Goal: Task Accomplishment & Management: Manage account settings

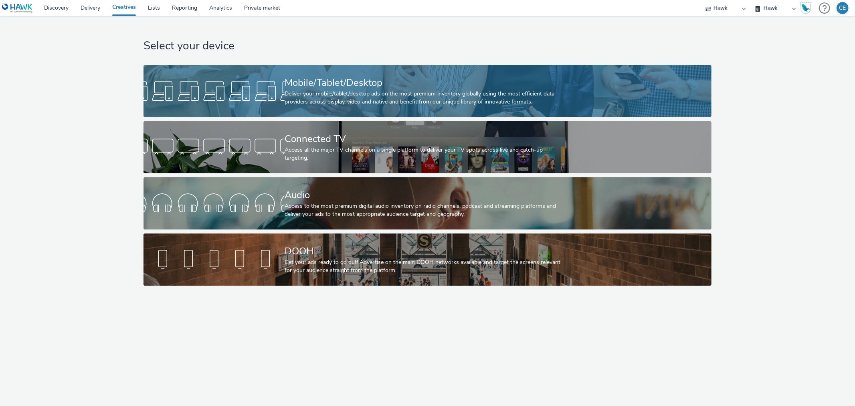
click at [283, 81] on div at bounding box center [213, 91] width 141 height 26
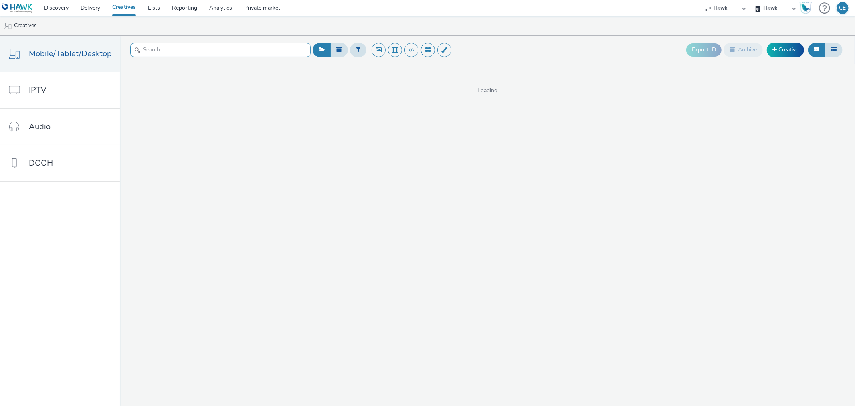
click at [253, 49] on input "text" at bounding box center [220, 50] width 180 height 14
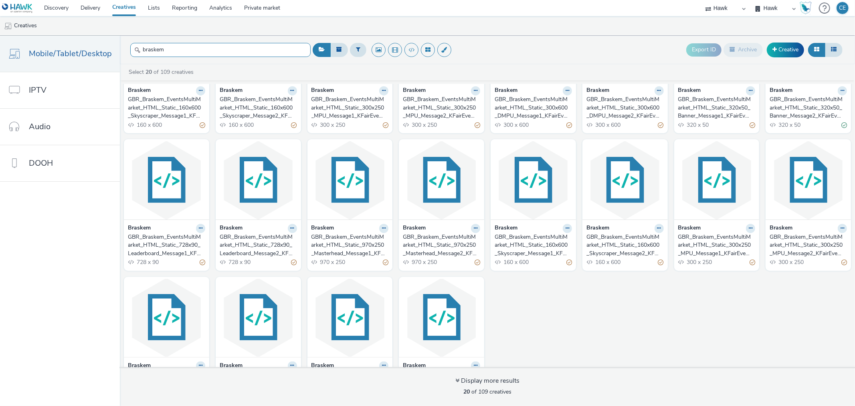
scroll to position [89, 0]
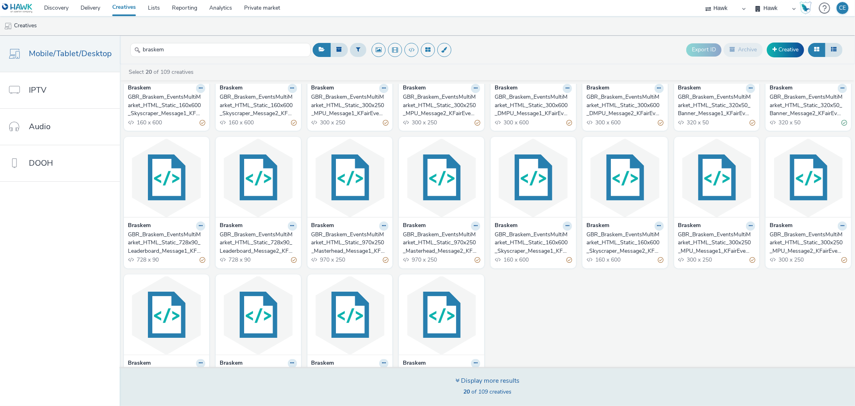
click at [416, 384] on div "Display more results 20 of 109 creatives" at bounding box center [487, 386] width 741 height 39
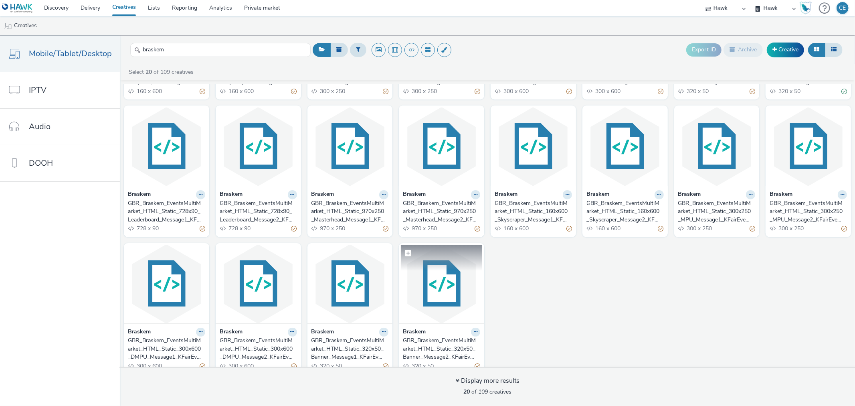
scroll to position [130, 0]
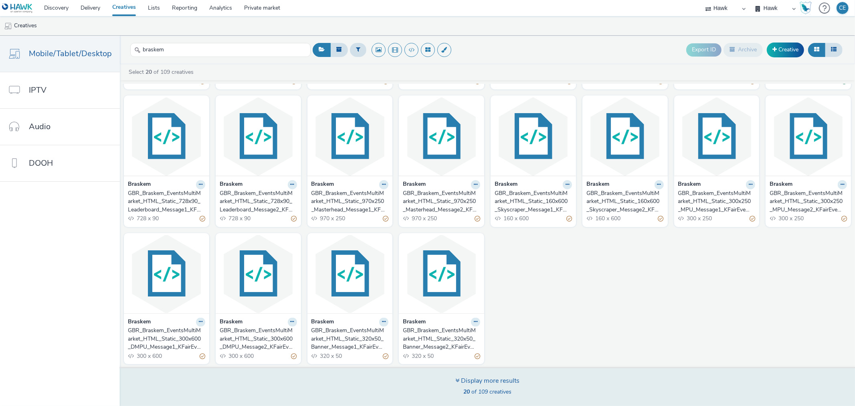
click at [385, 374] on div "Display more results 20 of 109 creatives" at bounding box center [487, 386] width 741 height 39
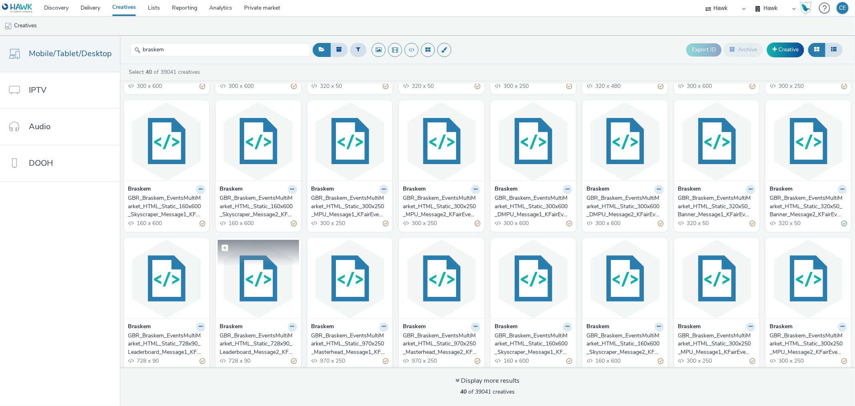
scroll to position [405, 0]
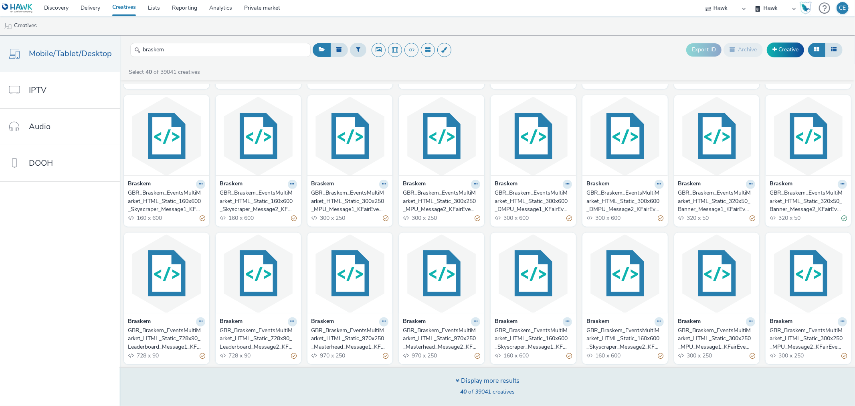
click at [230, 388] on div "Display more results 40 of 39041 creatives" at bounding box center [487, 386] width 741 height 39
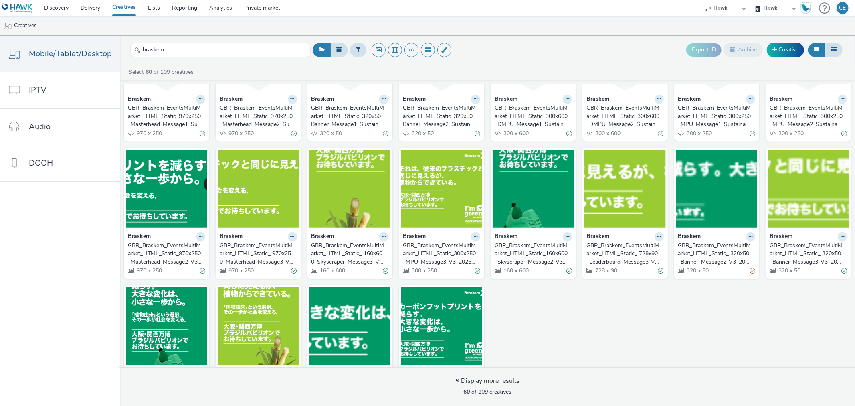
scroll to position [683, 0]
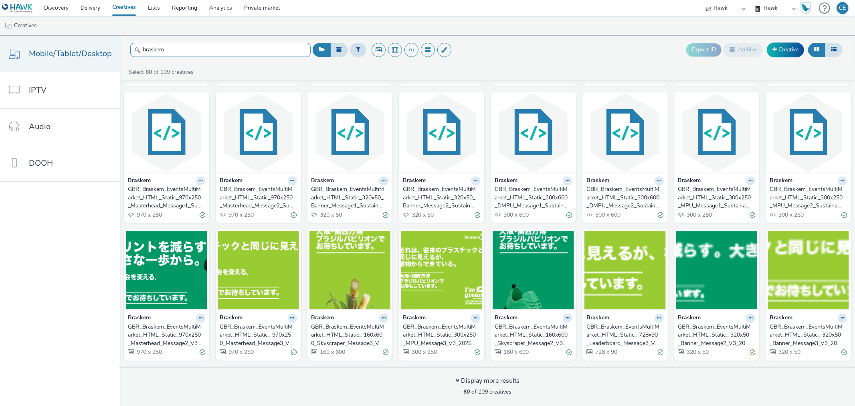
drag, startPoint x: 188, startPoint y: 43, endPoint x: 88, endPoint y: 54, distance: 99.9
click at [88, 54] on div "Mobile/Tablet/Desktop IPTV Audio DOOH braskem Export ID Archive Creative Select…" at bounding box center [427, 221] width 855 height 370
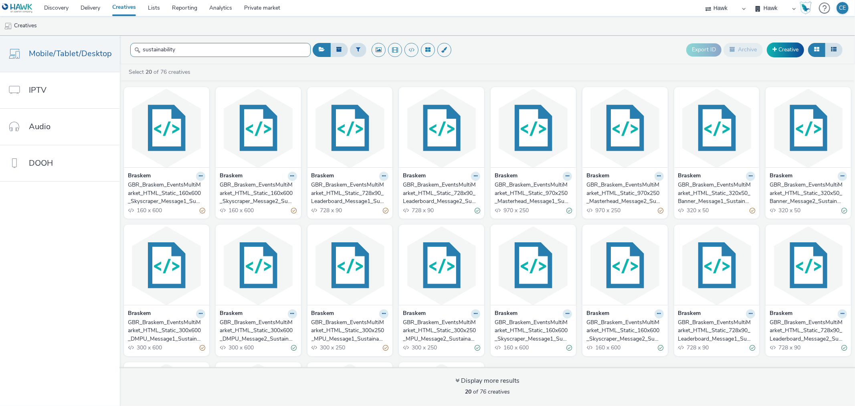
scroll to position [0, 0]
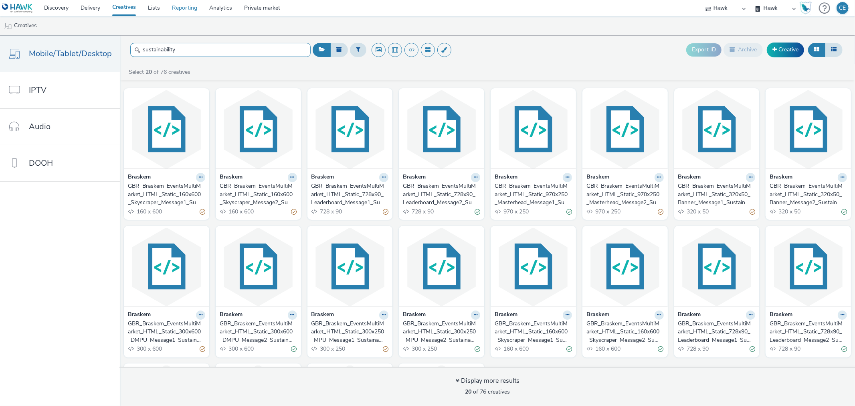
type input "sustainability"
drag, startPoint x: 790, startPoint y: 191, endPoint x: 768, endPoint y: 195, distance: 22.0
click at [770, 195] on div "GBR_Braskem_EventsMultiMarket_HTML_Static_320x50_Banner_Message2_Sustainability…" at bounding box center [807, 194] width 74 height 24
click at [189, 47] on input "text" at bounding box center [220, 50] width 180 height 14
click at [169, 54] on input "text" at bounding box center [220, 50] width 180 height 14
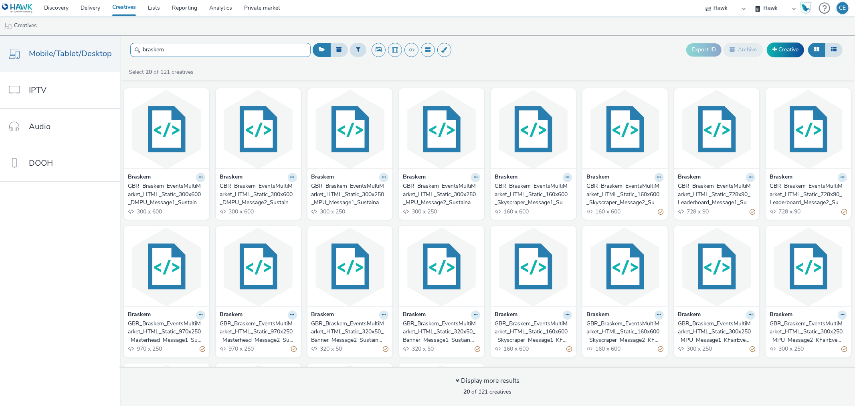
click at [189, 50] on input "braskem" at bounding box center [220, 50] width 180 height 14
type input "braskem"
click at [102, 57] on span "Mobile/Tablet/Desktop" at bounding box center [70, 54] width 83 height 12
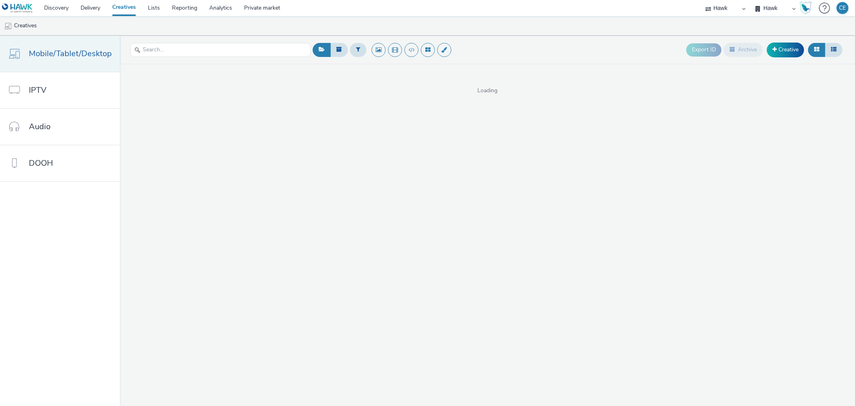
click at [102, 57] on span "Mobile/Tablet/Desktop" at bounding box center [70, 54] width 83 height 12
click at [196, 53] on input "text" at bounding box center [220, 50] width 180 height 14
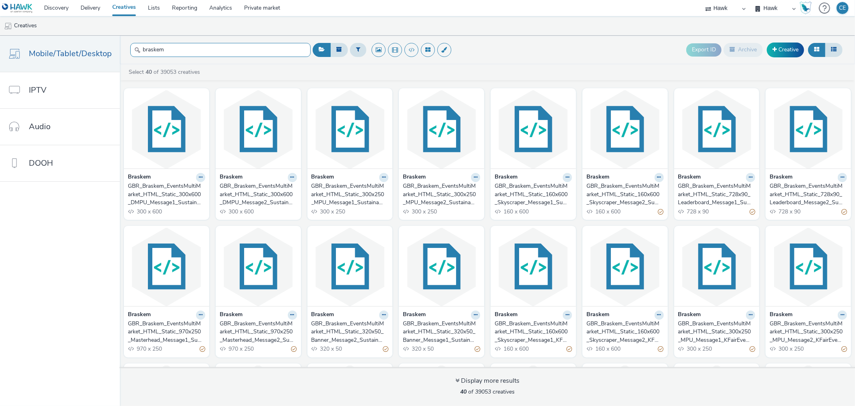
type input "braskem"
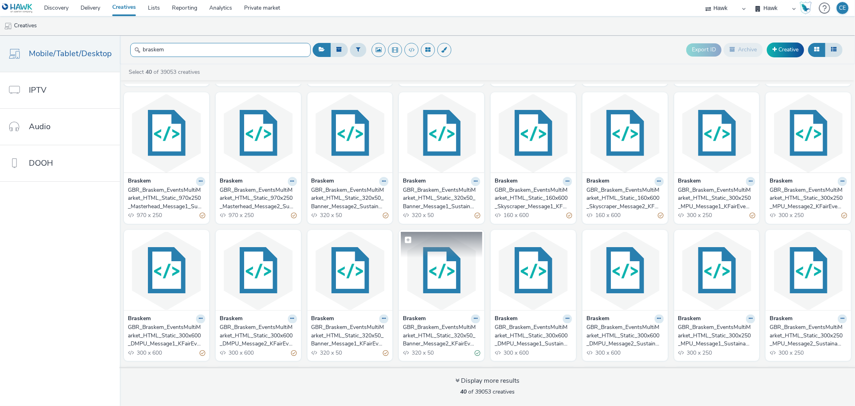
scroll to position [89, 0]
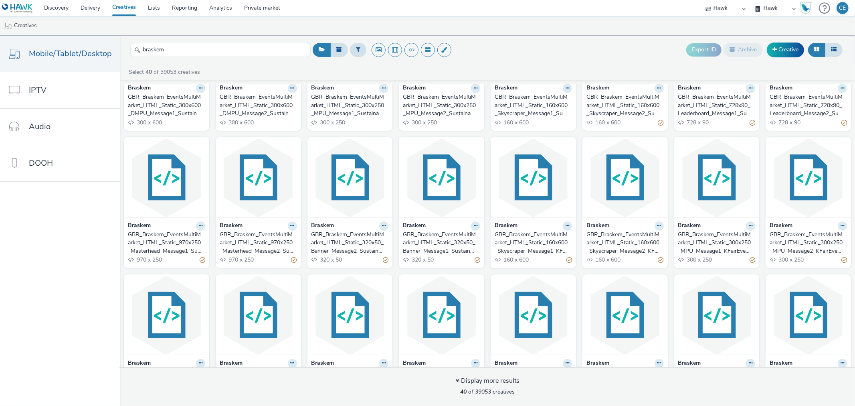
drag, startPoint x: 449, startPoint y: 255, endPoint x: 423, endPoint y: 236, distance: 32.3
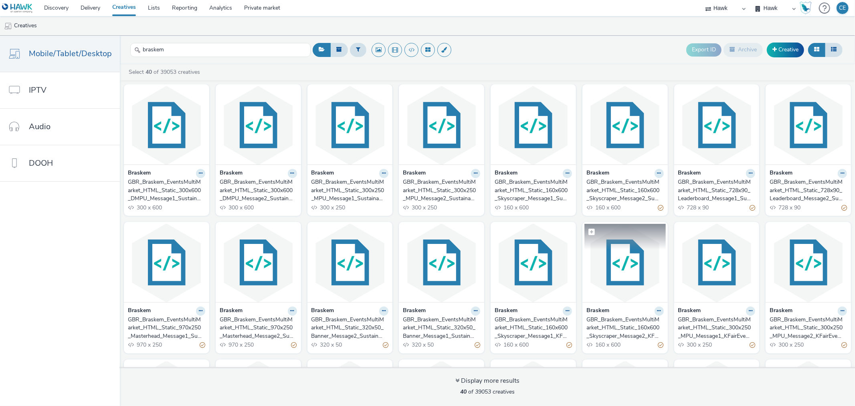
scroll to position [0, 0]
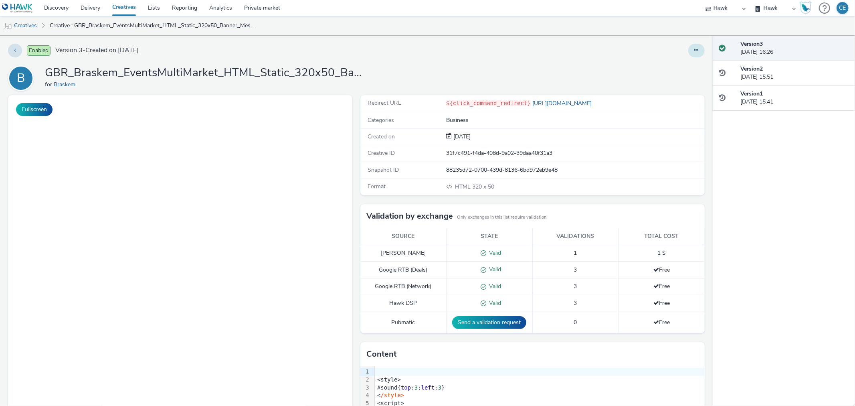
click at [694, 47] on icon at bounding box center [696, 50] width 4 height 6
click at [689, 80] on link "Duplicate" at bounding box center [674, 83] width 60 height 16
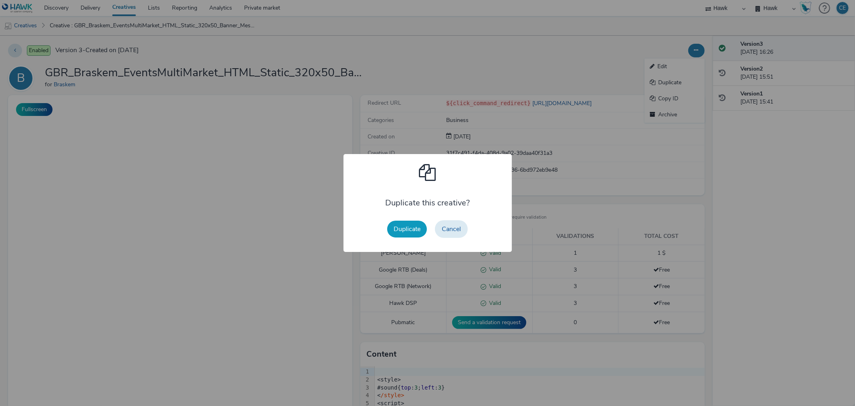
click at [406, 230] on button "Duplicate" at bounding box center [407, 228] width 40 height 17
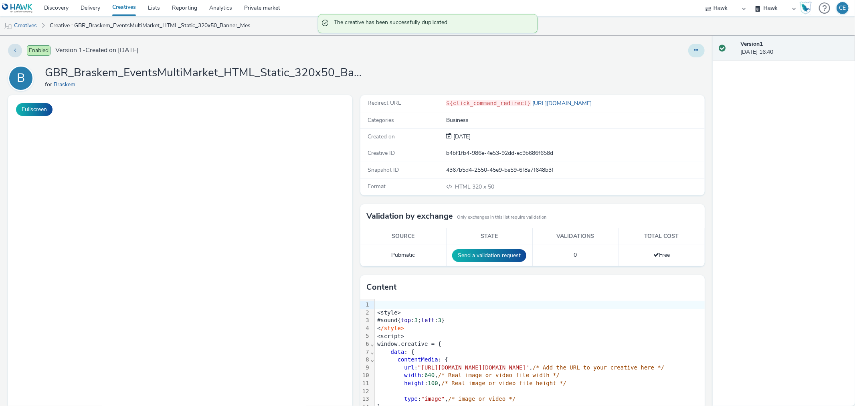
click at [692, 49] on button at bounding box center [696, 51] width 16 height 14
click at [683, 59] on link "Edit" at bounding box center [674, 67] width 60 height 16
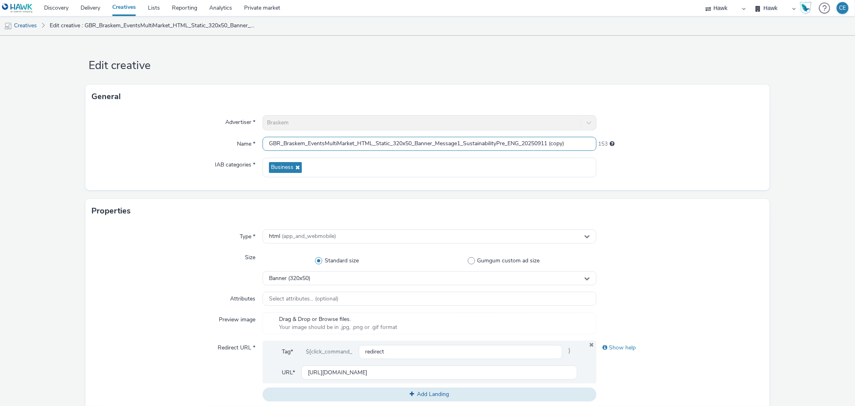
drag, startPoint x: 535, startPoint y: 138, endPoint x: 605, endPoint y: 135, distance: 69.8
click at [605, 135] on div "Advertiser * Braskem Name * GBR_Braskem_EventsMultiMarket_HTML_Static_320x50_Ba…" at bounding box center [427, 149] width 684 height 81
drag, startPoint x: 505, startPoint y: 144, endPoint x: 498, endPoint y: 141, distance: 7.7
click at [498, 141] on input "GBR_Braskem_EventsMultiMarket_HTML_Static_320x50_Banner_Message1_Sustainability…" at bounding box center [429, 144] width 333 height 14
type input "GBR_Braskem_EventsMultiMarket_HTML_Static_320x50_Banner_Message1_Sustainability…"
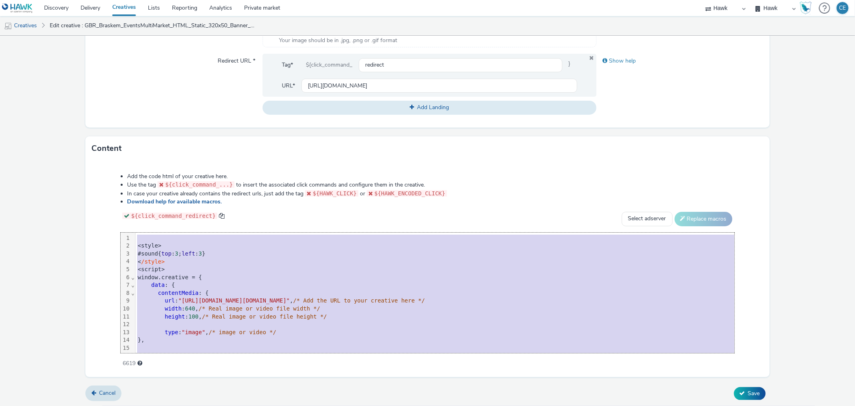
scroll to position [164, 0]
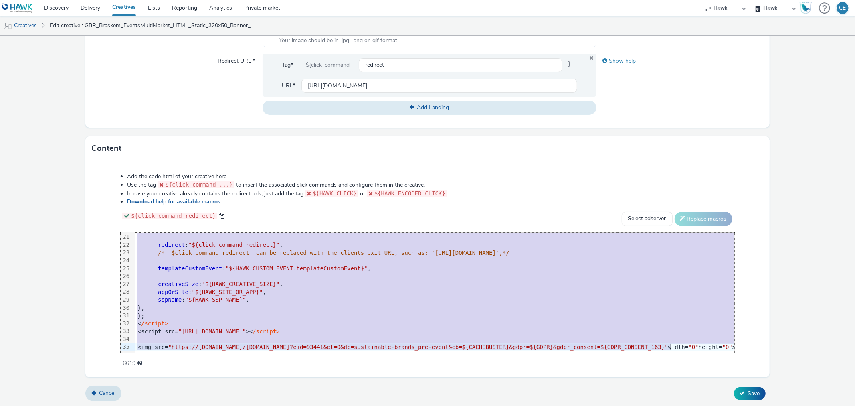
drag, startPoint x: 138, startPoint y: 236, endPoint x: 733, endPoint y: 337, distance: 603.7
click at [726, 350] on div "99 1 2 3 4 5 6 7 8 9 10 11 12 13 14 15 16 17 18 19 20 21 22 23 24 25 26 27 28 2…" at bounding box center [427, 292] width 613 height 120
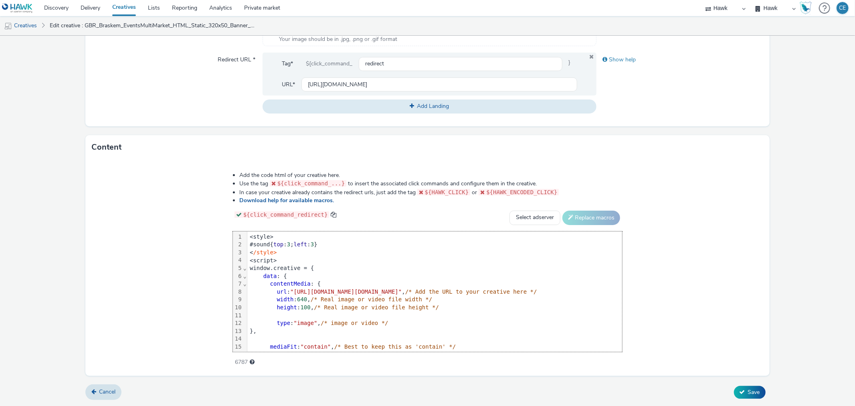
scroll to position [141, 0]
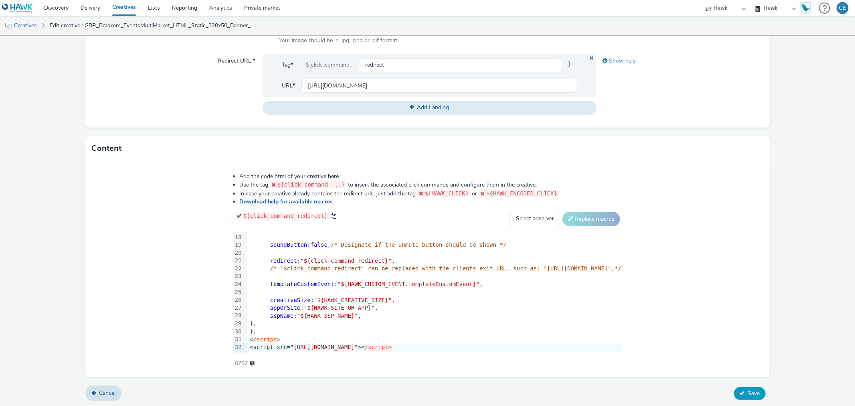
click at [739, 391] on icon at bounding box center [742, 393] width 6 height 6
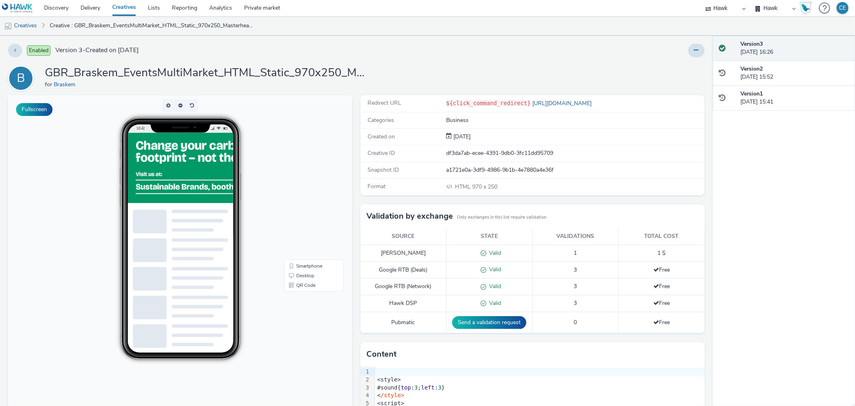
drag, startPoint x: 694, startPoint y: 50, endPoint x: 695, endPoint y: 58, distance: 8.1
click at [694, 50] on button at bounding box center [696, 51] width 16 height 14
click at [677, 82] on link "Duplicate" at bounding box center [674, 83] width 60 height 16
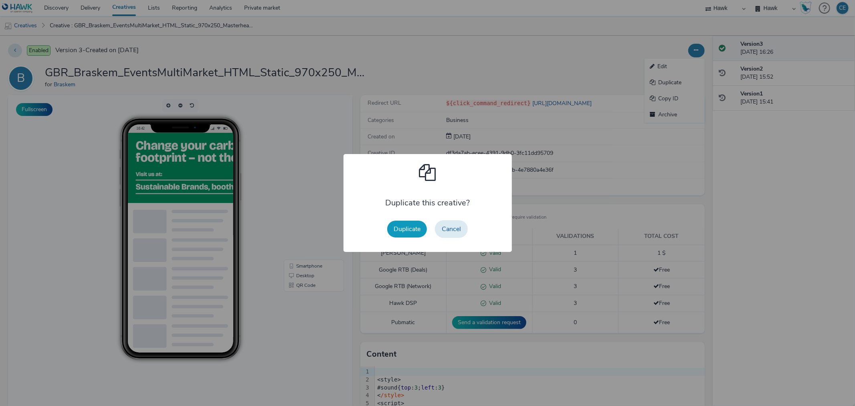
click at [402, 231] on button "Duplicate" at bounding box center [407, 228] width 40 height 17
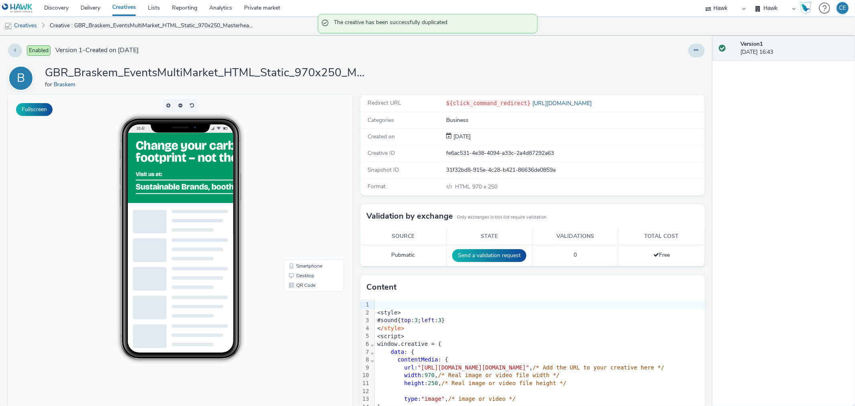
click at [688, 54] on div at bounding box center [696, 51] width 16 height 14
click at [694, 50] on icon at bounding box center [696, 50] width 4 height 6
click at [686, 61] on link "Edit" at bounding box center [674, 67] width 60 height 16
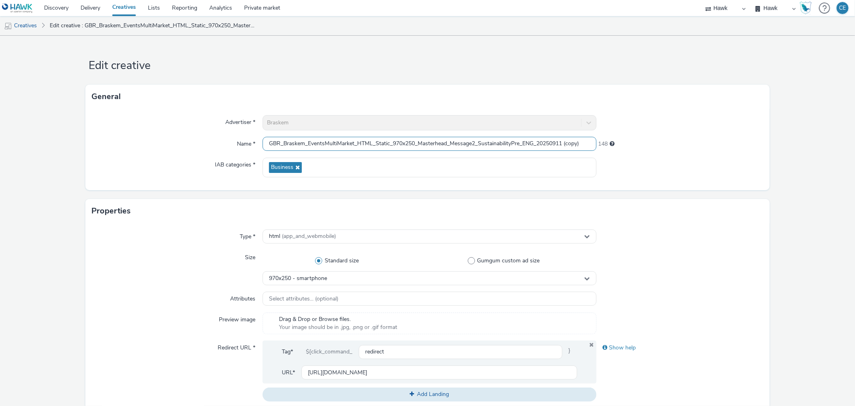
drag, startPoint x: 511, startPoint y: 139, endPoint x: 519, endPoint y: 140, distance: 7.7
click at [519, 140] on input "GBR_Braskem_EventsMultiMarket_HTML_Static_970x250_Masterhead_Message2_Sustainab…" at bounding box center [429, 144] width 333 height 14
drag, startPoint x: 556, startPoint y: 143, endPoint x: 638, endPoint y: 133, distance: 82.3
click at [638, 133] on div "Advertiser * Braskem Name * GBR_Braskem_EventsMultiMarket_HTML_Static_970x250_M…" at bounding box center [427, 149] width 684 height 81
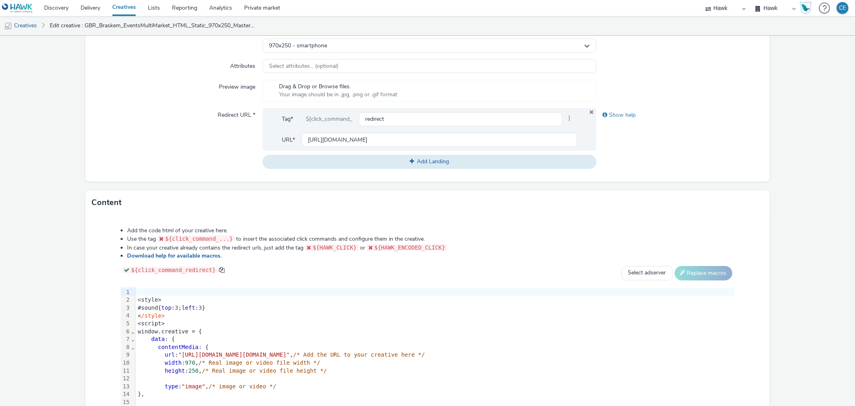
scroll to position [287, 0]
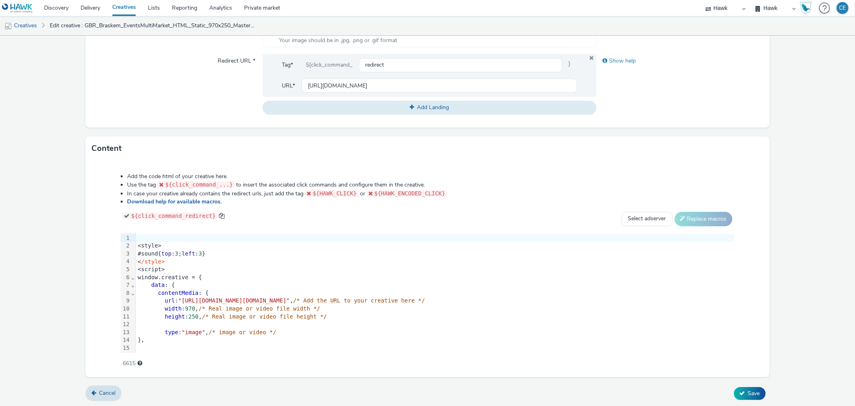
type input "GBR_Braskem_EventsMultiMarket_HTML_Static_970x250_Masterhead_Message2_Sustainab…"
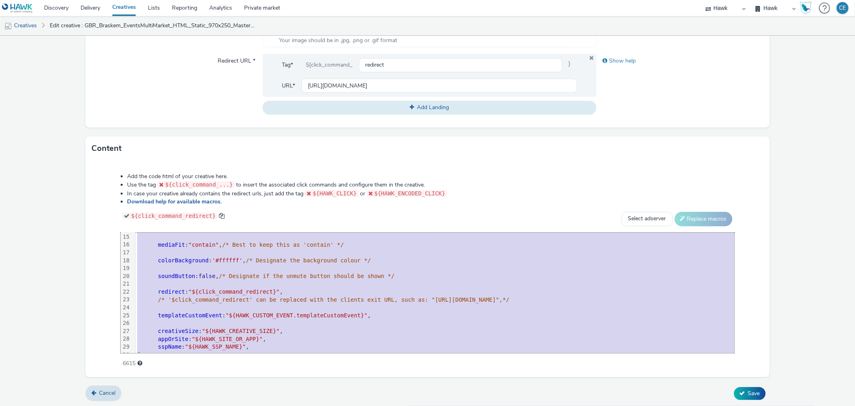
scroll to position [164, 0]
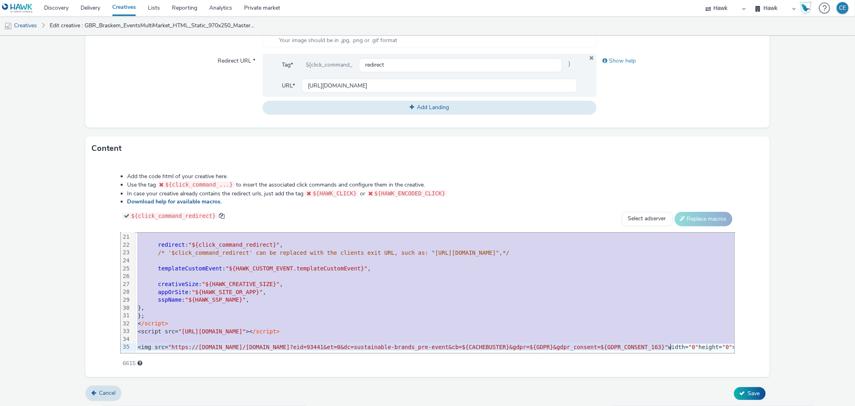
drag, startPoint x: 139, startPoint y: 238, endPoint x: 297, endPoint y: 424, distance: 244.2
click at [297, 405] on html "Discovery Delivery Creatives Lists Reporting Analytics Private market Hawk Hawk…" at bounding box center [427, 203] width 855 height 406
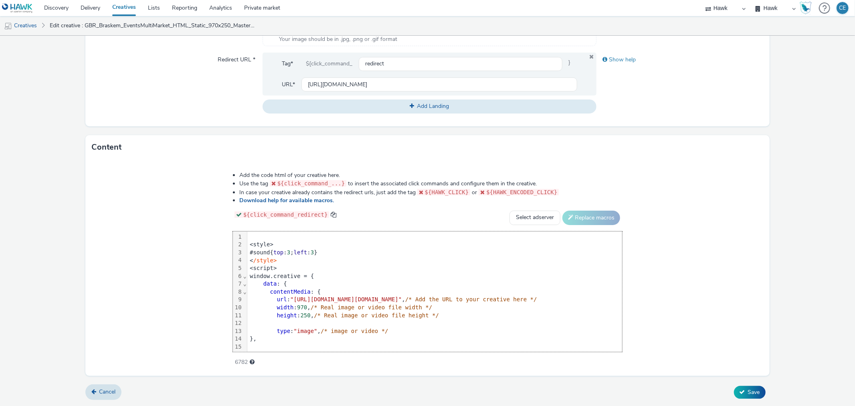
scroll to position [148, 0]
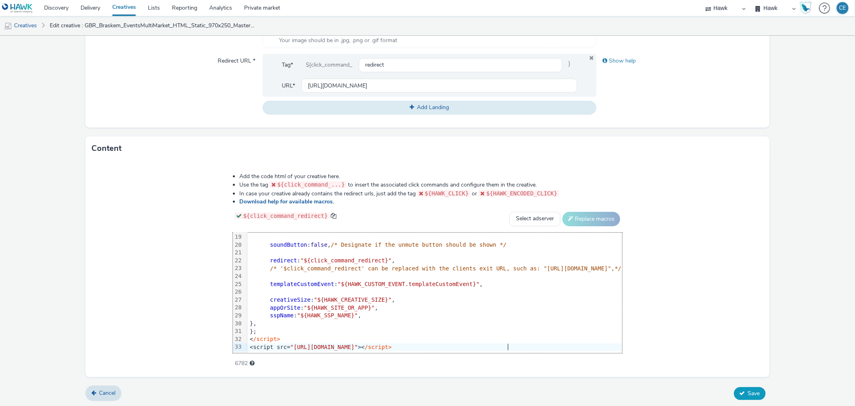
click at [740, 390] on button "Save" at bounding box center [750, 393] width 32 height 13
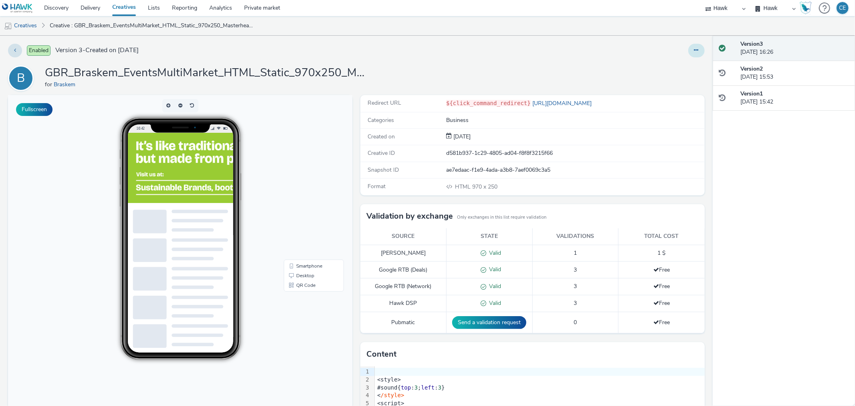
click at [688, 50] on button at bounding box center [696, 51] width 16 height 14
click at [671, 82] on link "Duplicate" at bounding box center [674, 83] width 60 height 16
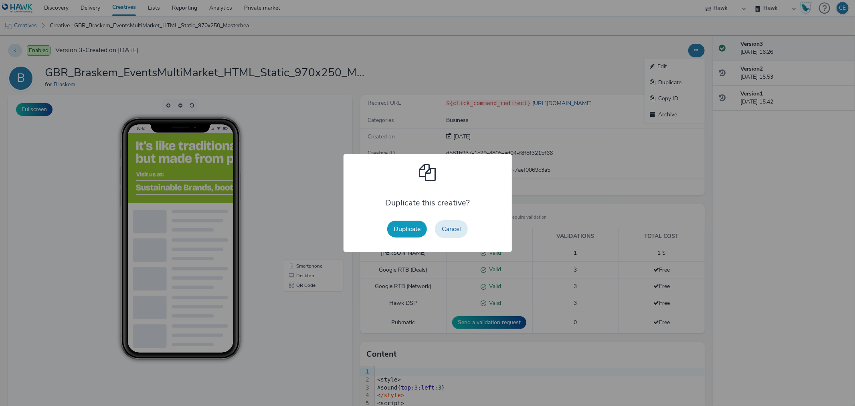
click at [410, 224] on button "Duplicate" at bounding box center [407, 228] width 40 height 17
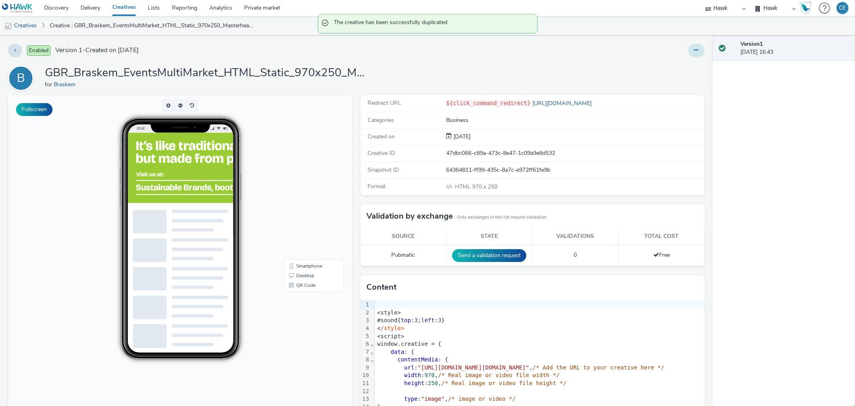
click at [696, 50] on button at bounding box center [696, 51] width 16 height 14
click at [678, 63] on link "Edit" at bounding box center [674, 67] width 60 height 16
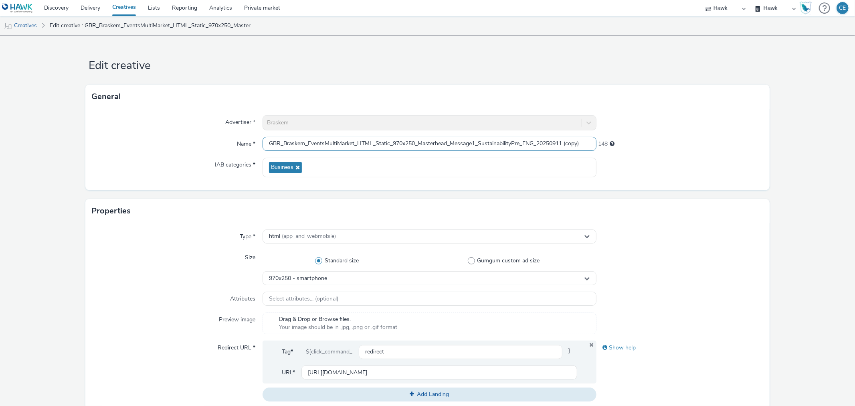
scroll to position [0, 0]
drag, startPoint x: 511, startPoint y: 145, endPoint x: 521, endPoint y: 149, distance: 10.3
click at [521, 149] on input "GBR_Braskem_EventsMultiMarket_HTML_Static_970x250_Masterhead_Message1_Sustainab…" at bounding box center [429, 144] width 333 height 14
drag, startPoint x: 556, startPoint y: 141, endPoint x: 618, endPoint y: 134, distance: 62.5
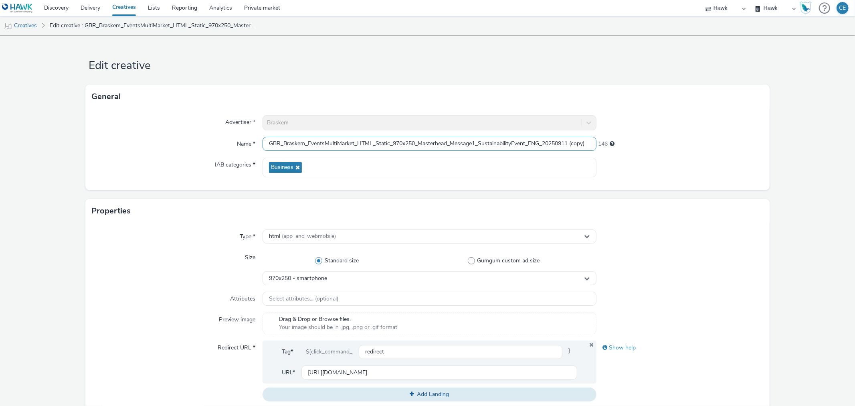
click at [619, 134] on div "Advertiser * Braskem Name * GBR_Braskem_EventsMultiMarket_HTML_Static_970x250_M…" at bounding box center [427, 149] width 684 height 81
type input "GBR_Braskem_EventsMultiMarket_HTML_Static_970x250_Masterhead_Message1_Sustainab…"
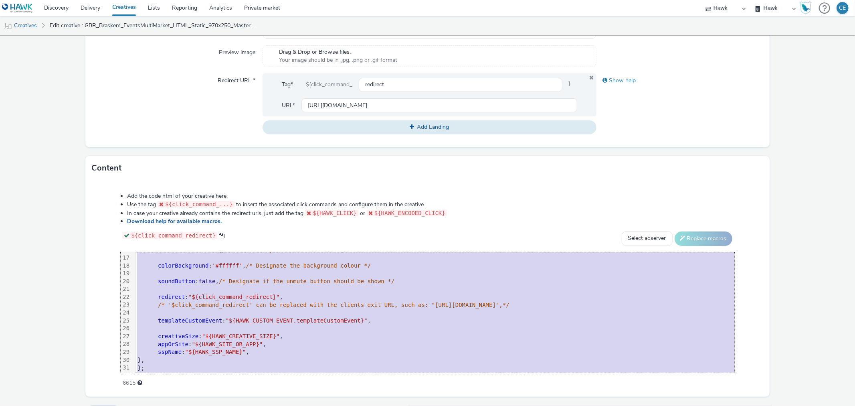
scroll to position [164, 0]
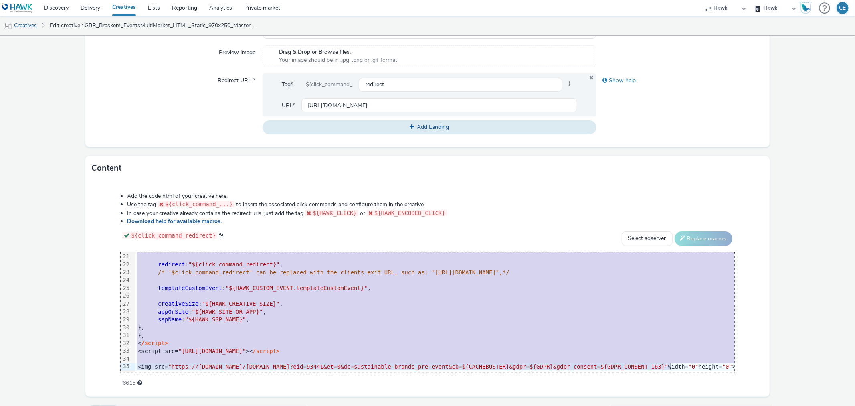
drag, startPoint x: 138, startPoint y: 259, endPoint x: 275, endPoint y: 397, distance: 194.7
click at [266, 405] on html "Discovery Delivery Creatives Lists Reporting Analytics Private market Hawk Hawk…" at bounding box center [427, 203] width 855 height 406
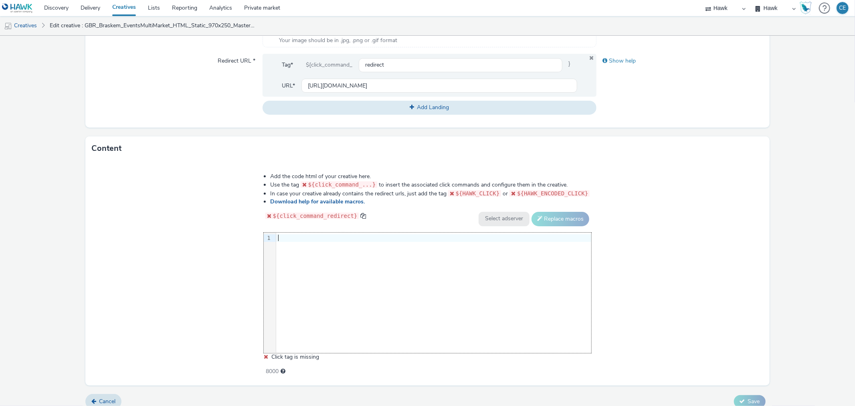
scroll to position [148, 0]
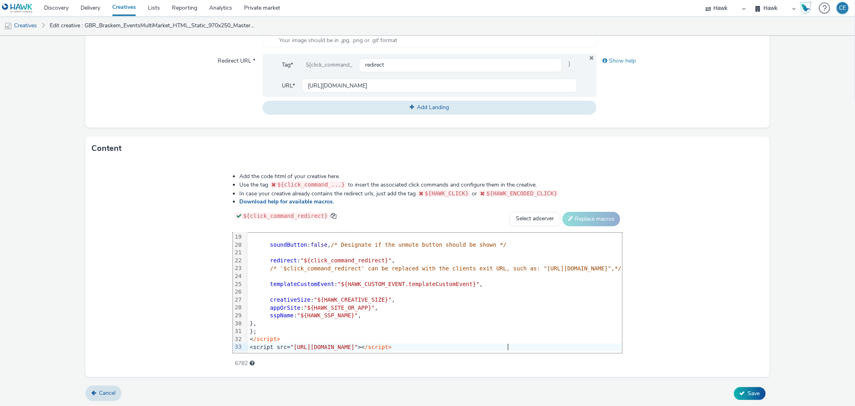
click at [743, 384] on form "Edit creative General Advertiser * Braskem Name * GBR_Braskem_EventsMultiMarket…" at bounding box center [427, 78] width 855 height 658
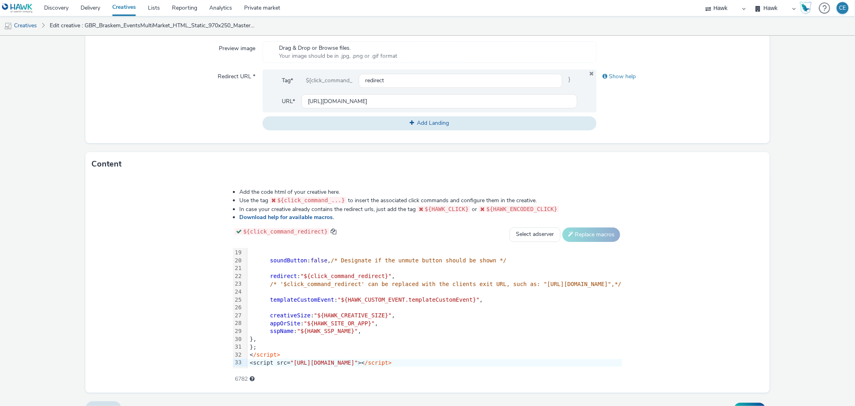
scroll to position [287, 0]
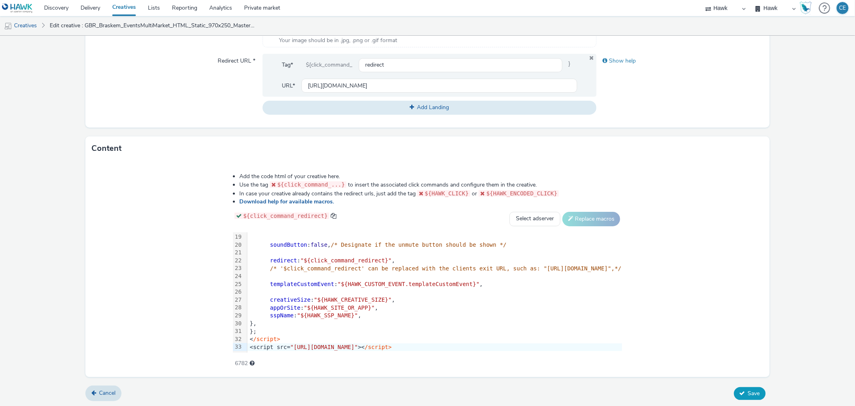
click at [750, 393] on span "Save" at bounding box center [754, 393] width 12 height 8
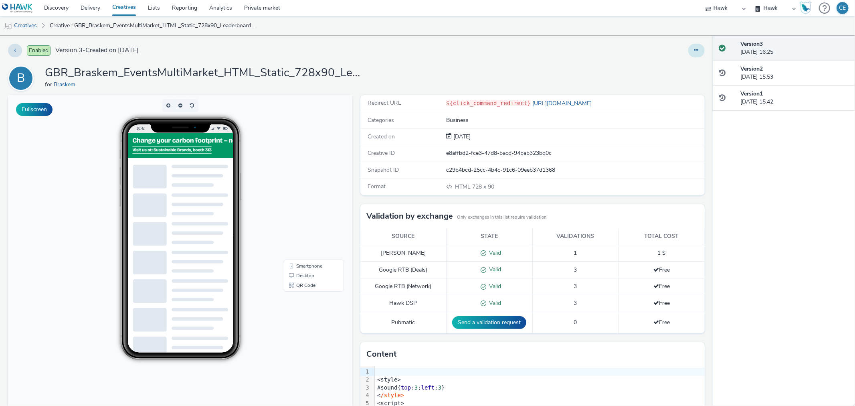
click at [696, 53] on button at bounding box center [696, 51] width 16 height 14
click at [678, 79] on link "Duplicate" at bounding box center [674, 83] width 60 height 16
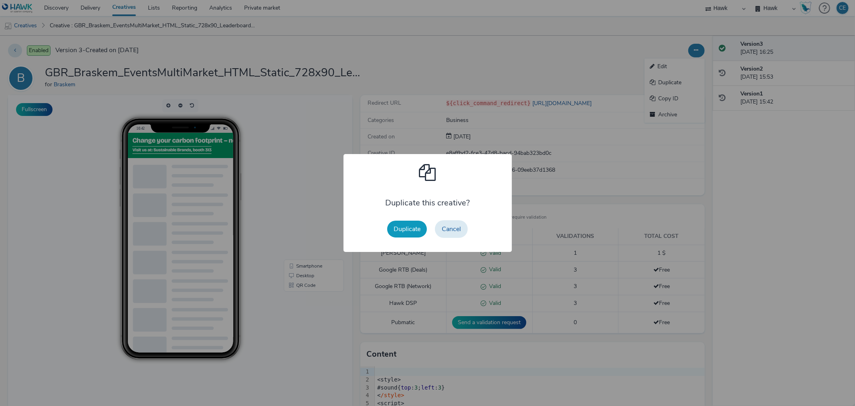
click at [415, 223] on button "Duplicate" at bounding box center [407, 228] width 40 height 17
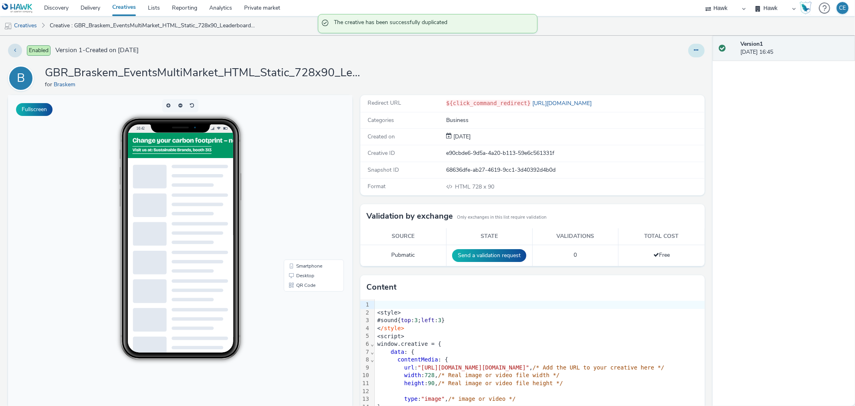
click at [688, 51] on button at bounding box center [696, 51] width 16 height 14
click at [673, 65] on link "Edit" at bounding box center [674, 67] width 60 height 16
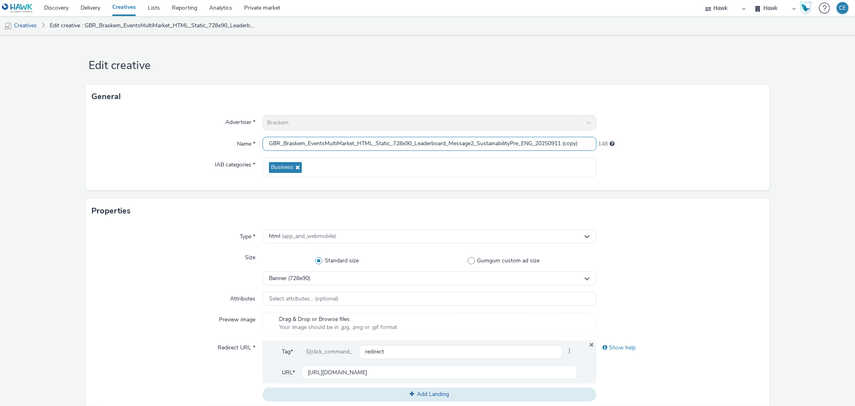
drag, startPoint x: 509, startPoint y: 140, endPoint x: 519, endPoint y: 144, distance: 10.8
click at [519, 144] on input "GBR_Braskem_EventsMultiMarket_HTML_Static_728x90_Leaderboard_Message2_Sustainab…" at bounding box center [429, 144] width 333 height 14
drag, startPoint x: 556, startPoint y: 138, endPoint x: 623, endPoint y: 138, distance: 66.9
click at [623, 138] on div "Name * GBR_Braskem_EventsMultiMarket_HTML_Static_728x90_Leaderboard_Message2_Su…" at bounding box center [427, 144] width 671 height 14
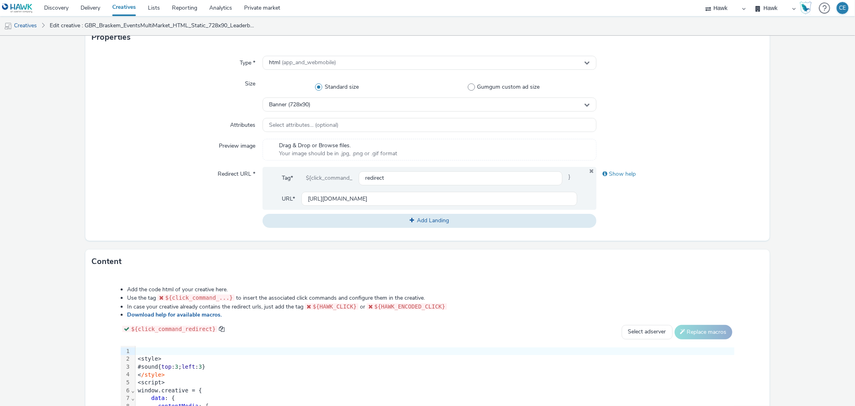
scroll to position [267, 0]
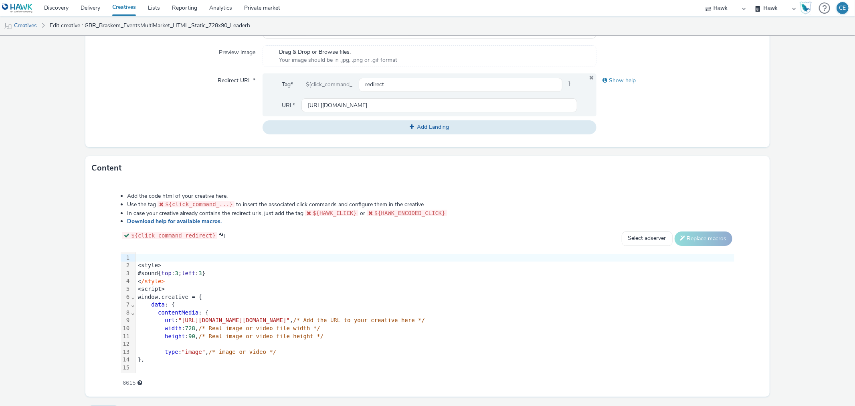
type input "GBR_Braskem_EventsMultiMarket_HTML_Static_728x90_Leaderboard_Message2_Sustainab…"
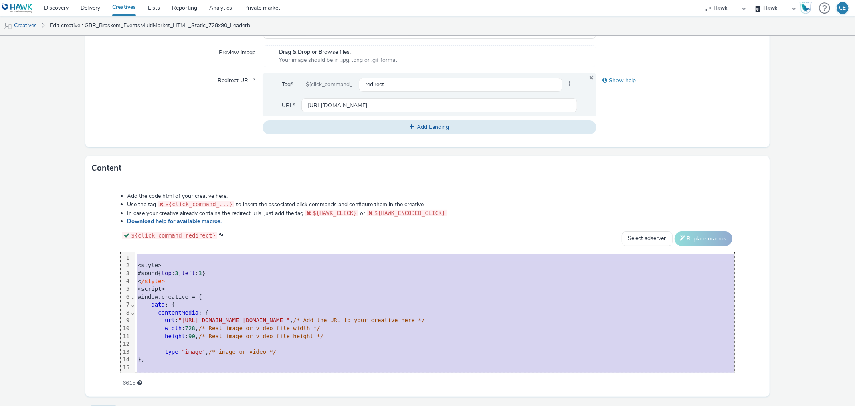
scroll to position [164, 0]
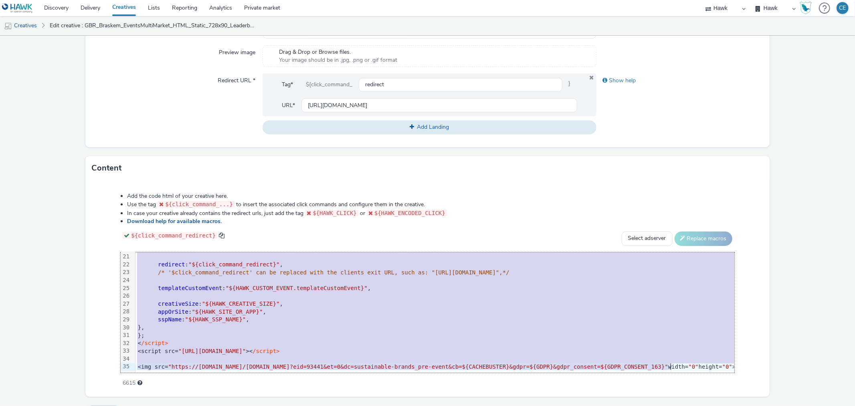
drag, startPoint x: 139, startPoint y: 253, endPoint x: 319, endPoint y: 335, distance: 197.3
click at [229, 405] on html "Discovery Delivery Creatives Lists Reporting Analytics Private market Hawk Hawk…" at bounding box center [427, 203] width 855 height 406
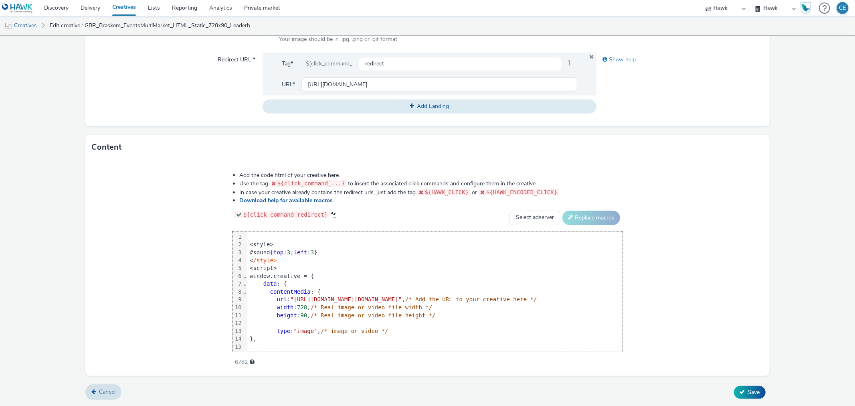
scroll to position [148, 0]
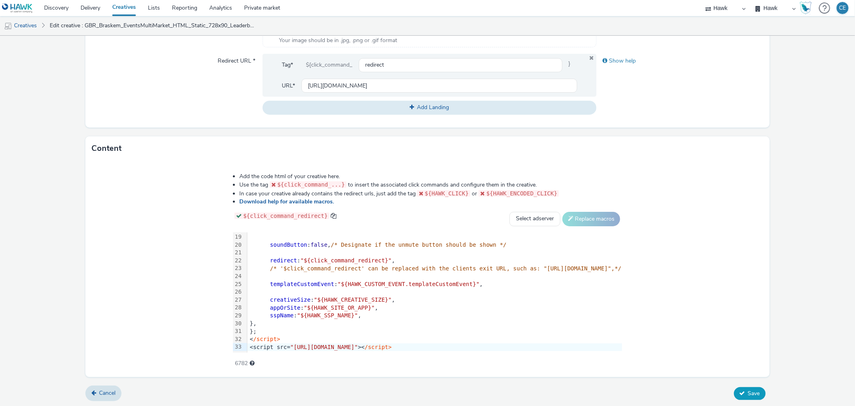
click at [755, 390] on button "Save" at bounding box center [750, 393] width 32 height 13
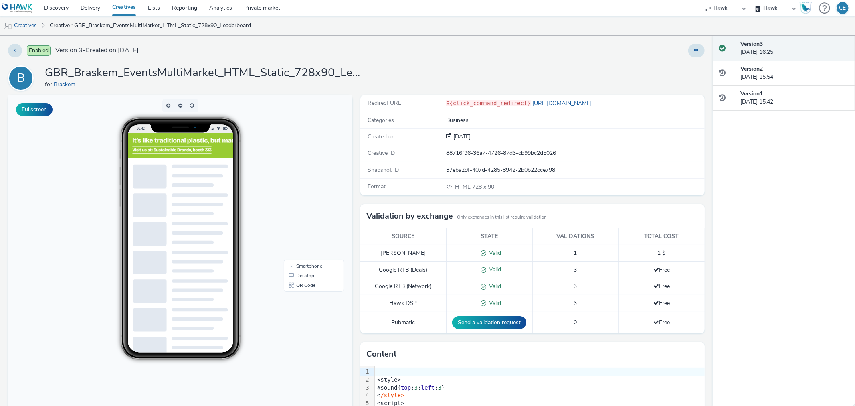
click at [688, 55] on div at bounding box center [696, 51] width 16 height 14
click at [695, 52] on button at bounding box center [696, 51] width 16 height 14
click at [688, 83] on link "Duplicate" at bounding box center [674, 83] width 60 height 16
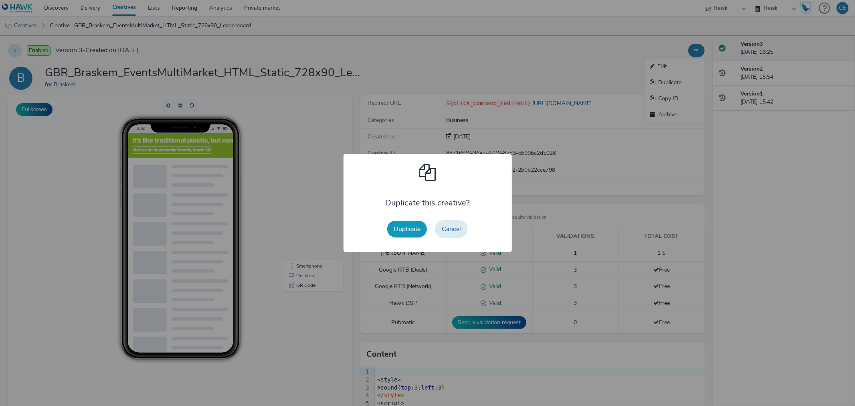
click at [413, 225] on button "Duplicate" at bounding box center [407, 228] width 40 height 17
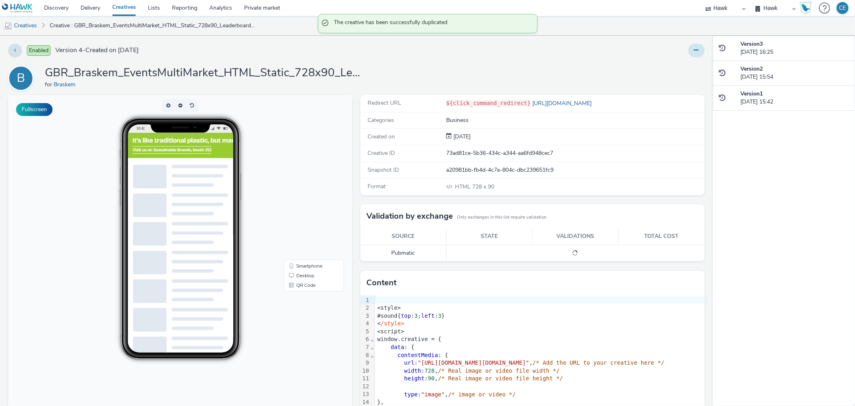
click at [694, 48] on icon at bounding box center [696, 50] width 4 height 6
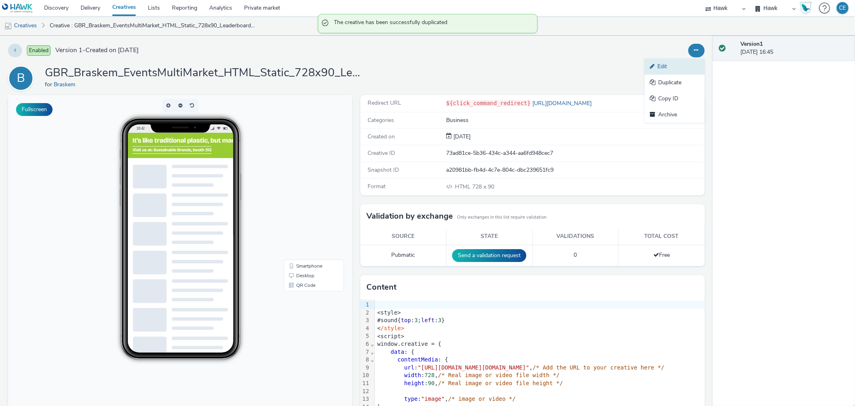
click at [676, 60] on link "Edit" at bounding box center [674, 67] width 60 height 16
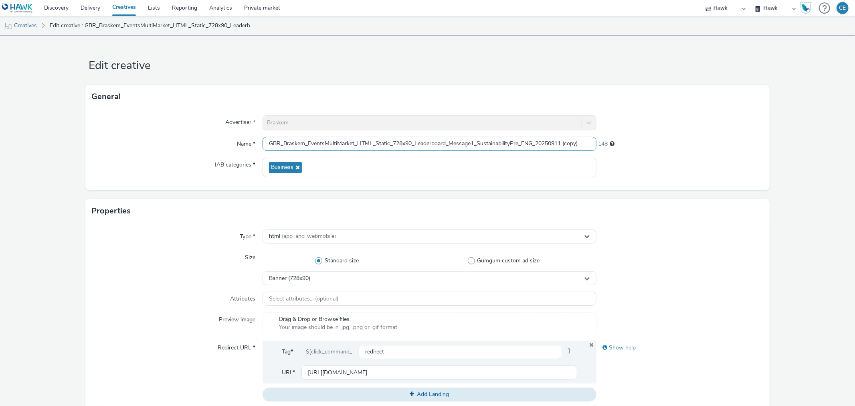
drag, startPoint x: 511, startPoint y: 140, endPoint x: 519, endPoint y: 143, distance: 8.4
click at [519, 143] on input "GBR_Braskem_EventsMultiMarket_HTML_Static_728x90_Leaderboard_Message1_Sustainab…" at bounding box center [429, 144] width 333 height 14
drag, startPoint x: 555, startPoint y: 142, endPoint x: 619, endPoint y: 146, distance: 64.7
click at [612, 145] on div "Name * GBR_Braskem_EventsMultiMarket_HTML_Static_728x90_Leaderboard_Message1_Su…" at bounding box center [427, 144] width 671 height 14
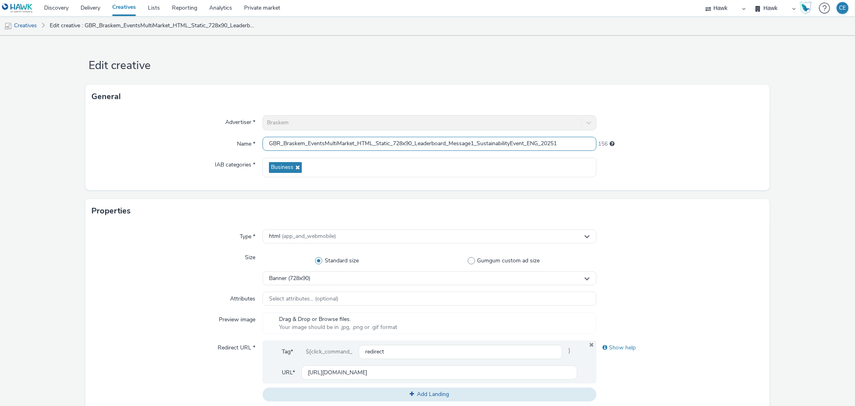
scroll to position [0, 0]
type input "GBR_Braskem_EventsMultiMarket_HTML_Static_728x90_Leaderboard_Message1_Sustainab…"
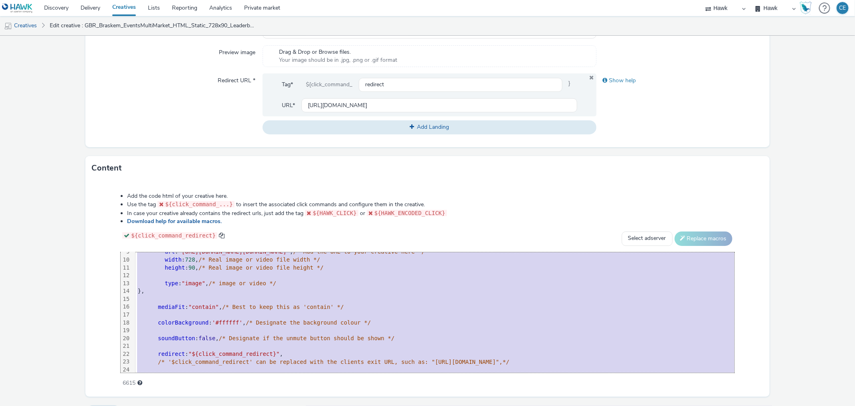
scroll to position [164, 0]
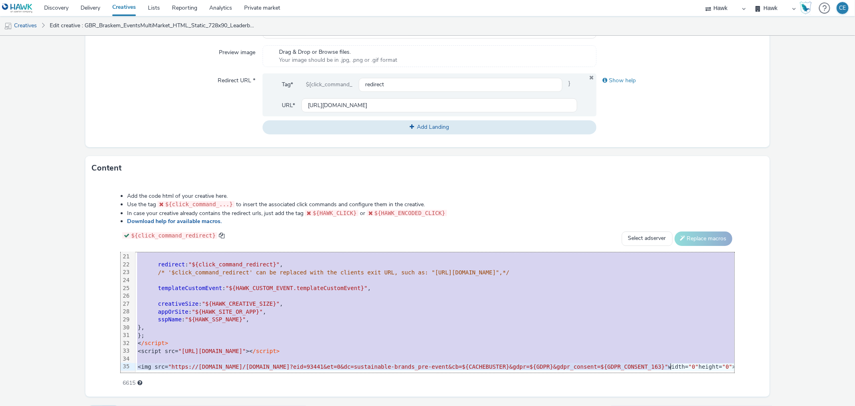
drag, startPoint x: 142, startPoint y: 256, endPoint x: 271, endPoint y: 401, distance: 194.5
click at [258, 405] on html "Discovery Delivery Creatives Lists Reporting Analytics Private market Hawk Hawk…" at bounding box center [427, 203] width 855 height 406
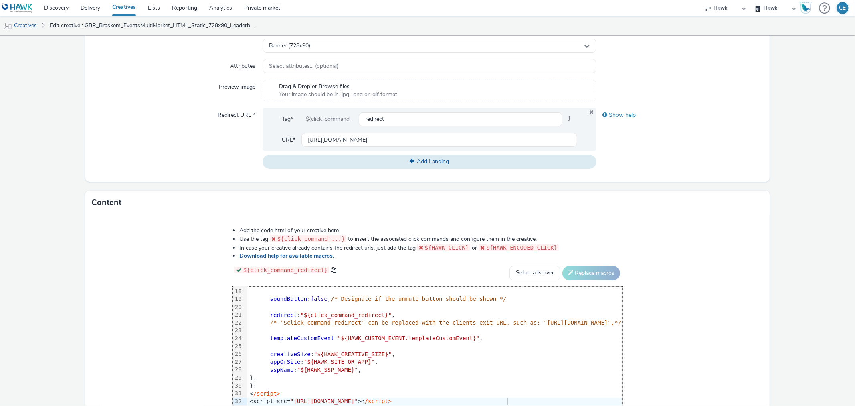
scroll to position [287, 0]
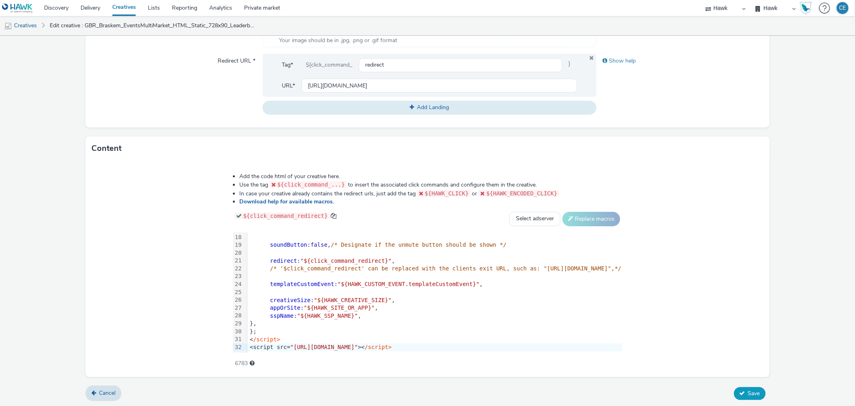
click at [739, 391] on icon at bounding box center [742, 393] width 6 height 6
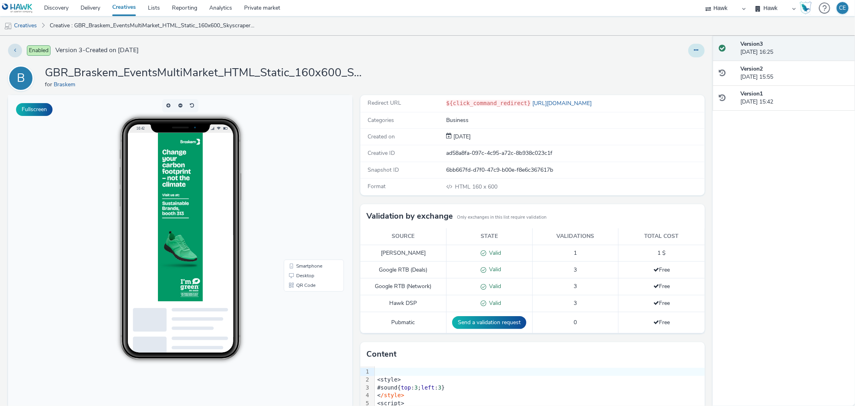
click at [694, 48] on icon at bounding box center [696, 50] width 4 height 6
click at [689, 81] on link "Duplicate" at bounding box center [674, 83] width 60 height 16
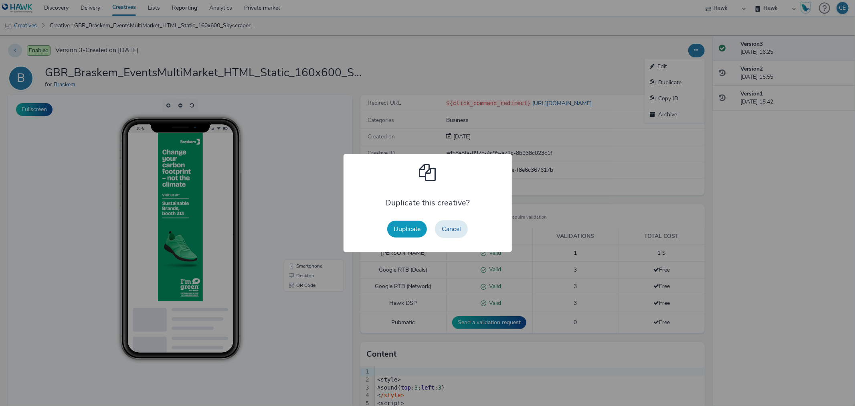
click at [397, 227] on button "Duplicate" at bounding box center [407, 228] width 40 height 17
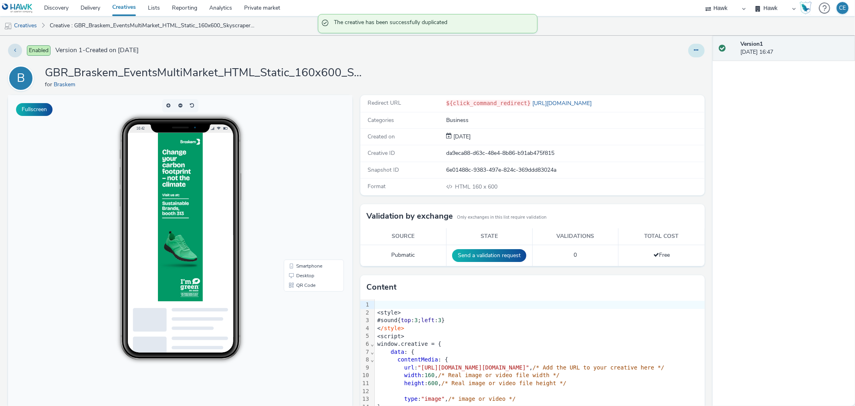
click at [694, 53] on icon at bounding box center [696, 50] width 4 height 6
click at [675, 65] on link "Edit" at bounding box center [674, 67] width 60 height 16
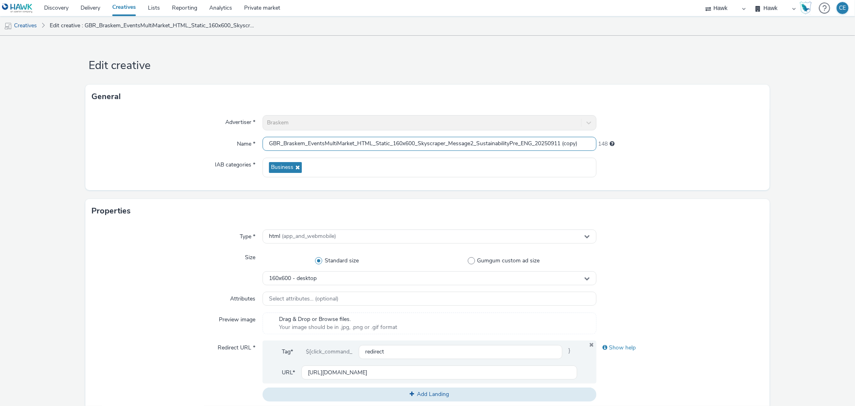
drag, startPoint x: 509, startPoint y: 141, endPoint x: 519, endPoint y: 145, distance: 10.9
click at [519, 145] on input "GBR_Braskem_EventsMultiMarket_HTML_Static_160x600_Skyscraper_Message2_Sustainab…" at bounding box center [429, 144] width 333 height 14
drag, startPoint x: 570, startPoint y: 141, endPoint x: 622, endPoint y: 142, distance: 52.1
click at [622, 142] on div "Name * GBR_Braskem_EventsMultiMarket_HTML_Static_160x600_Skyscraper_Message2_Su…" at bounding box center [427, 144] width 671 height 14
type input "GBR_Braskem_EventsMultiMarket_HTML_Static_160x600_Skyscraper_Message2_Sustainab…"
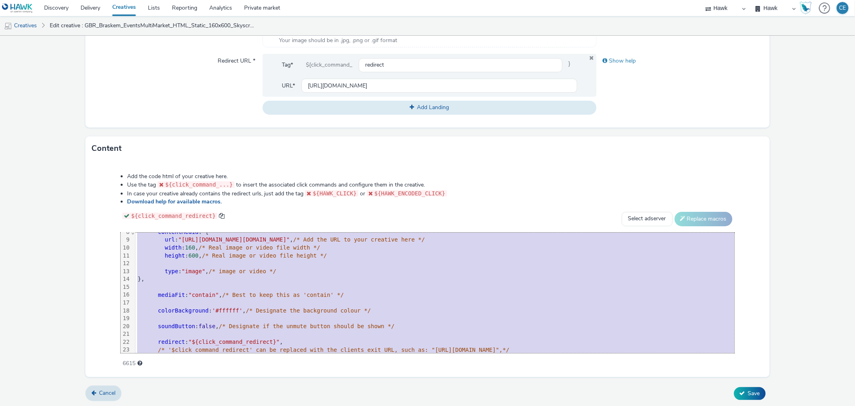
scroll to position [164, 0]
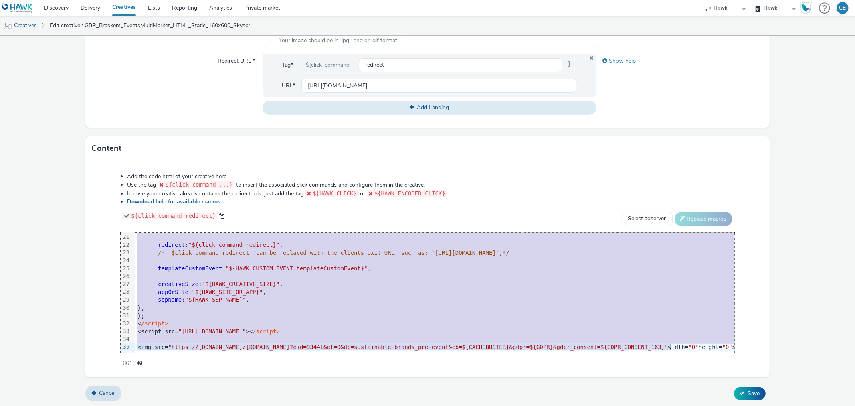
drag, startPoint x: 137, startPoint y: 236, endPoint x: 248, endPoint y: 426, distance: 220.0
click at [248, 405] on html "Discovery Delivery Creatives Lists Reporting Analytics Private market Hawk Hawk…" at bounding box center [427, 203] width 855 height 406
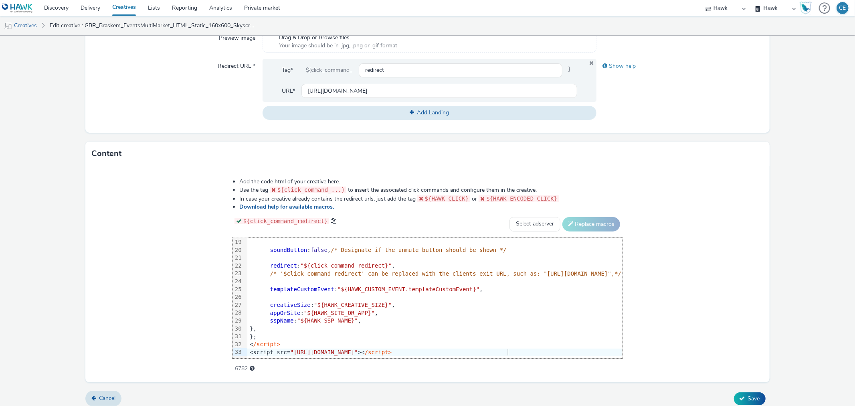
scroll to position [287, 0]
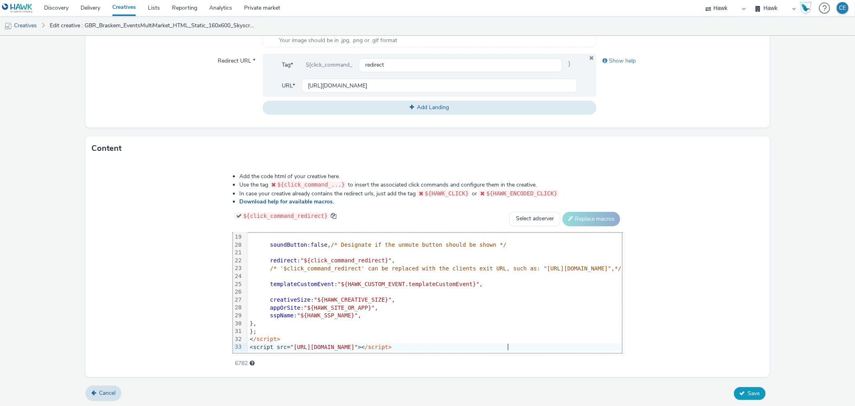
click at [739, 391] on icon at bounding box center [742, 393] width 6 height 6
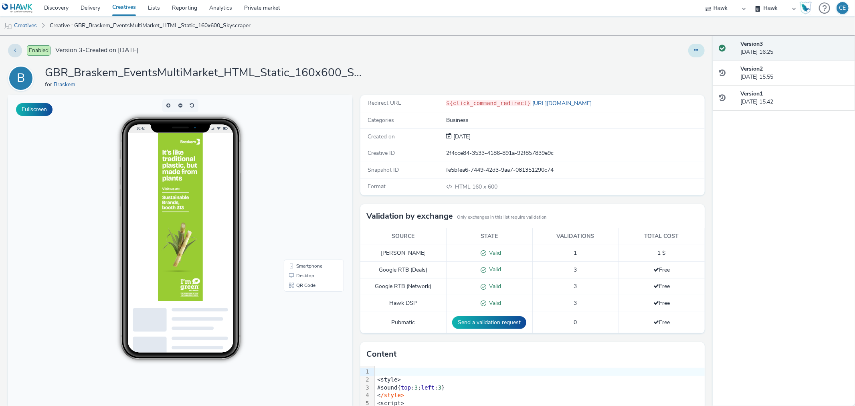
click at [695, 46] on button at bounding box center [696, 51] width 16 height 14
click at [684, 75] on link "Duplicate" at bounding box center [674, 83] width 60 height 16
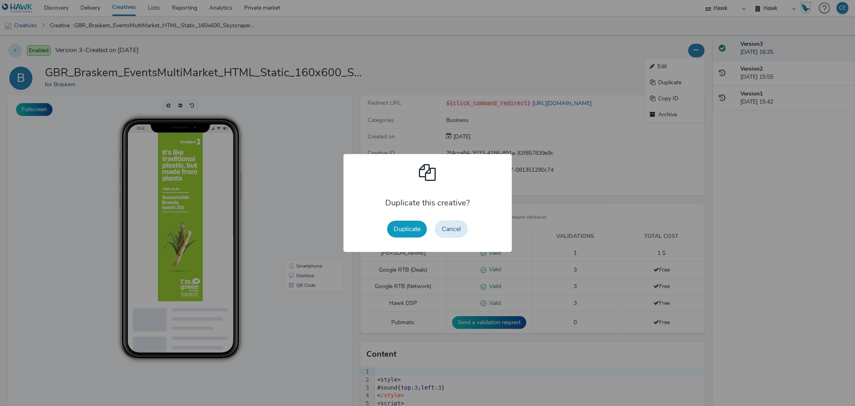
click at [404, 229] on button "Duplicate" at bounding box center [407, 228] width 40 height 17
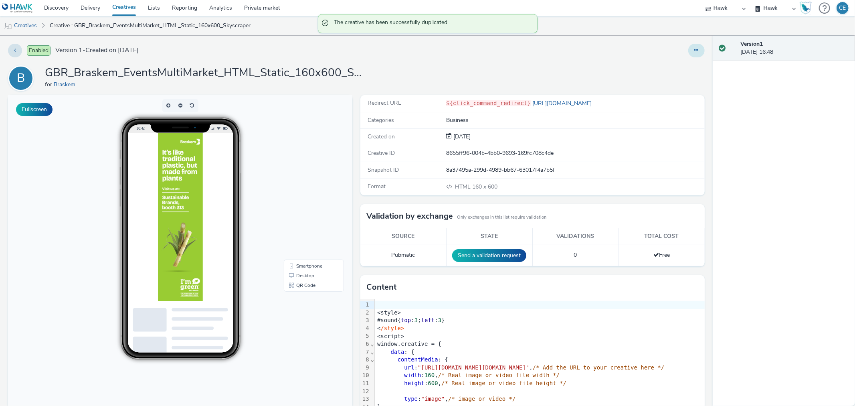
click at [695, 50] on button at bounding box center [696, 51] width 16 height 14
click at [682, 66] on link "Edit" at bounding box center [674, 67] width 60 height 16
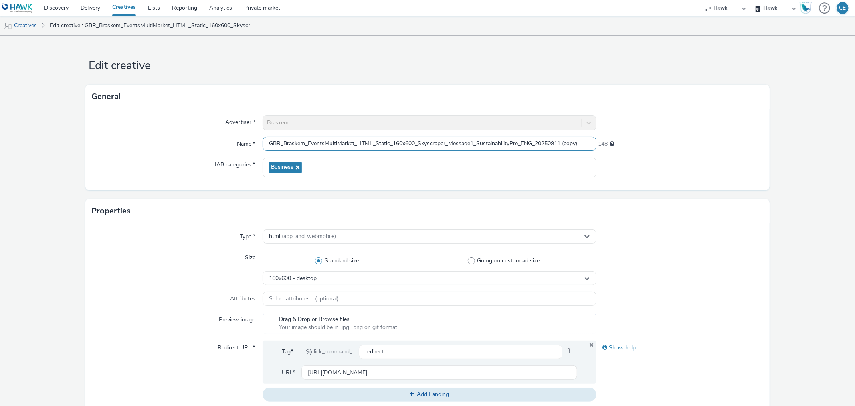
drag, startPoint x: 510, startPoint y: 143, endPoint x: 519, endPoint y: 145, distance: 9.4
click at [519, 145] on input "GBR_Braskem_EventsMultiMarket_HTML_Static_160x600_Skyscraper_Message1_Sustainab…" at bounding box center [429, 144] width 333 height 14
drag, startPoint x: 552, startPoint y: 141, endPoint x: 610, endPoint y: 145, distance: 57.9
click at [610, 145] on div "Name * GBR_Braskem_EventsMultiMarket_HTML_Static_160x600_Skyscraper_Message1_Su…" at bounding box center [427, 144] width 671 height 14
type input "GBR_Braskem_EventsMultiMarket_HTML_Static_160x600_Skyscraper_Message1_Sustainab…"
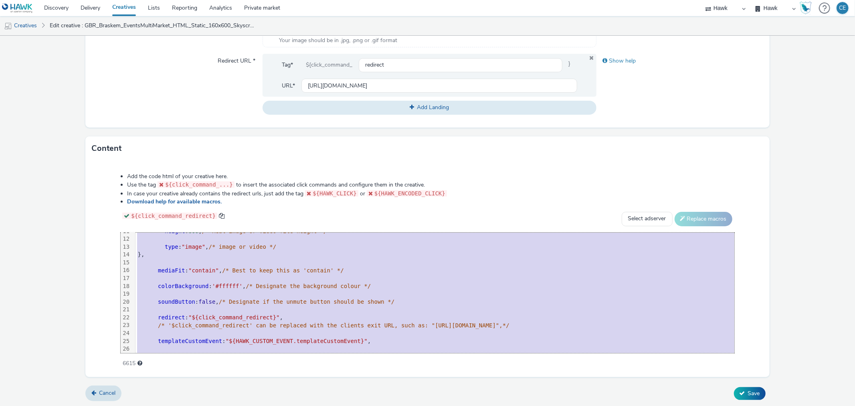
scroll to position [164, 0]
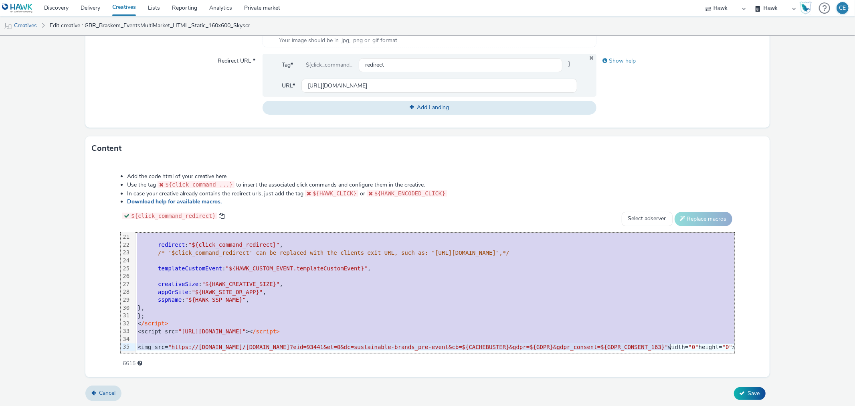
drag, startPoint x: 138, startPoint y: 236, endPoint x: 190, endPoint y: 425, distance: 196.6
click at [190, 405] on html "Discovery Delivery Creatives Lists Reporting Analytics Private market Hawk Hawk…" at bounding box center [427, 203] width 855 height 406
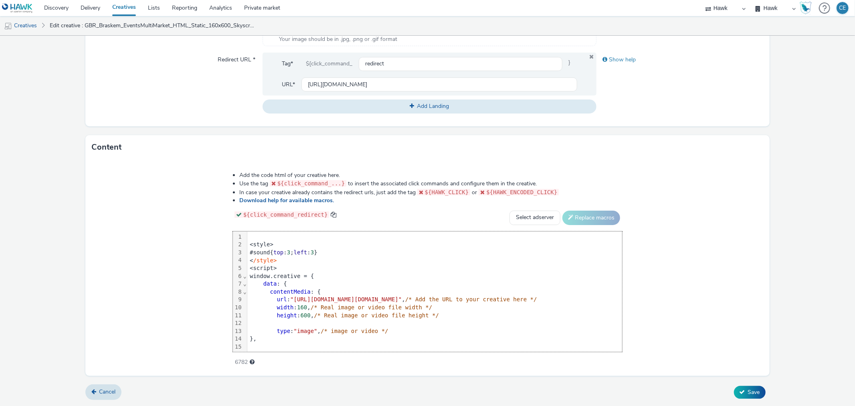
scroll to position [148, 0]
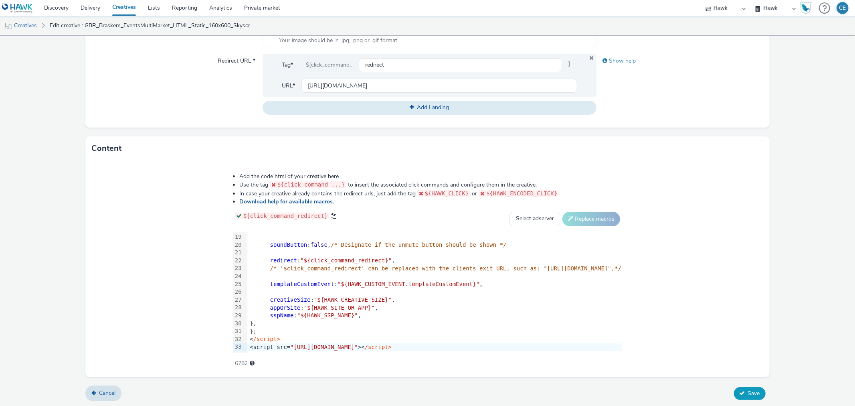
click at [753, 394] on span "Save" at bounding box center [754, 393] width 12 height 8
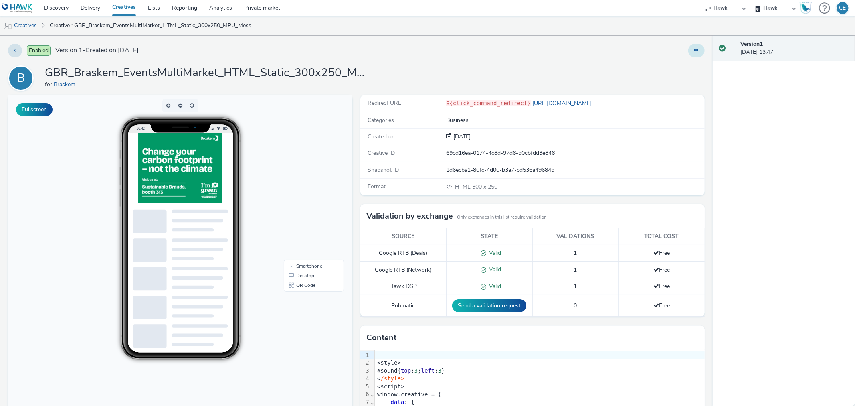
click at [696, 47] on button at bounding box center [696, 51] width 16 height 14
click at [672, 84] on link "Duplicate" at bounding box center [674, 83] width 60 height 16
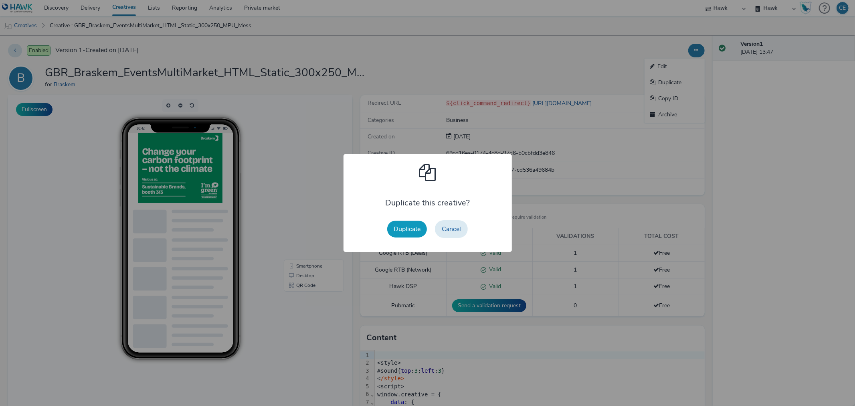
click at [406, 222] on button "Duplicate" at bounding box center [407, 228] width 40 height 17
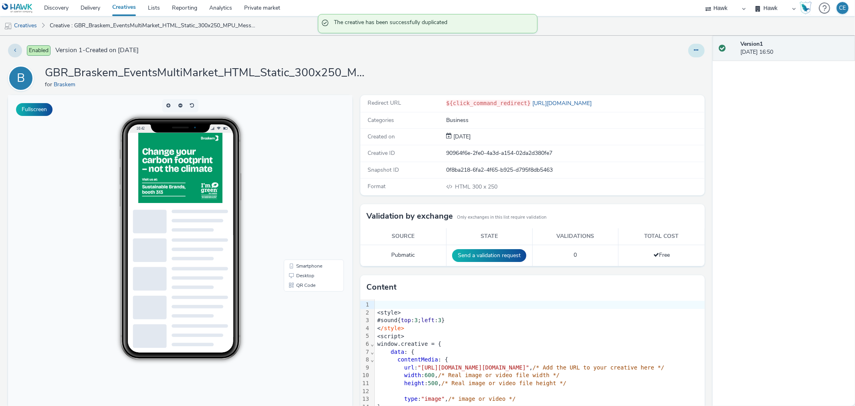
click at [691, 55] on button at bounding box center [696, 51] width 16 height 14
click at [685, 69] on link "Edit" at bounding box center [674, 67] width 60 height 16
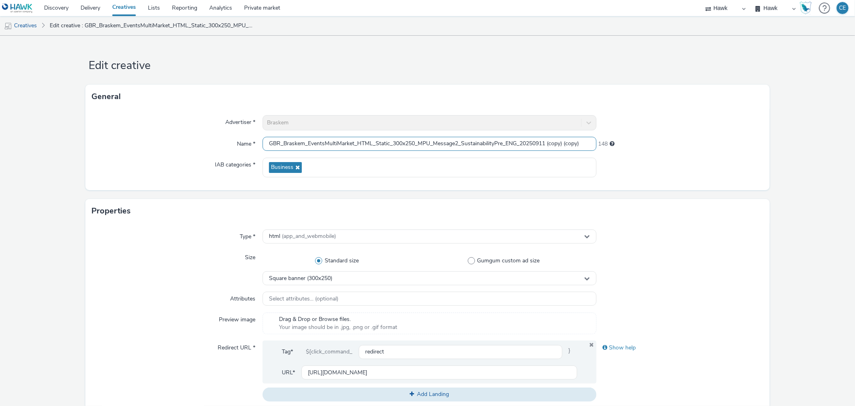
drag, startPoint x: 494, startPoint y: 142, endPoint x: 502, endPoint y: 143, distance: 8.1
click at [502, 143] on input "GBR_Braskem_EventsMultiMarket_HTML_Static_300x250_MPU_Message2_SustainabilityPr…" at bounding box center [429, 144] width 333 height 14
click at [600, 82] on form "Edit creative General Advertiser * Braskem Name * GBR_Braskem_EventsMultiMarket…" at bounding box center [427, 365] width 855 height 658
click at [496, 143] on input "GBR_Braskem_EventsMultiMarket_HTML_Static_300x250_MPU_Message2_SustainabilityE_…" at bounding box center [429, 144] width 333 height 14
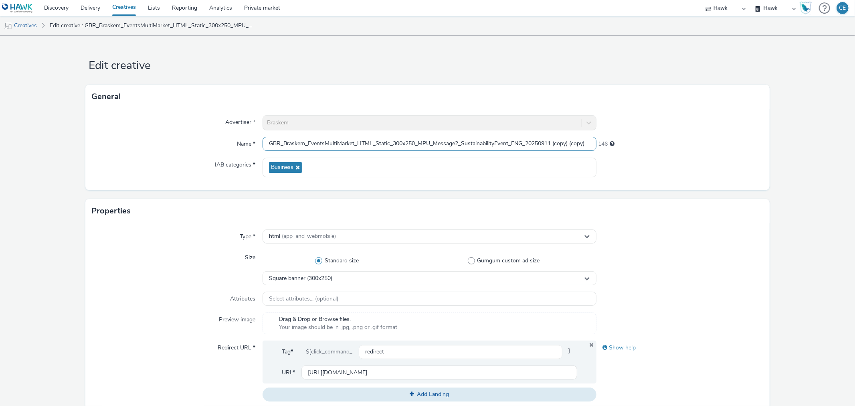
drag, startPoint x: 538, startPoint y: 140, endPoint x: 595, endPoint y: 138, distance: 56.5
click at [595, 138] on div "Name * GBR_Braskem_EventsMultiMarket_HTML_Static_300x250_MPU_Message2_Sustainab…" at bounding box center [427, 144] width 671 height 14
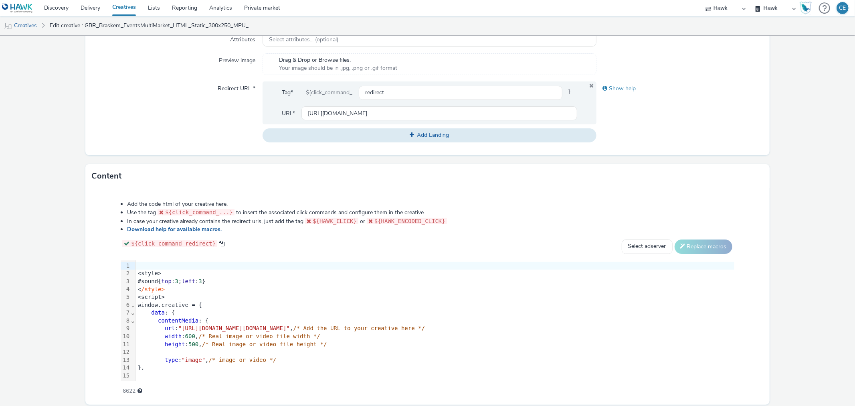
scroll to position [287, 0]
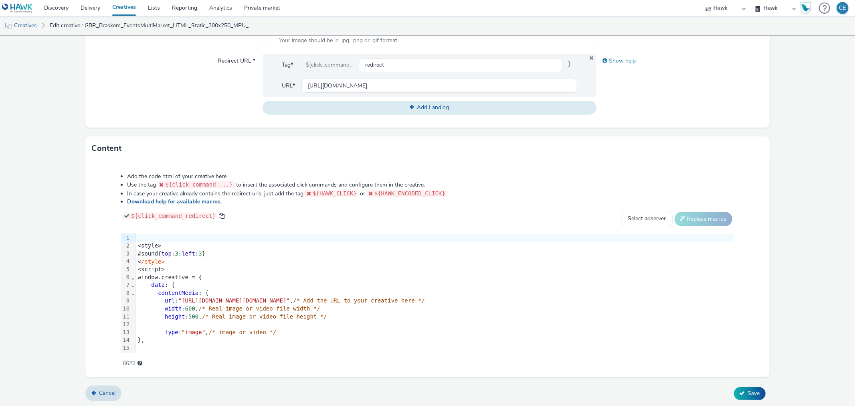
type input "GBR_Braskem_EventsMultiMarket_HTML_Static_300x250_MPU_Message2_SustainabilityEv…"
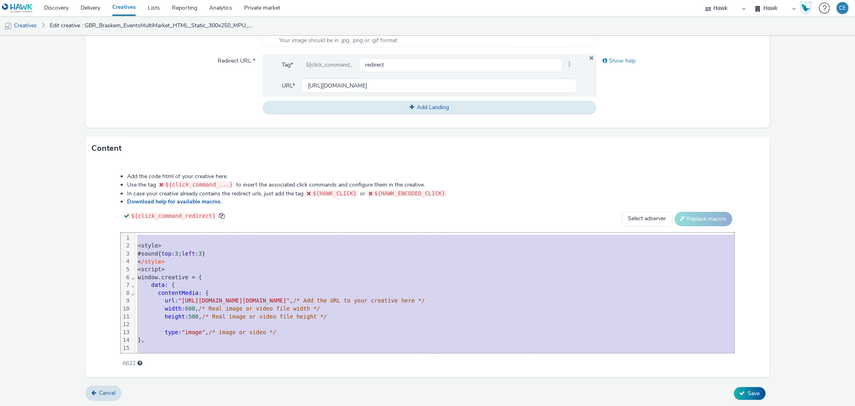
scroll to position [164, 0]
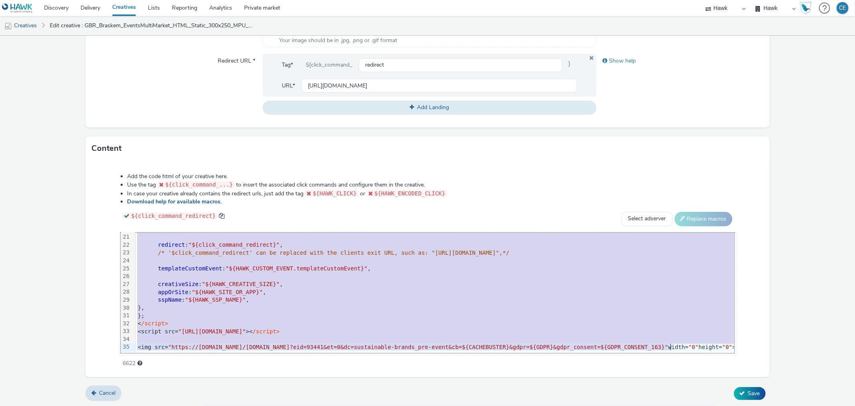
drag, startPoint x: 143, startPoint y: 233, endPoint x: 346, endPoint y: 426, distance: 280.1
click at [346, 405] on html "Discovery Delivery Creatives Lists Reporting Analytics Private market Hawk Hawk…" at bounding box center [427, 203] width 855 height 406
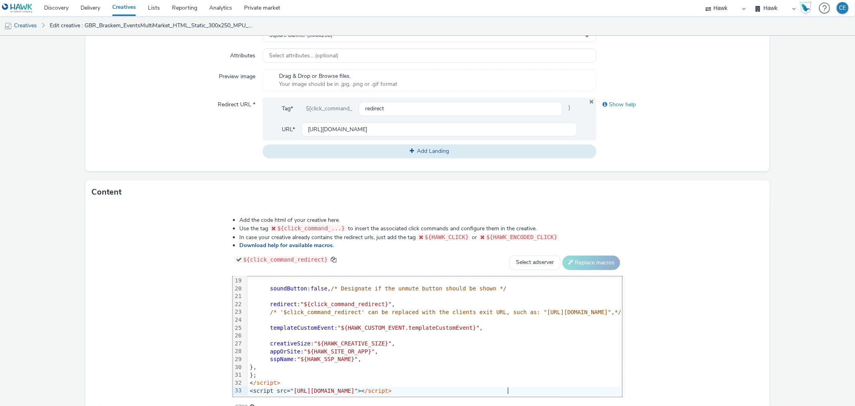
scroll to position [287, 0]
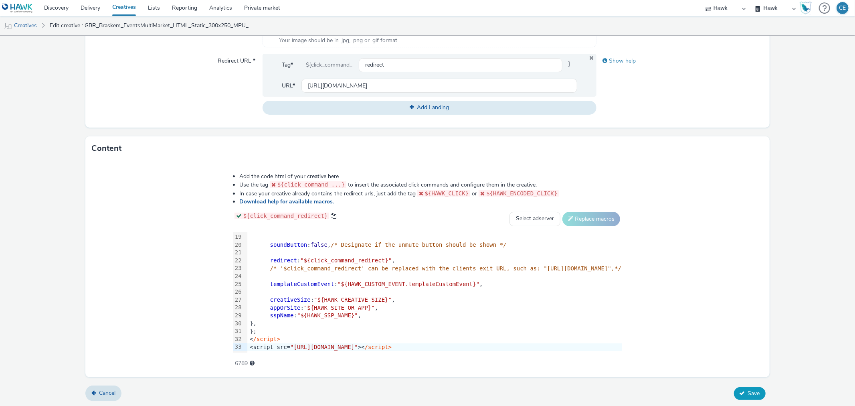
click at [754, 390] on button "Save" at bounding box center [750, 393] width 32 height 13
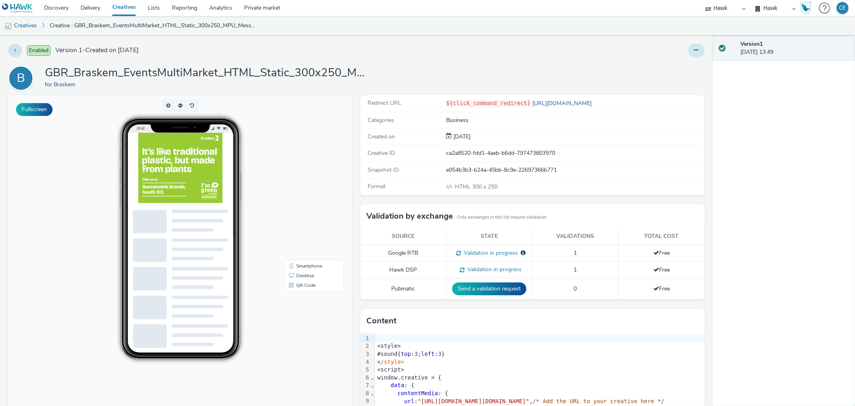
click at [694, 46] on button at bounding box center [696, 51] width 16 height 14
click at [683, 81] on link "Duplicate" at bounding box center [674, 83] width 60 height 16
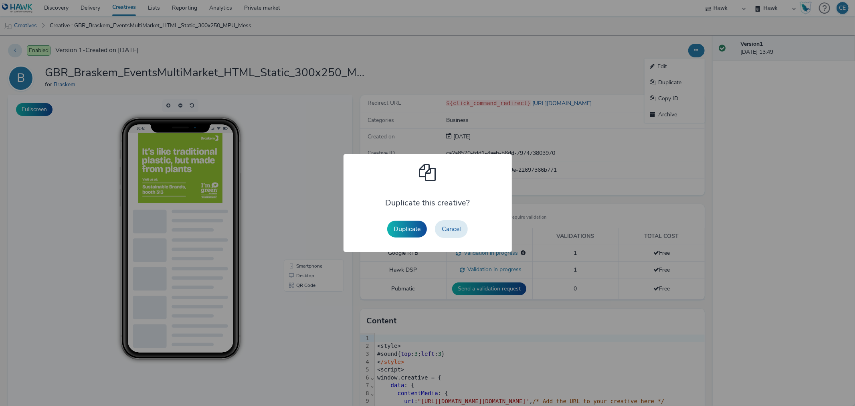
click at [410, 215] on div "Duplicate this creative? Duplicate Cancel" at bounding box center [427, 203] width 89 height 90
click at [408, 227] on button "Duplicate" at bounding box center [407, 228] width 40 height 17
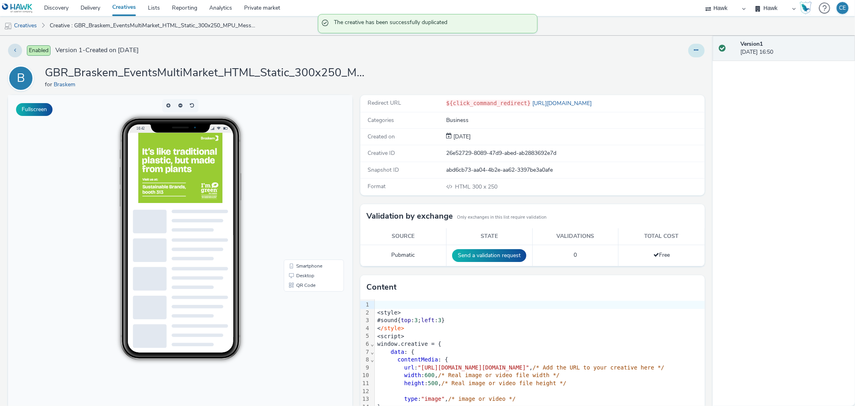
click at [694, 46] on button at bounding box center [696, 51] width 16 height 14
click at [681, 65] on link "Edit" at bounding box center [674, 67] width 60 height 16
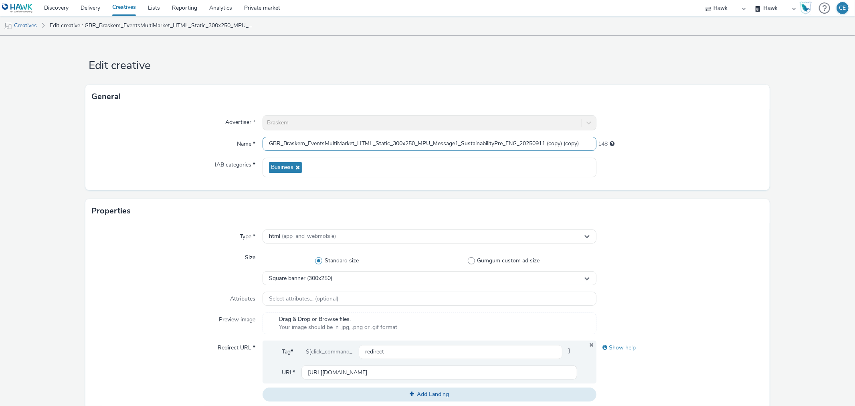
drag, startPoint x: 495, startPoint y: 139, endPoint x: 502, endPoint y: 142, distance: 7.9
click at [502, 142] on input "GBR_Braskem_EventsMultiMarket_HTML_Static_300x250_MPU_Message1_SustainabilityPr…" at bounding box center [429, 144] width 333 height 14
drag, startPoint x: 538, startPoint y: 139, endPoint x: 597, endPoint y: 144, distance: 59.2
click at [597, 144] on div "Name * GBR_Braskem_EventsMultiMarket_HTML_Static_300x250_MPU_Message1_Sustainab…" at bounding box center [427, 144] width 671 height 14
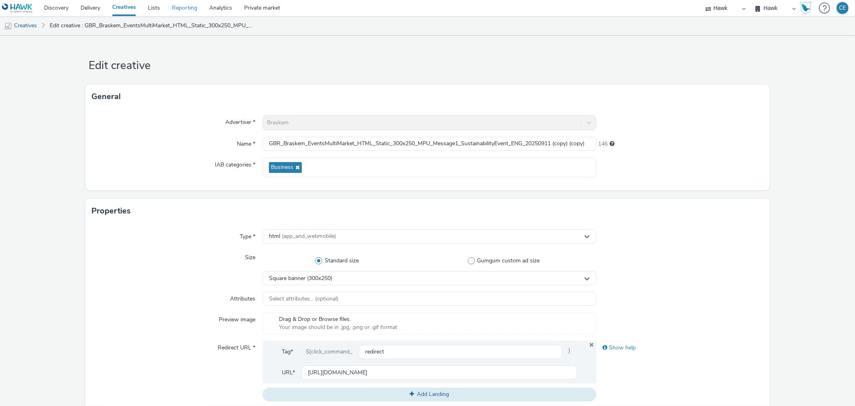
scroll to position [0, 0]
type input "GBR_Braskem_EventsMultiMarket_HTML_Static_300x250_MPU_Message1_SustainabilityEv…"
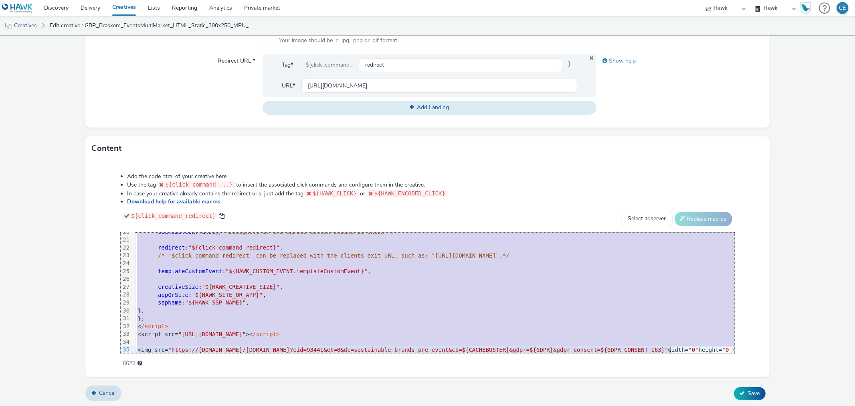
scroll to position [164, 0]
drag, startPoint x: 137, startPoint y: 234, endPoint x: 333, endPoint y: 348, distance: 226.1
click at [191, 405] on html "Discovery Delivery Creatives Lists Reporting Analytics Private market Hawk Hawk…" at bounding box center [427, 203] width 855 height 406
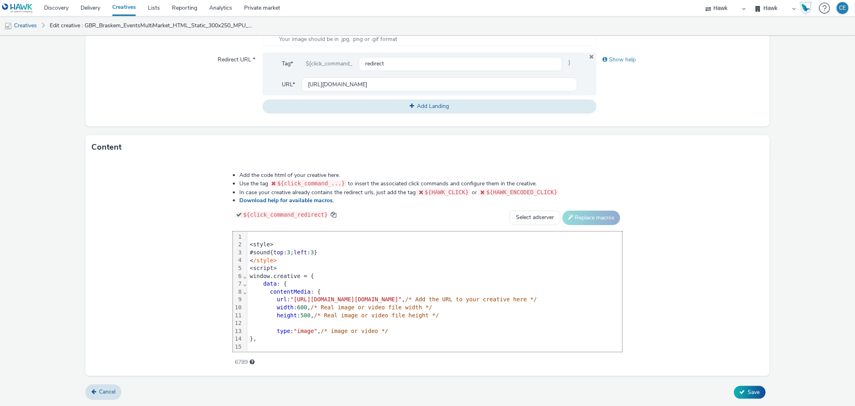
scroll to position [148, 0]
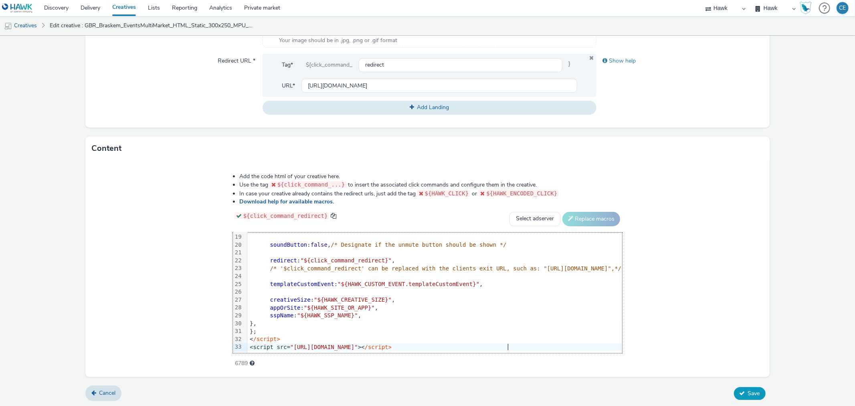
click at [739, 392] on icon at bounding box center [742, 393] width 6 height 6
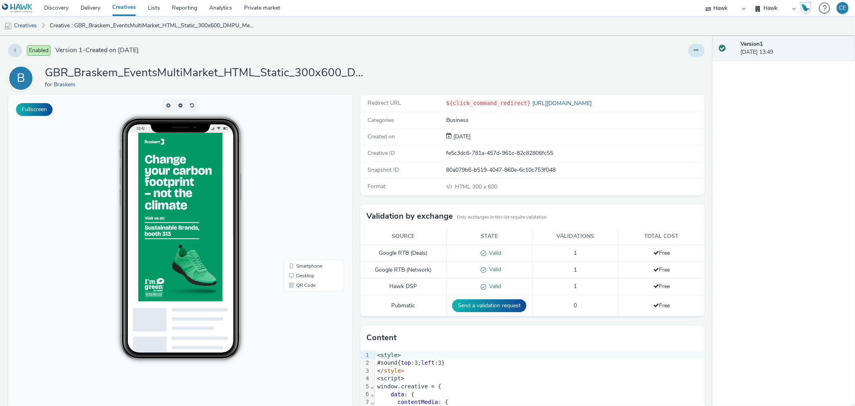
click at [694, 48] on icon at bounding box center [696, 50] width 4 height 6
click at [671, 83] on link "Duplicate" at bounding box center [674, 83] width 60 height 16
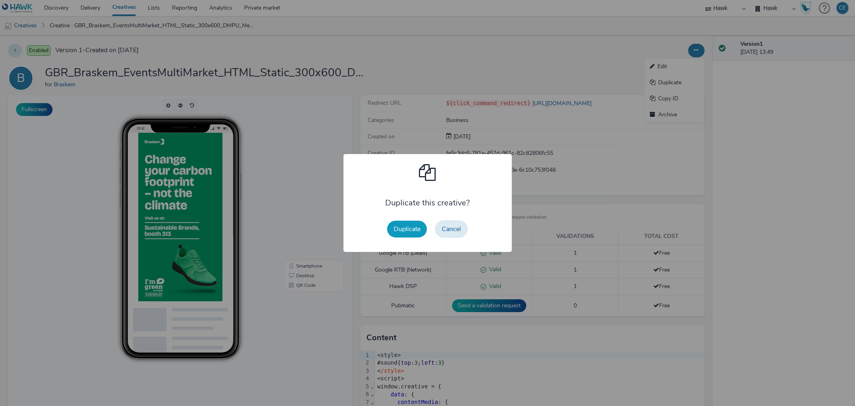
click at [417, 223] on button "Duplicate" at bounding box center [407, 228] width 40 height 17
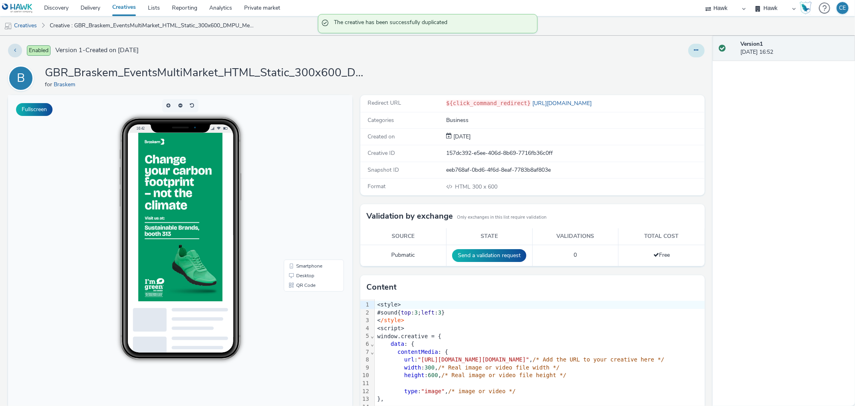
click at [694, 51] on icon at bounding box center [696, 50] width 4 height 6
click at [662, 71] on link "Edit" at bounding box center [674, 67] width 60 height 16
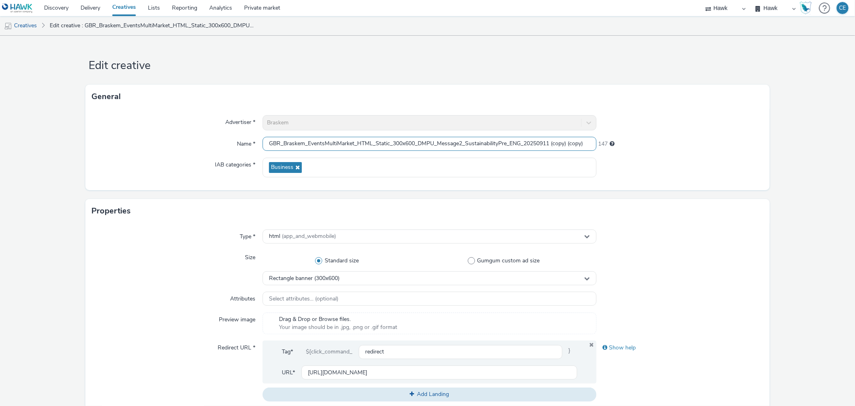
drag, startPoint x: 500, startPoint y: 142, endPoint x: 506, endPoint y: 143, distance: 6.1
click at [506, 143] on input "GBR_Braskem_EventsMultiMarket_HTML_Static_300x600_DMPU_Message2_SustainabilityP…" at bounding box center [429, 144] width 333 height 14
drag, startPoint x: 544, startPoint y: 139, endPoint x: 618, endPoint y: 139, distance: 73.3
click at [618, 139] on div "Name * GBR_Braskem_EventsMultiMarket_HTML_Static_300x600_DMPU_Message2_Sustaina…" at bounding box center [427, 144] width 671 height 14
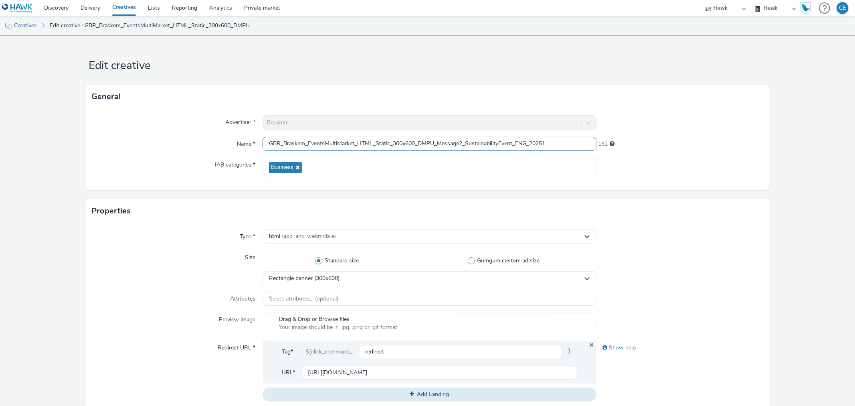
scroll to position [0, 0]
type input "GBR_Braskem_EventsMultiMarket_HTML_Static_300x600_DMPU_Message2_SustainabilityE…"
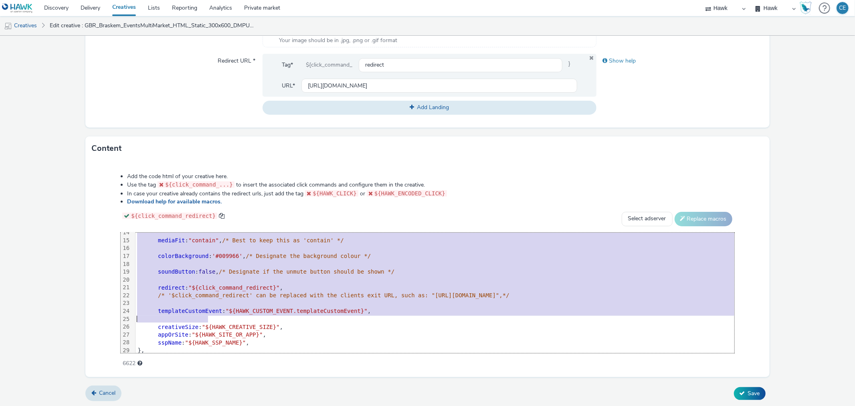
scroll to position [156, 0]
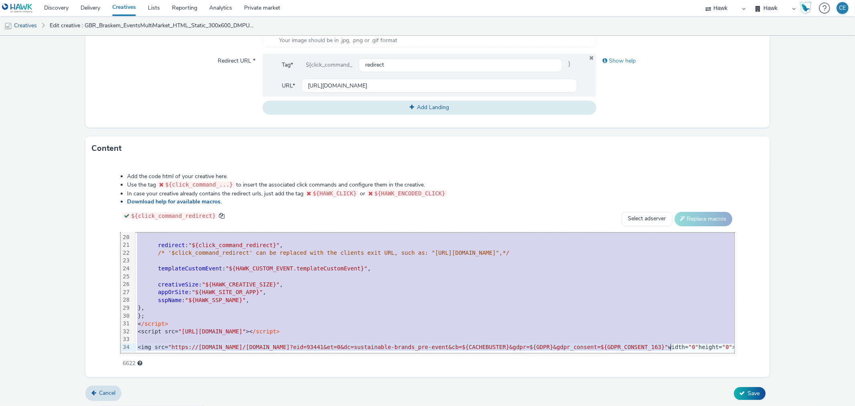
drag, startPoint x: 135, startPoint y: 236, endPoint x: 238, endPoint y: 422, distance: 212.4
click at [238, 405] on html "Discovery Delivery Creatives Lists Reporting Analytics Private market Hawk Hawk…" at bounding box center [427, 203] width 855 height 406
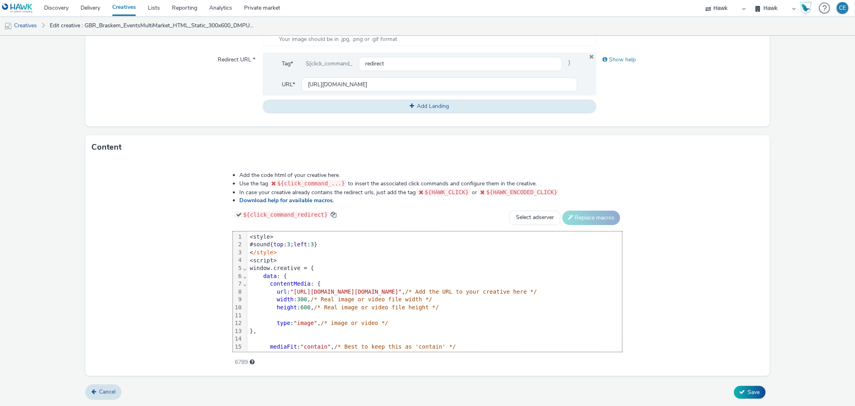
scroll to position [141, 0]
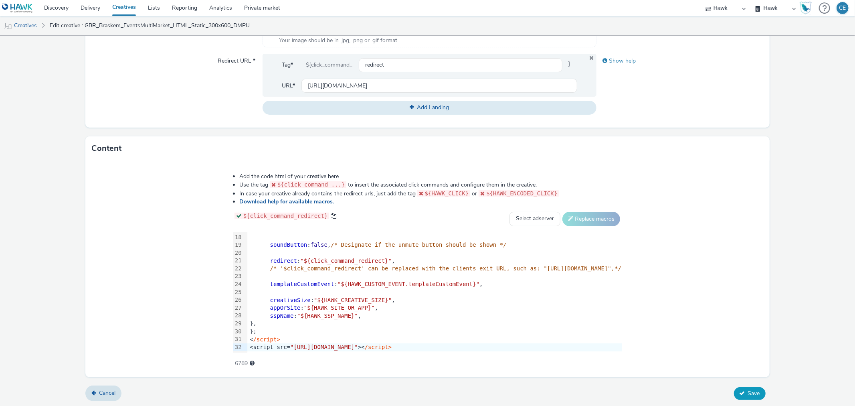
click at [734, 387] on button "Save" at bounding box center [750, 393] width 32 height 13
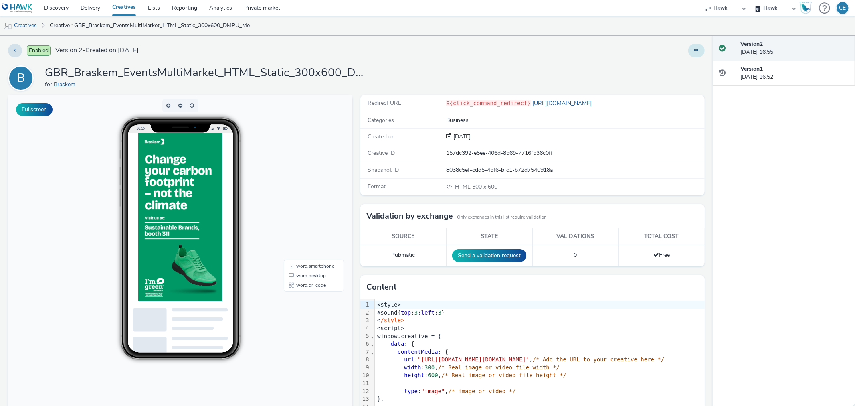
click at [688, 44] on button at bounding box center [696, 51] width 16 height 14
click at [666, 70] on link "Edit" at bounding box center [674, 67] width 60 height 16
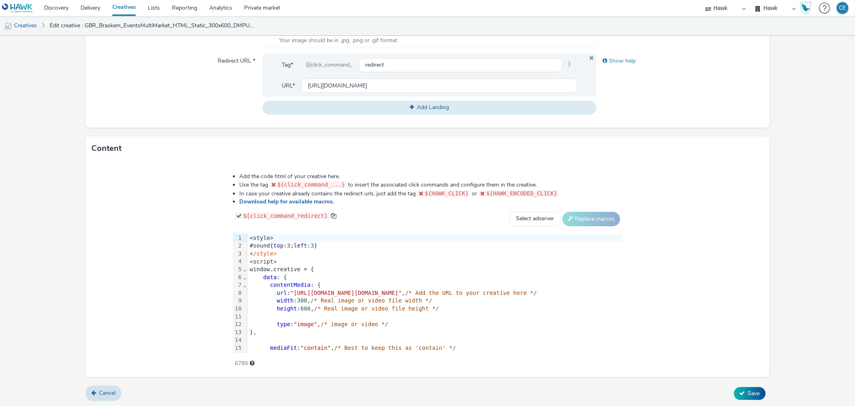
scroll to position [141, 0]
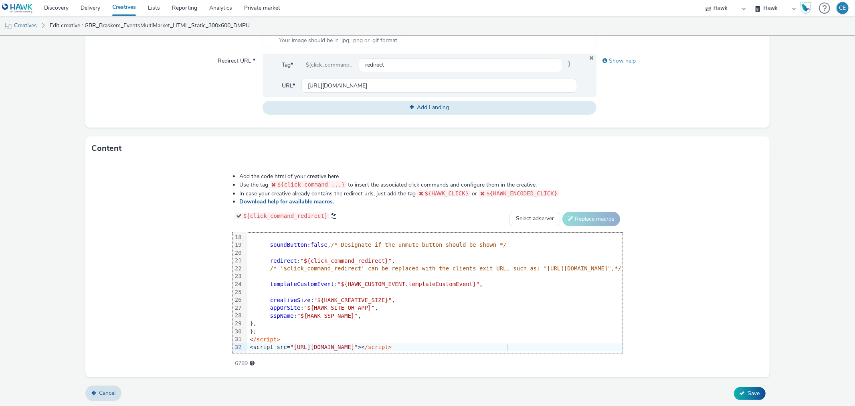
click at [437, 343] on div "<script src= "[URL][DOMAIN_NAME]" >< /script>" at bounding box center [434, 347] width 375 height 8
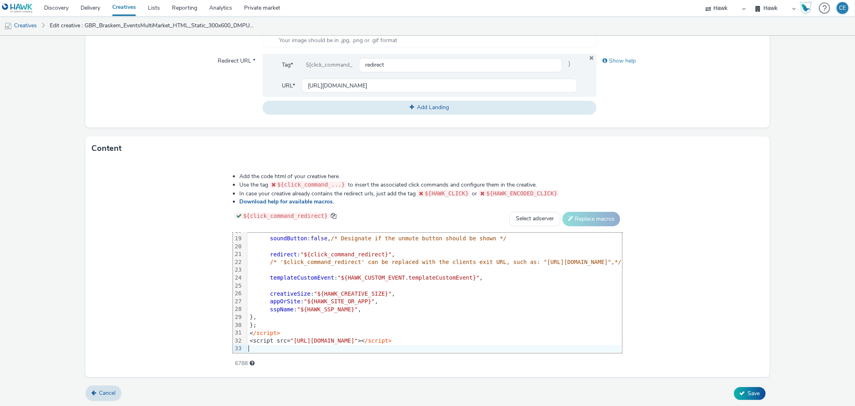
scroll to position [148, 0]
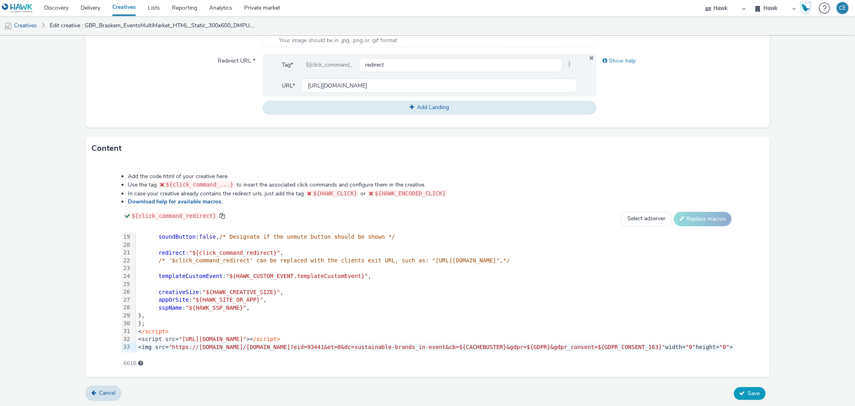
click at [748, 387] on button "Save" at bounding box center [750, 393] width 32 height 13
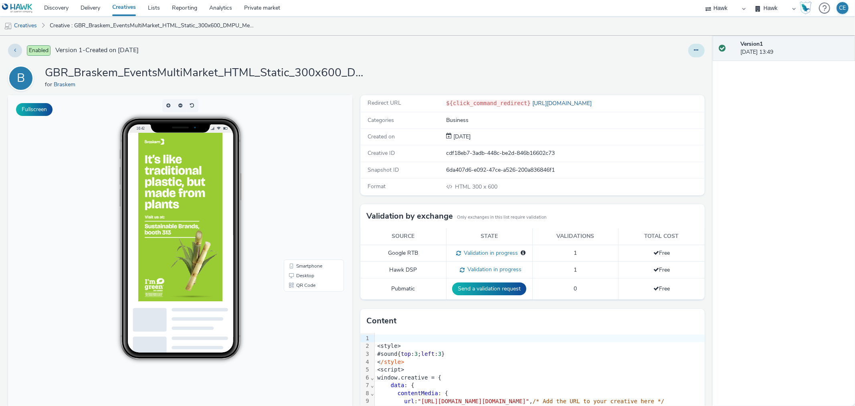
click at [694, 49] on icon at bounding box center [696, 50] width 4 height 6
click at [664, 83] on link "Duplicate" at bounding box center [674, 83] width 60 height 16
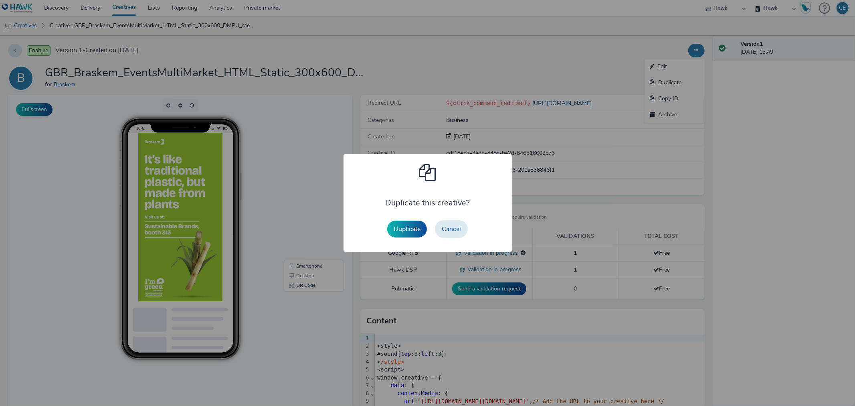
drag, startPoint x: 410, startPoint y: 225, endPoint x: 416, endPoint y: 222, distance: 5.9
click at [411, 225] on button "Duplicate" at bounding box center [407, 228] width 40 height 17
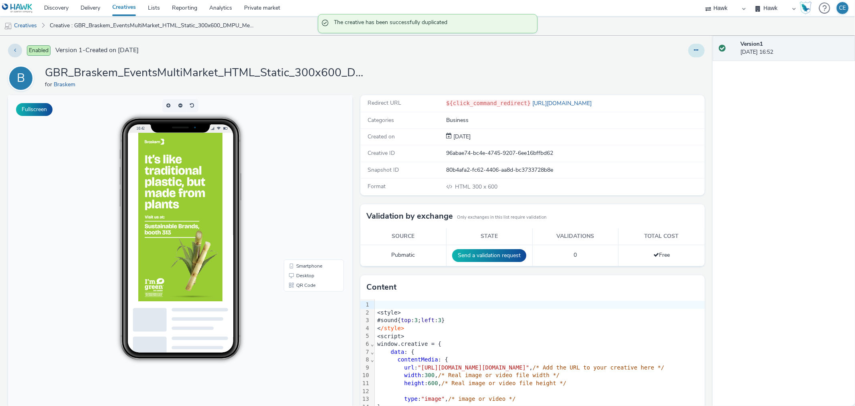
click at [688, 51] on button at bounding box center [696, 51] width 16 height 14
click at [679, 63] on link "Edit" at bounding box center [674, 67] width 60 height 16
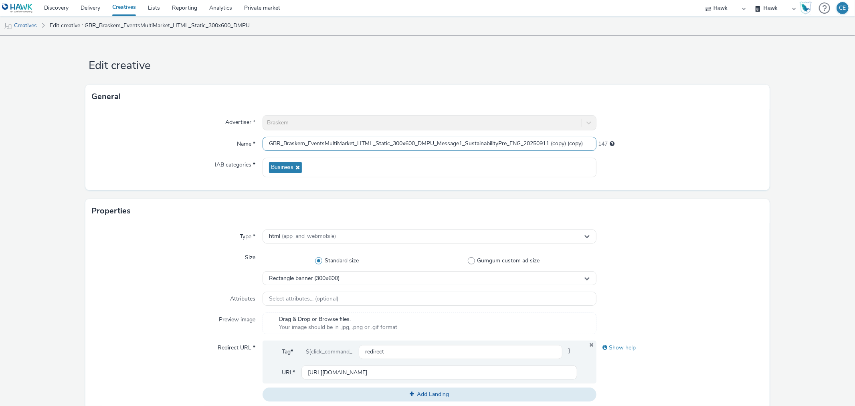
drag, startPoint x: 499, startPoint y: 142, endPoint x: 505, endPoint y: 145, distance: 7.0
click at [505, 145] on input "GBR_Braskem_EventsMultiMarket_HTML_Static_300x600_DMPU_Message1_SustainabilityP…" at bounding box center [429, 144] width 333 height 14
drag, startPoint x: 545, startPoint y: 142, endPoint x: 602, endPoint y: 139, distance: 56.2
click at [602, 139] on div "Name * GBR_Braskem_EventsMultiMarket_HTML_Static_300x600_DMPU_Message1_Sustaina…" at bounding box center [427, 144] width 671 height 14
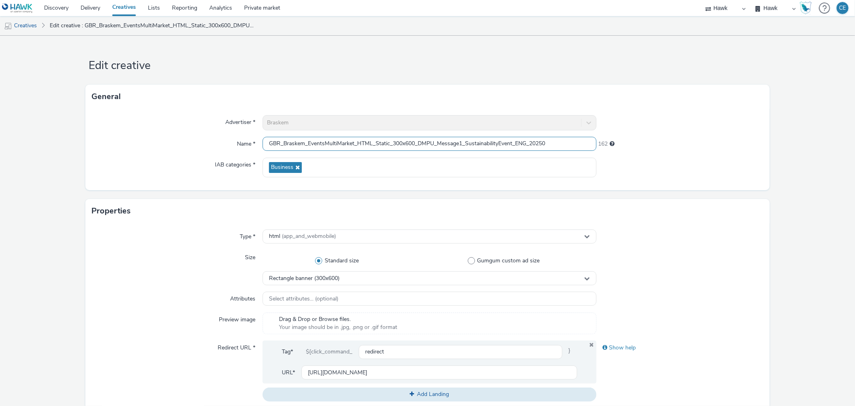
scroll to position [0, 0]
type input "GBR_Braskem_EventsMultiMarket_HTML_Static_300x600_DMPU_Message1_SustainabilityE…"
click at [185, 156] on div "Advertiser * Braskem Name * GBR_Braskem_EventsMultiMarket_HTML_Static_300x600_D…" at bounding box center [427, 149] width 684 height 81
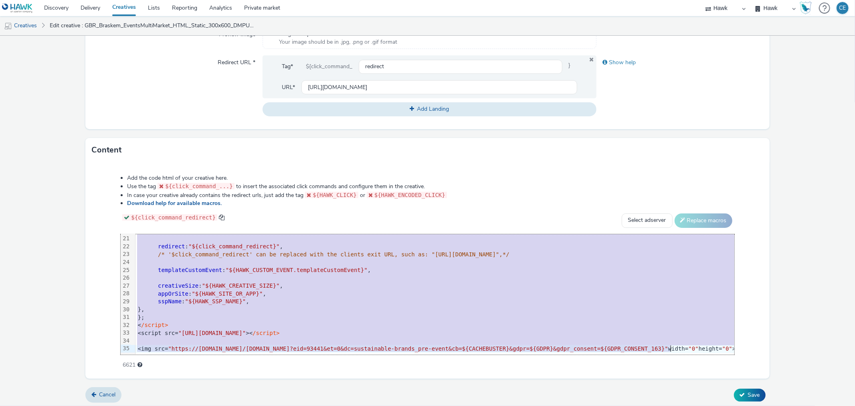
scroll to position [287, 0]
drag, startPoint x: 138, startPoint y: 302, endPoint x: 708, endPoint y: 339, distance: 571.1
click at [688, 351] on div "99 1 2 3 4 5 6 7 8 9 10 11 12 13 14 15 16 17 18 19 20 21 22 23 24 25 26 27 28 2…" at bounding box center [427, 292] width 613 height 120
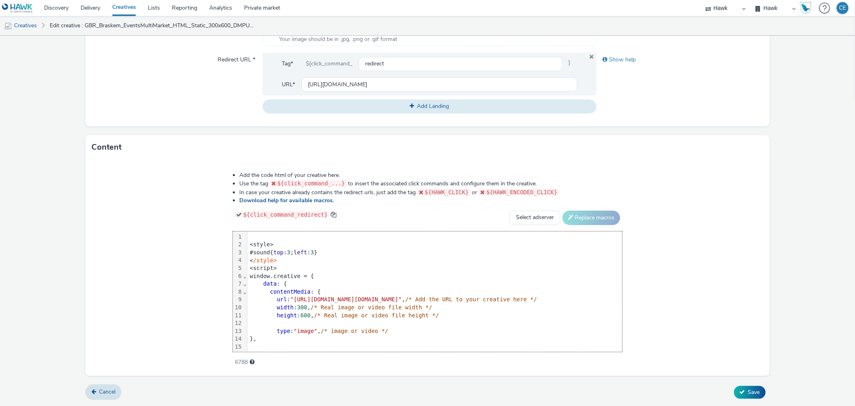
scroll to position [148, 0]
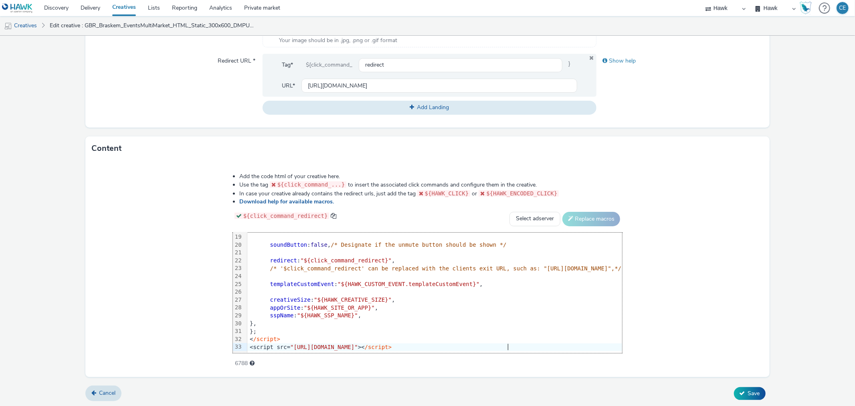
drag, startPoint x: 766, startPoint y: 392, endPoint x: 762, endPoint y: 395, distance: 5.5
click at [763, 394] on form "Edit creative General Advertiser * Braskem Name * GBR_Braskem_EventsMultiMarket…" at bounding box center [427, 78] width 855 height 658
click at [748, 392] on span "Save" at bounding box center [754, 393] width 12 height 8
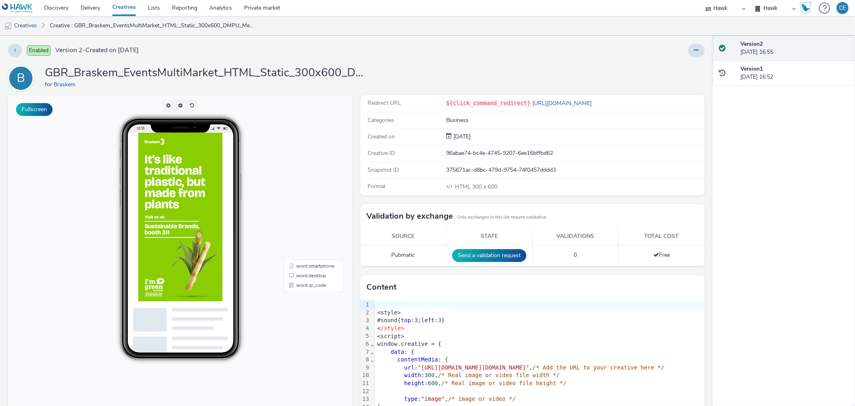
click at [676, 55] on div at bounding box center [565, 51] width 279 height 14
click at [688, 55] on div at bounding box center [696, 51] width 16 height 14
drag, startPoint x: 685, startPoint y: 52, endPoint x: 682, endPoint y: 57, distance: 6.3
click at [688, 53] on button at bounding box center [696, 51] width 16 height 14
drag, startPoint x: 682, startPoint y: 57, endPoint x: 562, endPoint y: 4, distance: 130.6
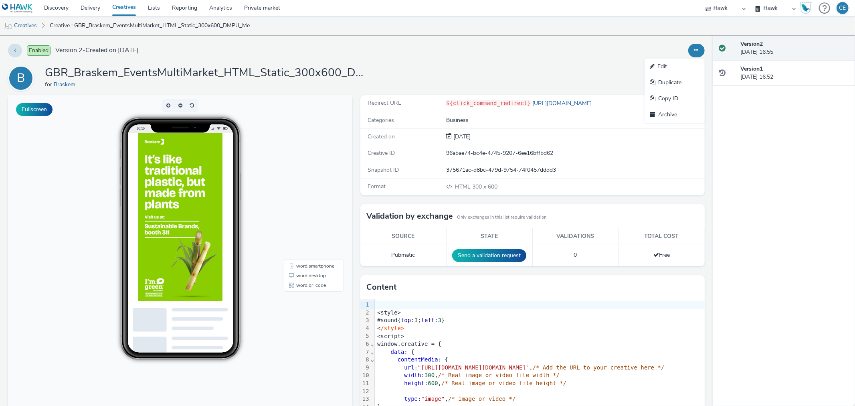
click at [674, 65] on link "Edit" at bounding box center [674, 67] width 60 height 16
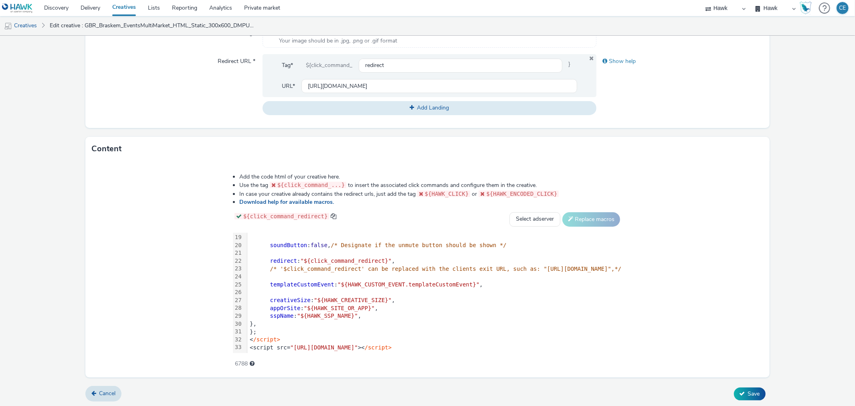
scroll to position [287, 0]
click at [513, 335] on div "< /script>" at bounding box center [434, 339] width 375 height 8
click at [514, 335] on div "< /script>" at bounding box center [434, 339] width 375 height 8
click at [514, 343] on div "<script src= "[URL][DOMAIN_NAME]" >< /script>" at bounding box center [434, 347] width 375 height 8
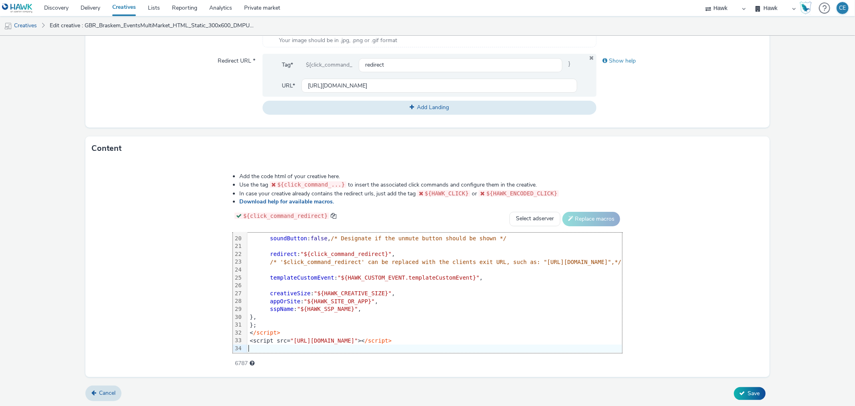
scroll to position [156, 0]
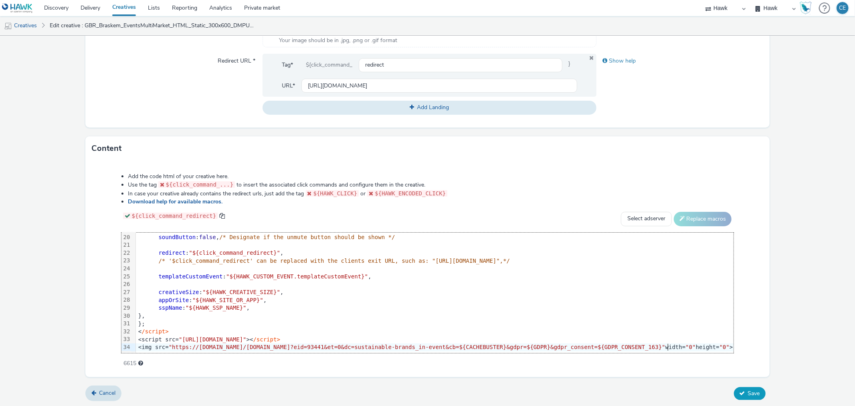
click at [734, 387] on button "Save" at bounding box center [750, 393] width 32 height 13
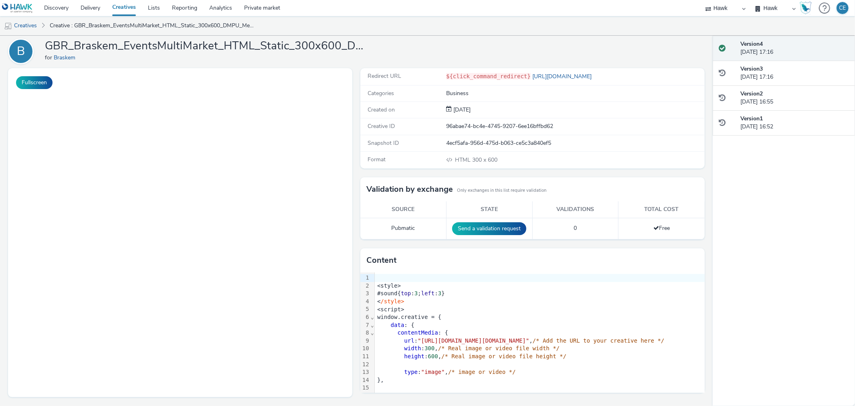
scroll to position [156, 0]
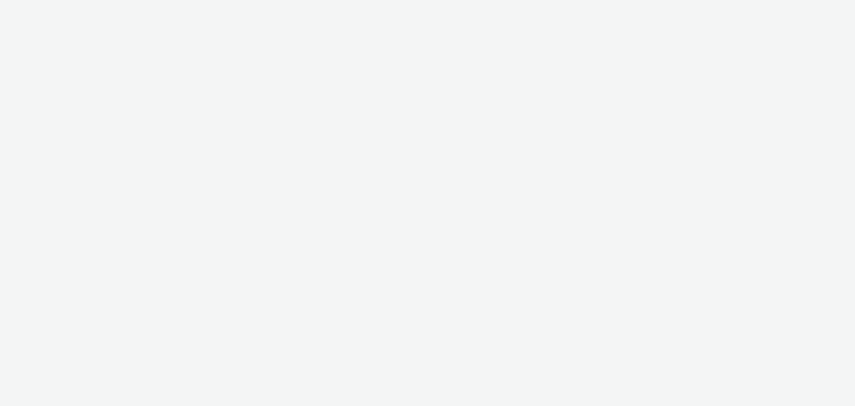
click at [325, 199] on div at bounding box center [427, 203] width 855 height 406
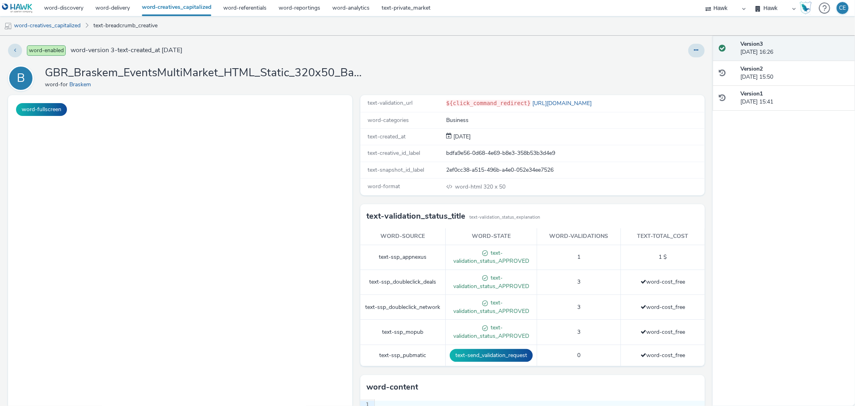
click at [677, 53] on div at bounding box center [565, 51] width 279 height 14
click at [696, 55] on div at bounding box center [696, 51] width 16 height 14
click at [693, 50] on button at bounding box center [696, 51] width 16 height 14
click at [689, 87] on link "word-duplicate" at bounding box center [674, 83] width 60 height 16
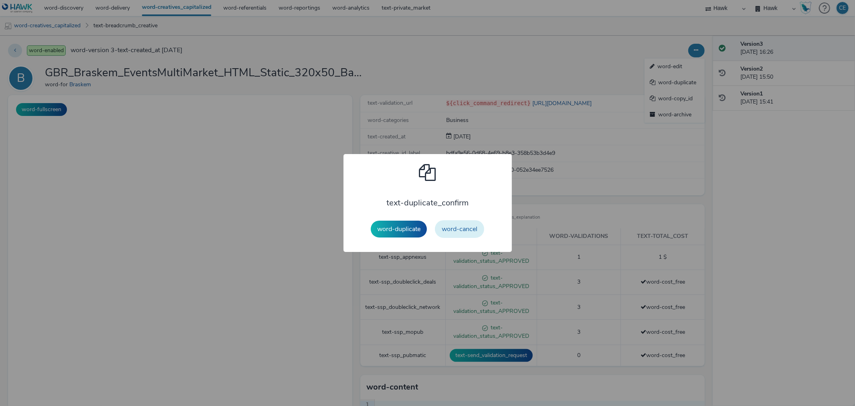
click at [474, 222] on button "word-cancel" at bounding box center [459, 229] width 49 height 18
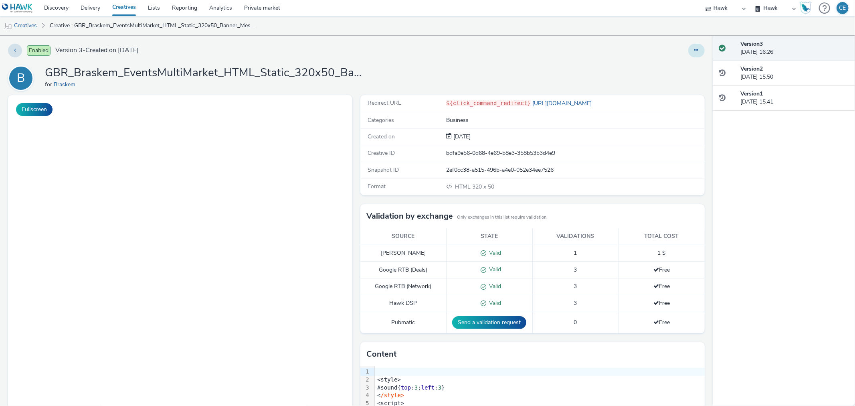
click at [688, 53] on button at bounding box center [696, 51] width 16 height 14
click at [672, 83] on link "Duplicate" at bounding box center [674, 83] width 60 height 16
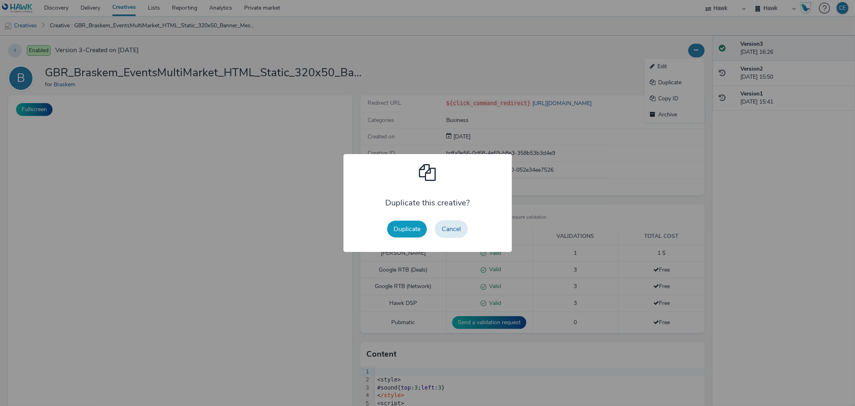
click at [398, 229] on button "Duplicate" at bounding box center [407, 228] width 40 height 17
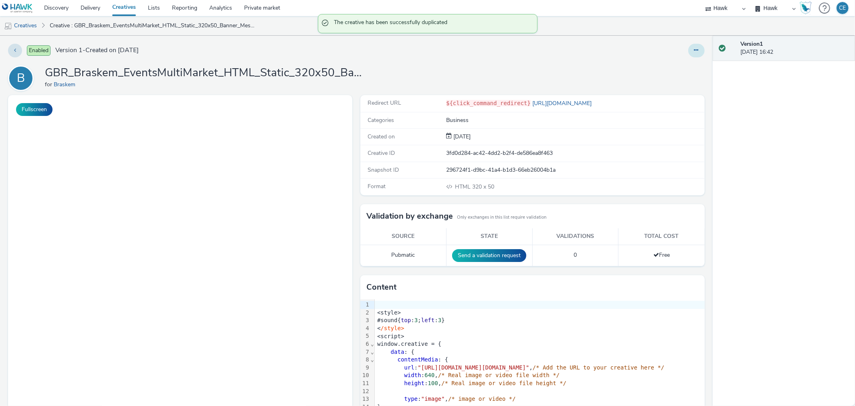
click at [694, 49] on button at bounding box center [696, 51] width 16 height 14
click at [680, 65] on link "Edit" at bounding box center [674, 67] width 60 height 16
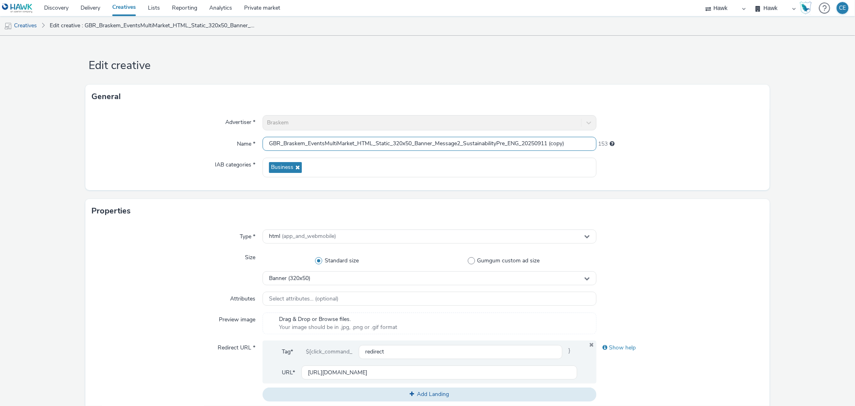
drag, startPoint x: 497, startPoint y: 139, endPoint x: 506, endPoint y: 141, distance: 9.0
click at [506, 141] on input "GBR_Braskem_EventsMultiMarket_HTML_Static_320x50_Banner_Message2_Sustainability…" at bounding box center [429, 144] width 333 height 14
drag, startPoint x: 542, startPoint y: 143, endPoint x: 597, endPoint y: 142, distance: 55.3
click at [597, 142] on div "Name * GBR_Braskem_EventsMultiMarket_HTML_Static_320x50_Banner_Message2_Sustain…" at bounding box center [427, 144] width 671 height 14
type input "GBR_Braskem_EventsMultiMarket_HTML_Static_320x50_Banner_Message2_Sustainability…"
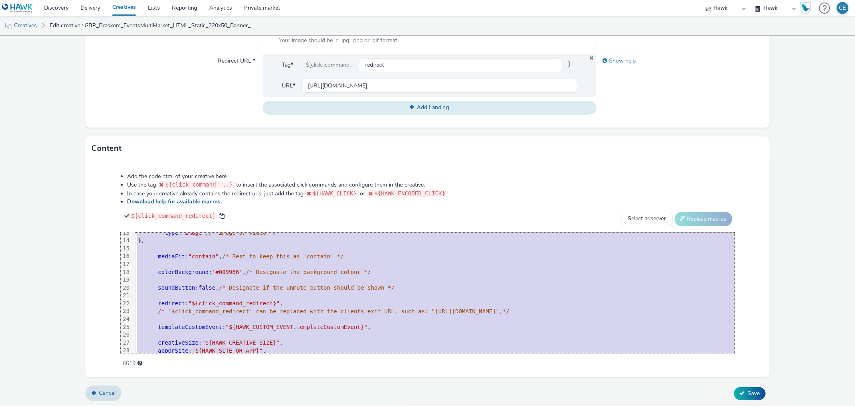
scroll to position [164, 0]
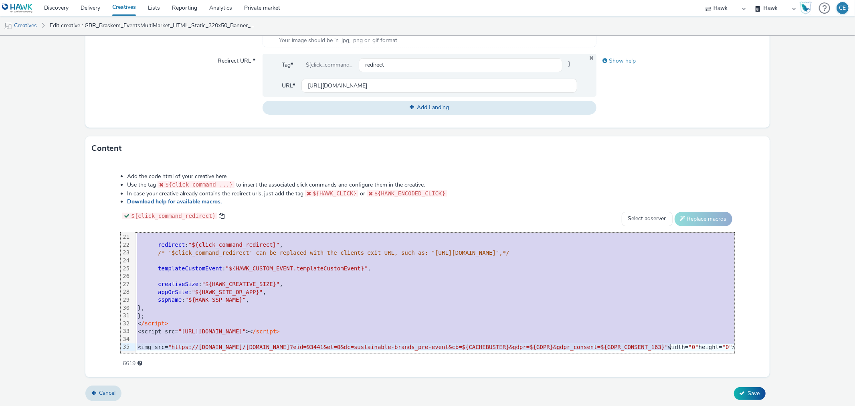
drag, startPoint x: 139, startPoint y: 240, endPoint x: 241, endPoint y: 424, distance: 210.6
click at [241, 405] on html "Discovery Delivery Creatives Lists Reporting Analytics Private market Hawk Hawk…" at bounding box center [427, 203] width 855 height 406
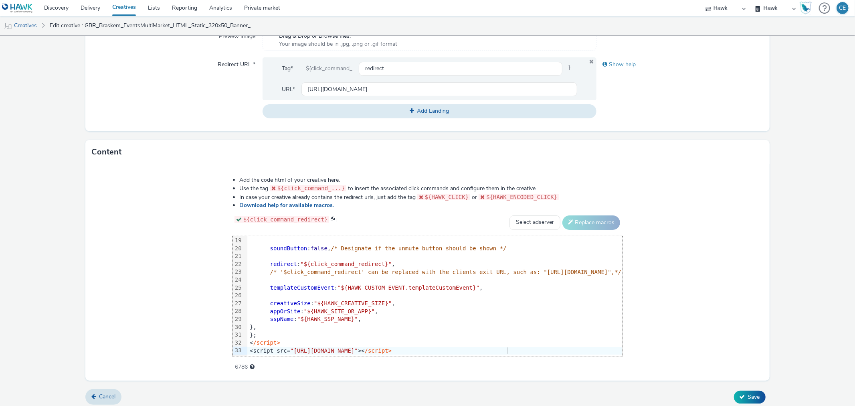
scroll to position [287, 0]
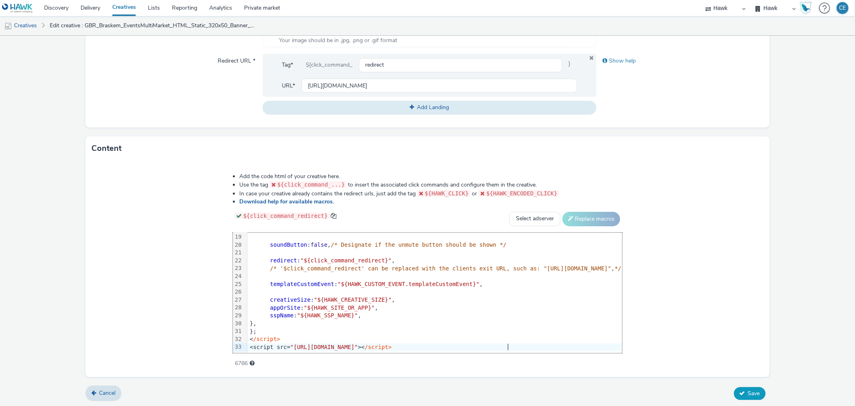
click at [748, 390] on span "Save" at bounding box center [754, 393] width 12 height 8
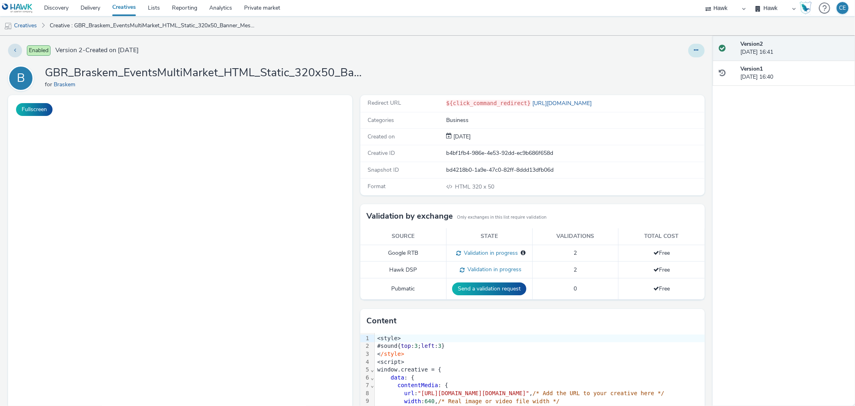
click at [694, 53] on icon at bounding box center [696, 50] width 4 height 6
click at [675, 66] on link "Edit" at bounding box center [674, 67] width 60 height 16
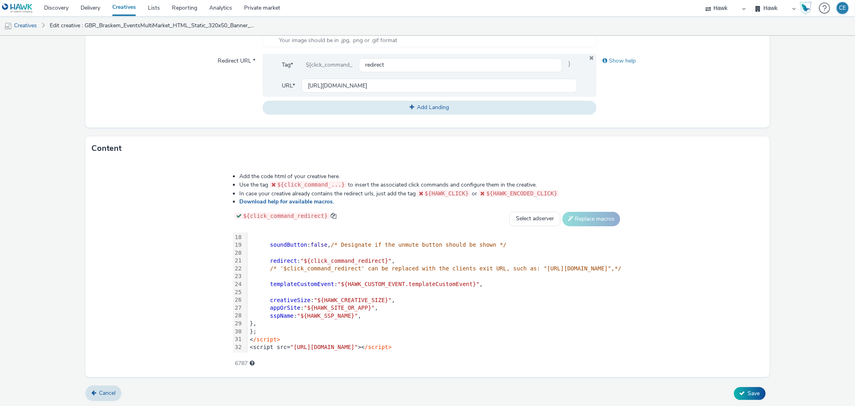
scroll to position [141, 0]
click at [415, 343] on div "<script src= "[URL][DOMAIN_NAME]" >< /script>" at bounding box center [434, 347] width 375 height 8
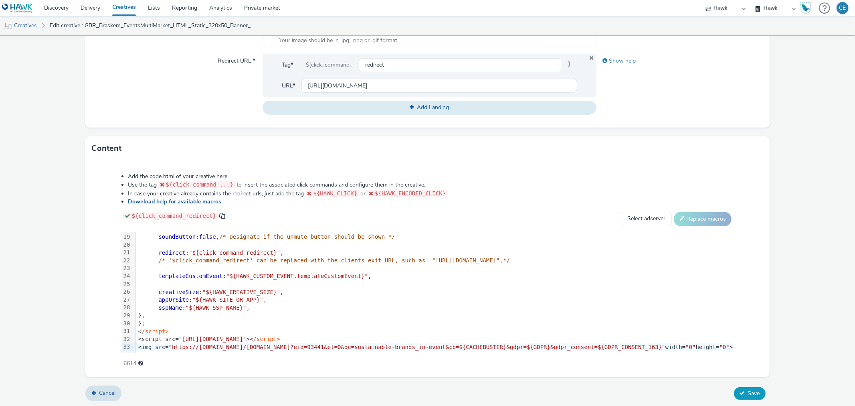
click at [741, 389] on button "Save" at bounding box center [750, 393] width 32 height 13
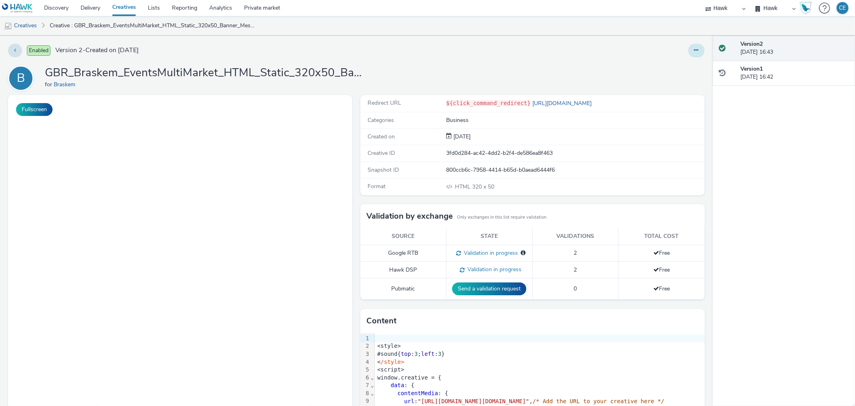
click at [693, 46] on button at bounding box center [696, 51] width 16 height 14
click at [680, 65] on link "Edit" at bounding box center [674, 67] width 60 height 16
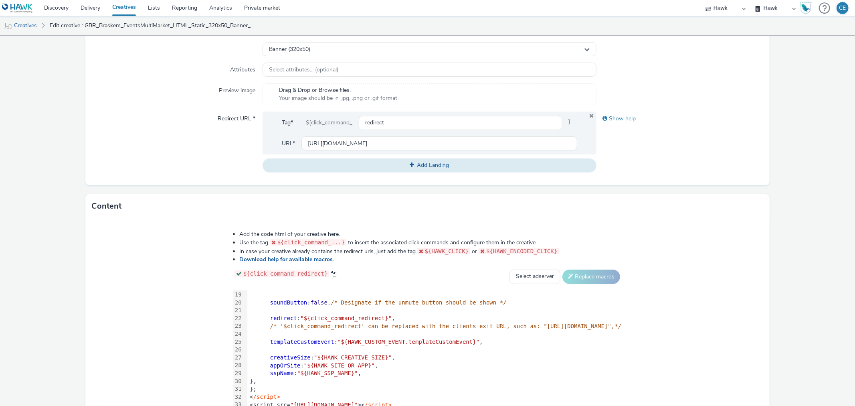
scroll to position [287, 0]
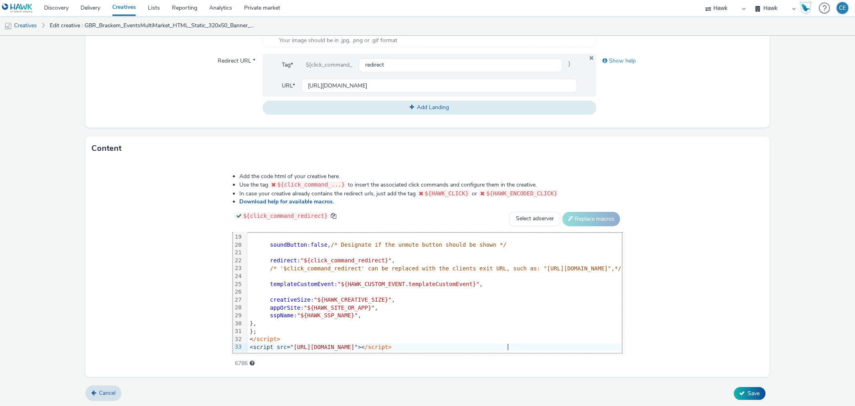
click at [439, 343] on div "<script src= "[URL][DOMAIN_NAME]" >< /script>" at bounding box center [434, 347] width 375 height 8
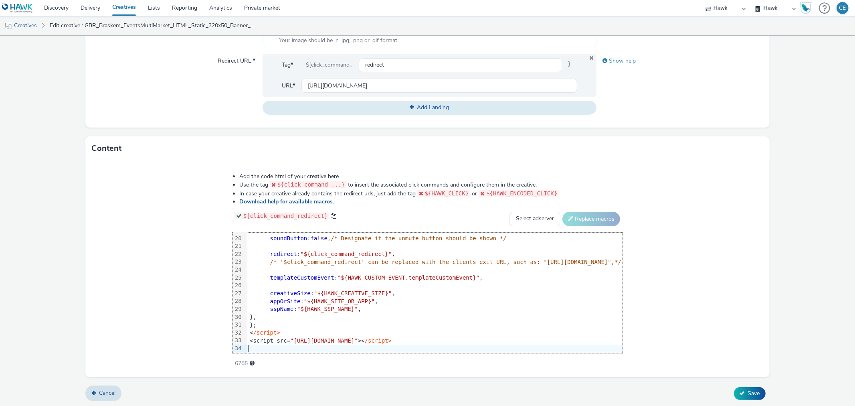
scroll to position [156, 0]
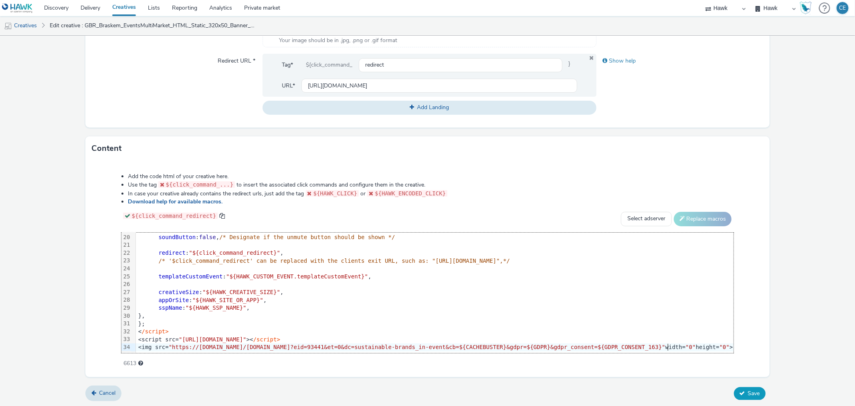
click at [750, 393] on span "Save" at bounding box center [754, 393] width 12 height 8
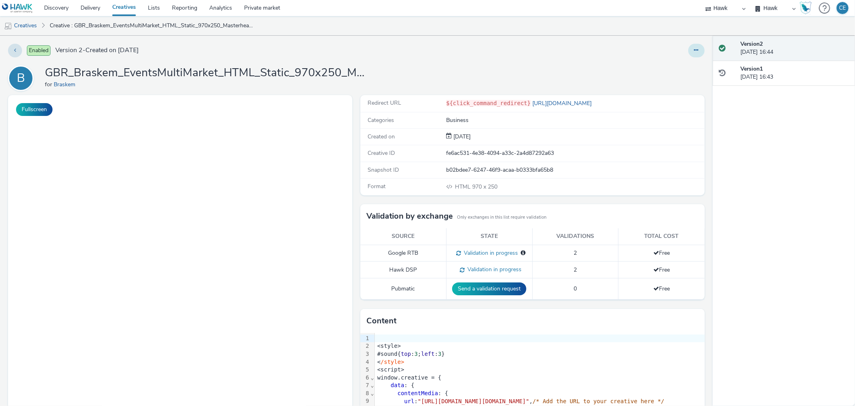
click at [688, 53] on button at bounding box center [696, 51] width 16 height 14
click at [668, 63] on link "Edit" at bounding box center [674, 67] width 60 height 16
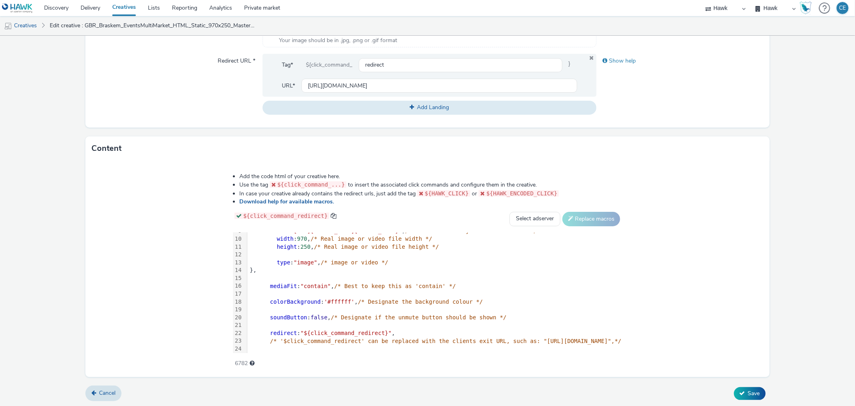
scroll to position [149, 0]
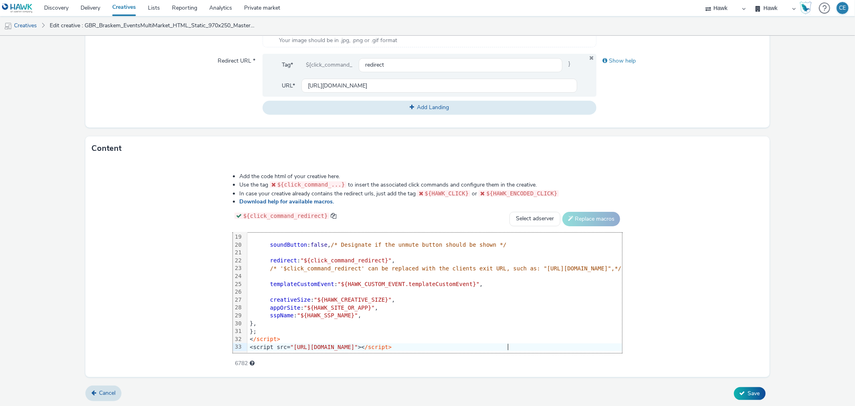
click at [406, 343] on div "<script src= "[URL][DOMAIN_NAME]" >< /script>" at bounding box center [434, 347] width 375 height 8
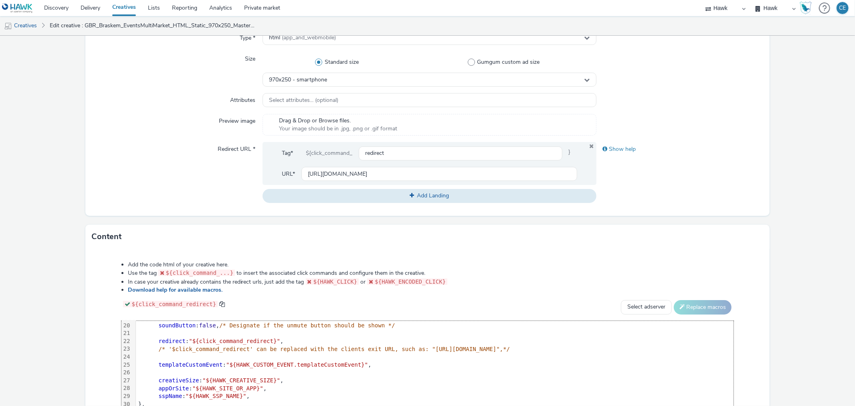
scroll to position [287, 0]
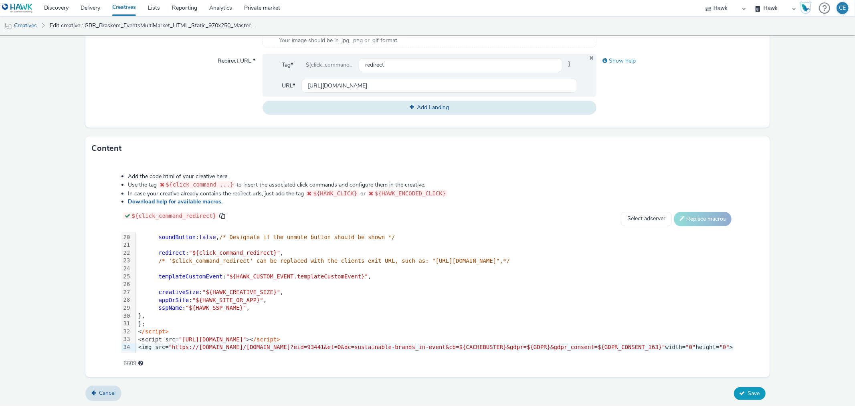
click at [748, 389] on span "Save" at bounding box center [754, 393] width 12 height 8
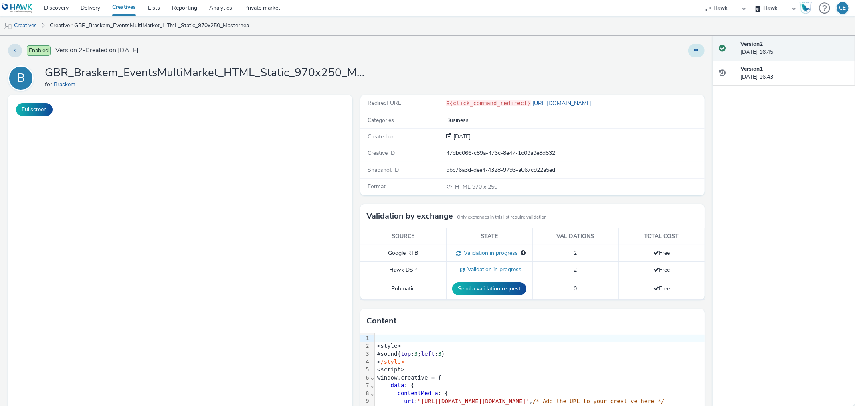
click at [694, 52] on icon at bounding box center [696, 50] width 4 height 6
click at [658, 63] on link "Edit" at bounding box center [674, 67] width 60 height 16
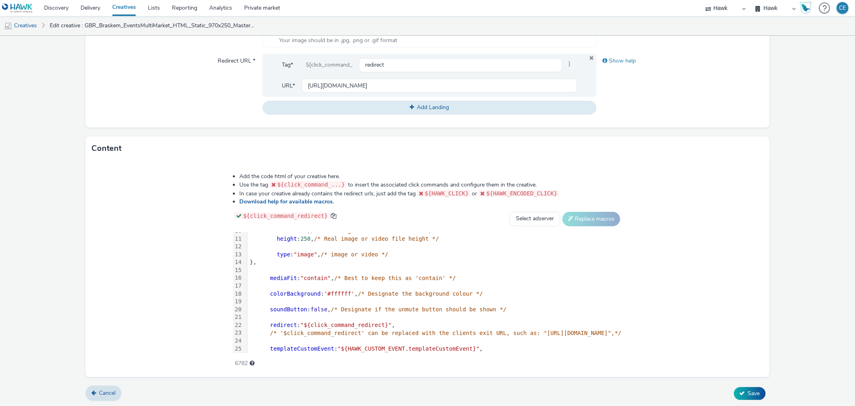
scroll to position [149, 0]
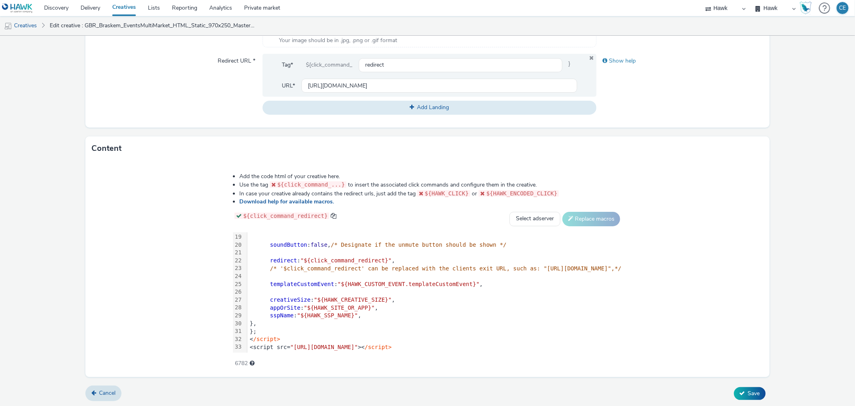
click at [406, 343] on div "<script src= "[URL][DOMAIN_NAME]" >< /script>" at bounding box center [434, 347] width 375 height 8
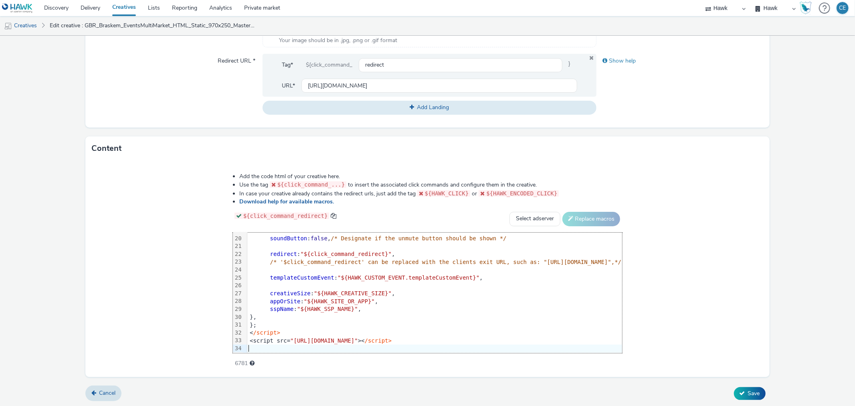
scroll to position [156, 0]
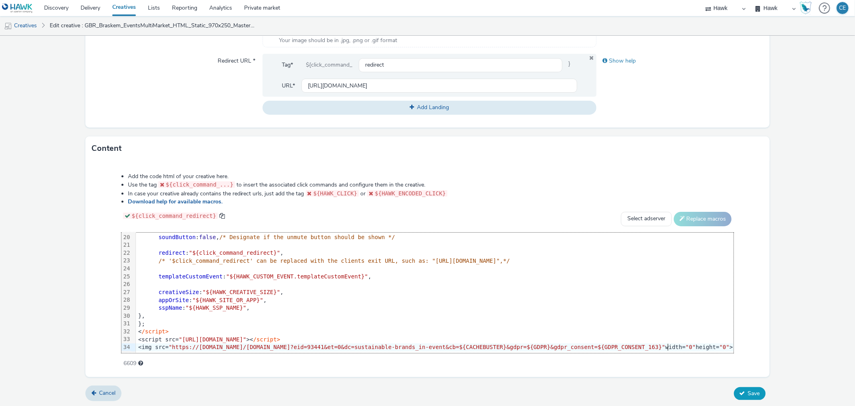
click at [748, 393] on span "Save" at bounding box center [754, 393] width 12 height 8
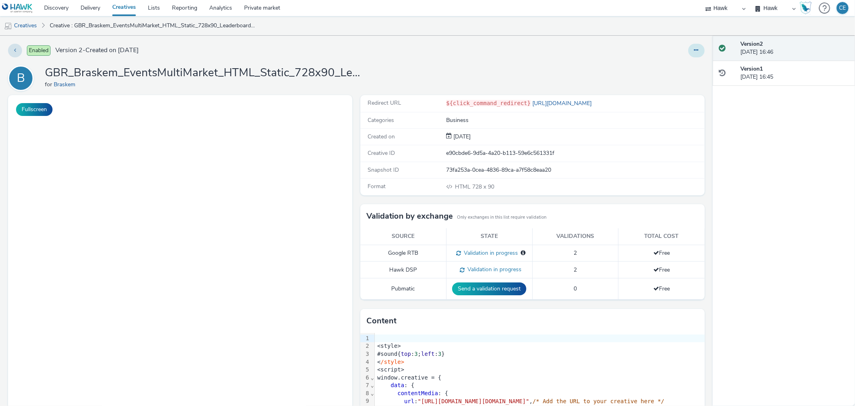
click at [694, 49] on icon at bounding box center [696, 50] width 4 height 6
click at [655, 66] on link "Edit" at bounding box center [674, 67] width 60 height 16
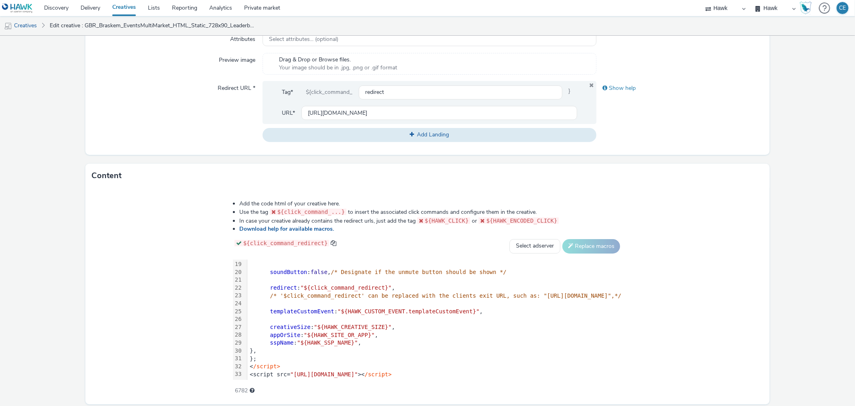
scroll to position [287, 0]
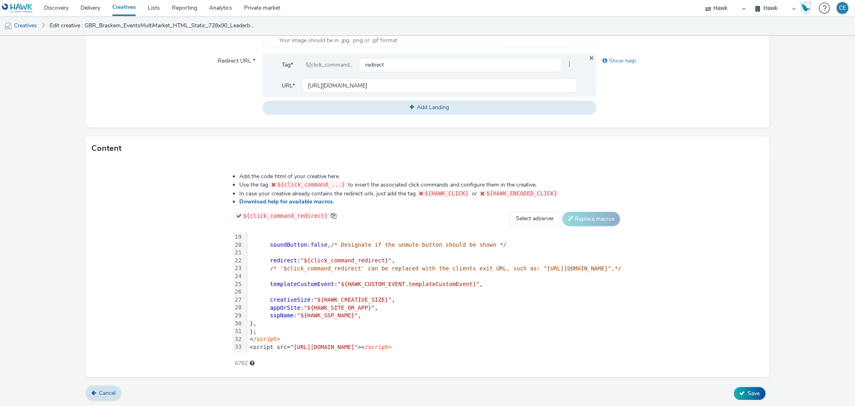
click at [513, 335] on div "<style> #sound{ top : 3 ; left : 3 } < /style> <script> window.creative = { dat…" at bounding box center [434, 221] width 375 height 263
click at [513, 343] on div "<script src= "[URL][DOMAIN_NAME]" >< /script>" at bounding box center [434, 347] width 375 height 8
click at [511, 343] on div "<script src= "[URL][DOMAIN_NAME]" >< /script>" at bounding box center [636, 347] width 778 height 8
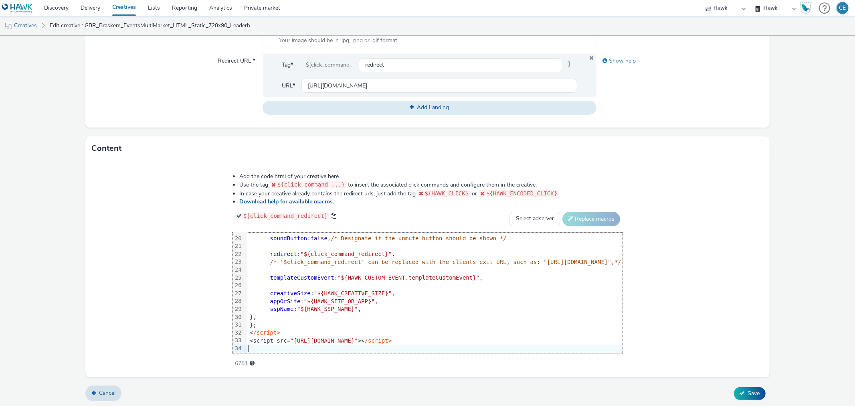
scroll to position [156, 0]
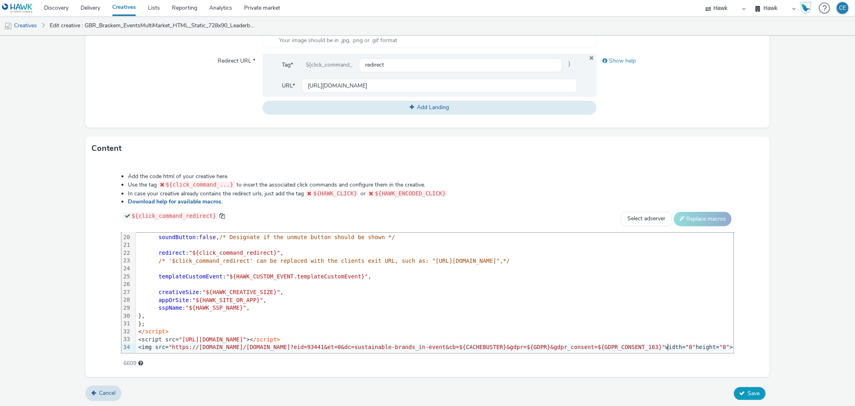
click at [748, 389] on span "Save" at bounding box center [754, 393] width 12 height 8
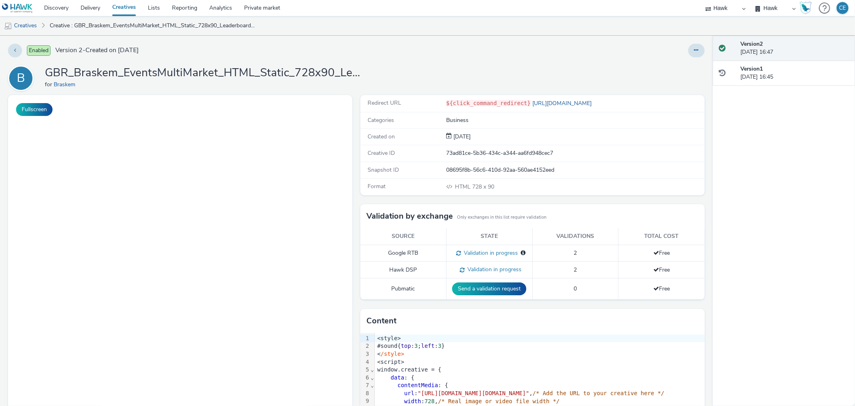
click at [697, 46] on div at bounding box center [696, 51] width 16 height 14
click at [693, 55] on button at bounding box center [696, 51] width 16 height 14
click at [680, 66] on link "Edit" at bounding box center [674, 67] width 60 height 16
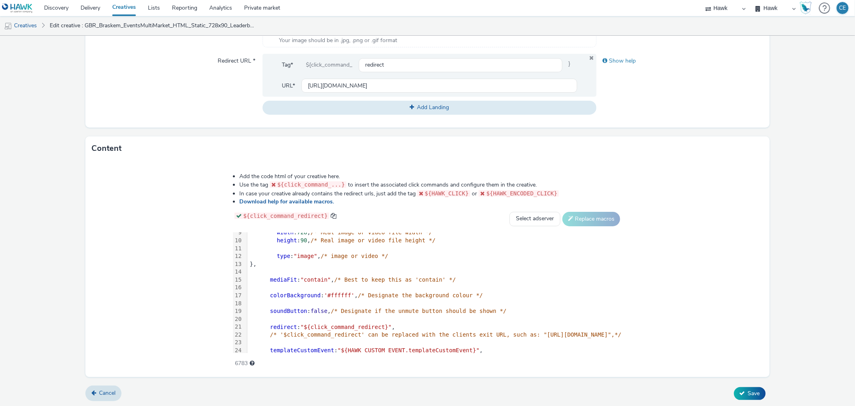
scroll to position [141, 0]
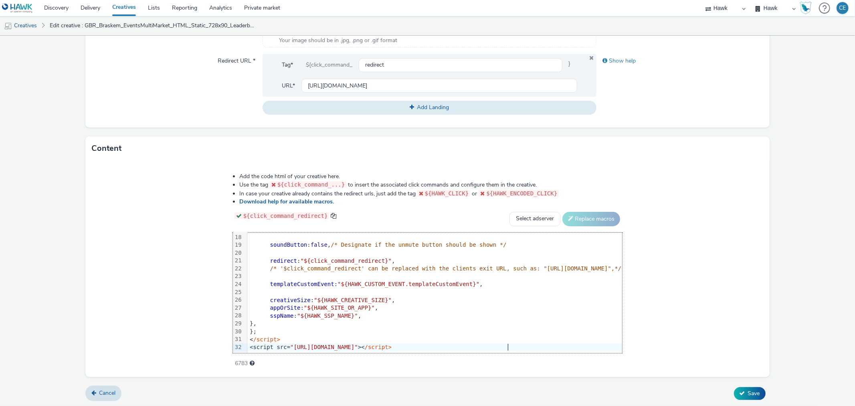
click at [469, 343] on div "<script src= "[URL][DOMAIN_NAME]" >< /script>" at bounding box center [434, 347] width 375 height 8
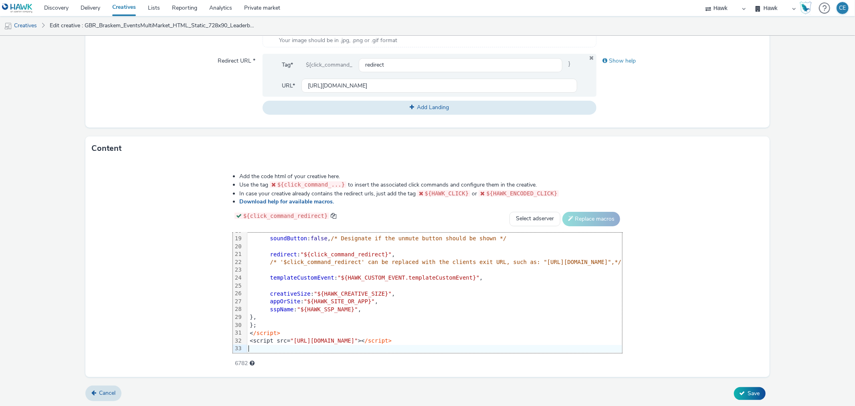
scroll to position [148, 0]
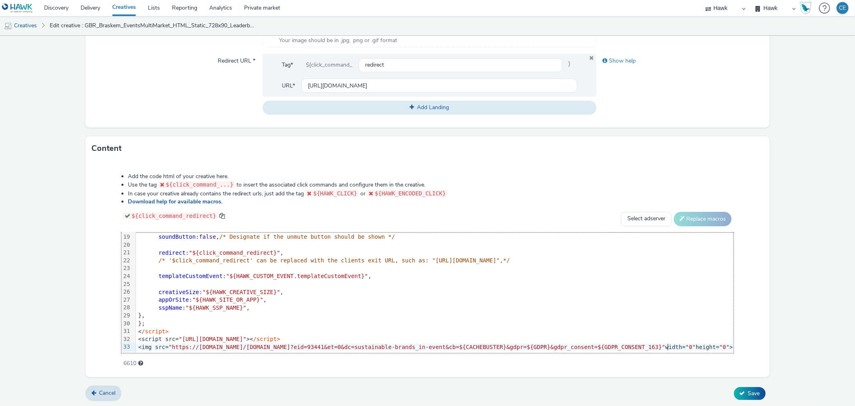
click at [744, 386] on div "Cancel Save" at bounding box center [427, 393] width 684 height 14
click at [748, 390] on span "Save" at bounding box center [754, 393] width 12 height 8
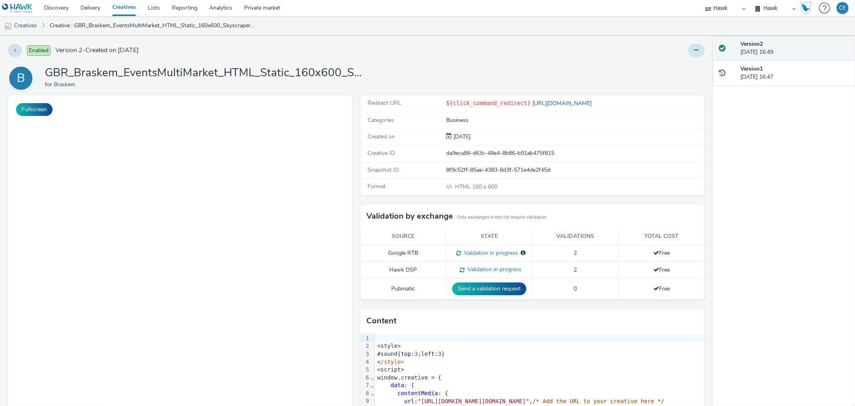
click at [694, 47] on icon at bounding box center [696, 50] width 4 height 6
click at [678, 66] on link "Edit" at bounding box center [674, 67] width 60 height 16
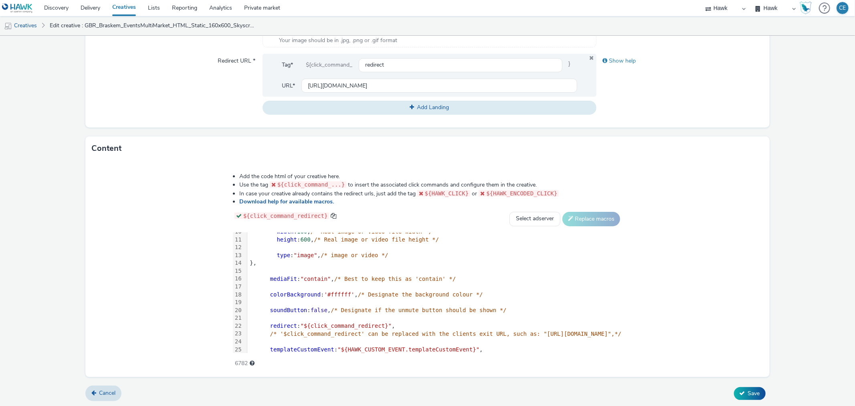
scroll to position [149, 0]
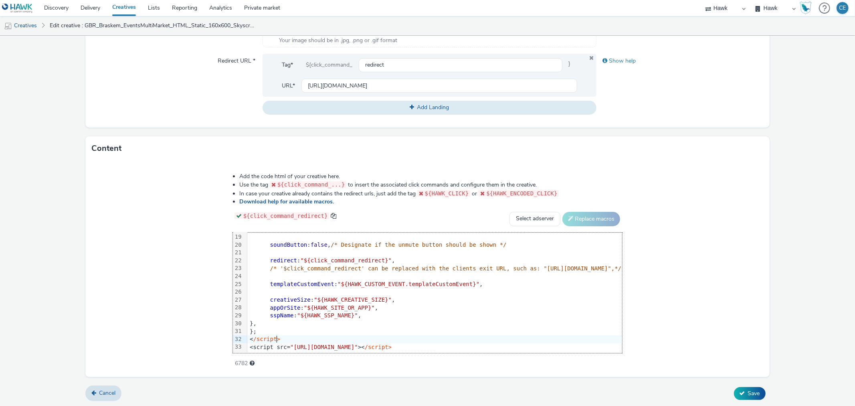
click at [493, 335] on div "< /script>" at bounding box center [434, 339] width 375 height 8
click at [490, 343] on div "<script src= "https://format.tabmo.io/test/adspot-v3/custom-adspot-v3.3.js" >< …" at bounding box center [434, 347] width 375 height 8
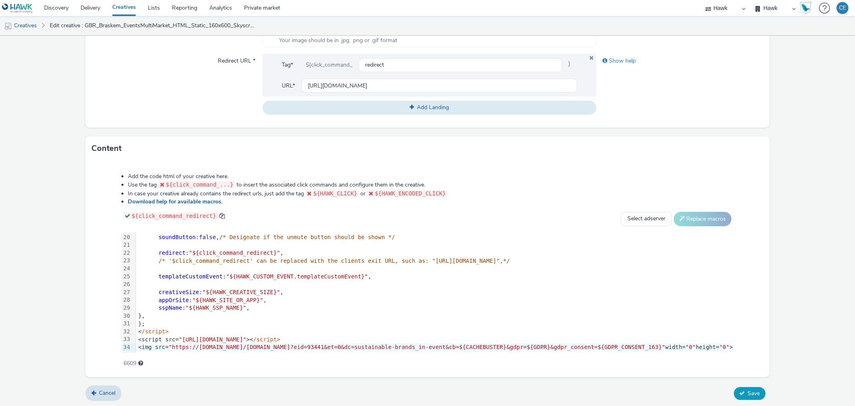
click at [755, 395] on button "Save" at bounding box center [750, 393] width 32 height 13
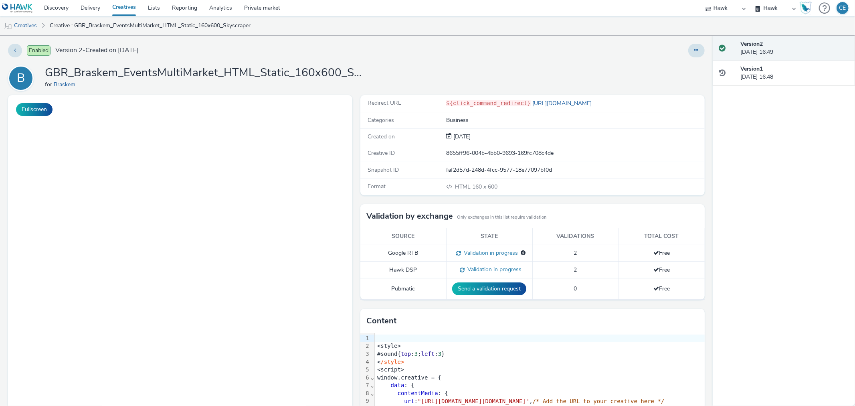
click at [695, 45] on div at bounding box center [696, 51] width 16 height 14
click at [693, 49] on button at bounding box center [696, 51] width 16 height 14
click at [679, 61] on link "Edit" at bounding box center [674, 67] width 60 height 16
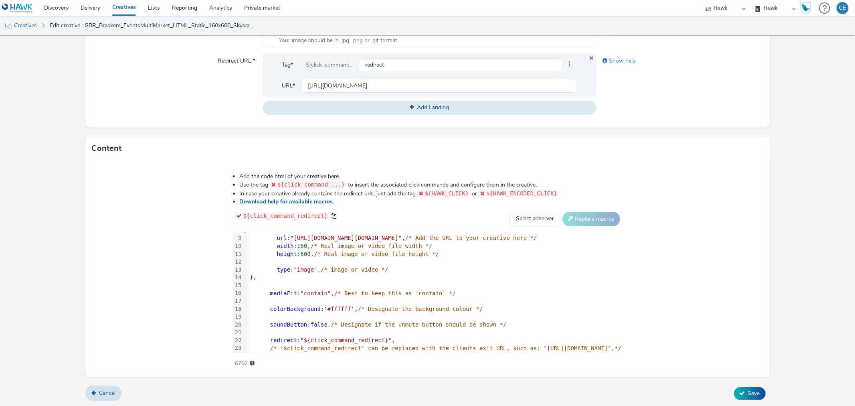
scroll to position [149, 0]
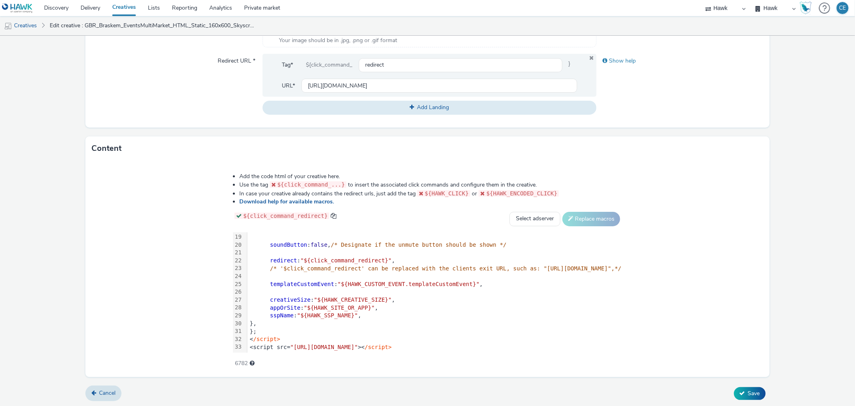
click at [496, 335] on div "< /script>" at bounding box center [434, 339] width 375 height 8
click at [495, 343] on div "<script src= "[URL][DOMAIN_NAME]" >< /script>" at bounding box center [634, 347] width 774 height 8
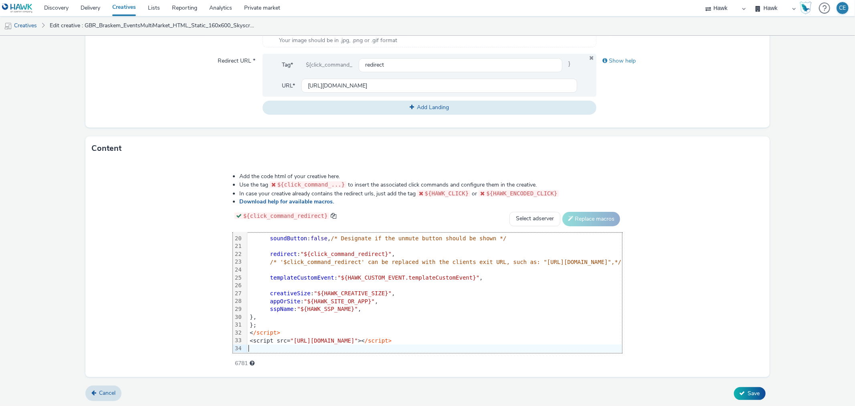
scroll to position [156, 0]
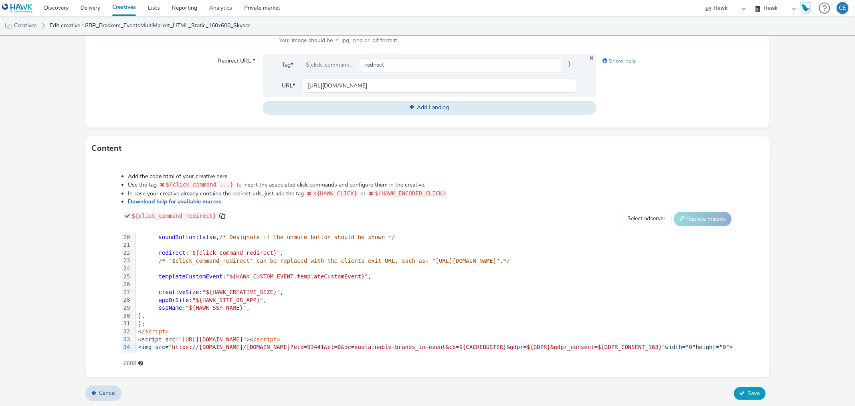
click at [739, 392] on button "Save" at bounding box center [750, 393] width 32 height 13
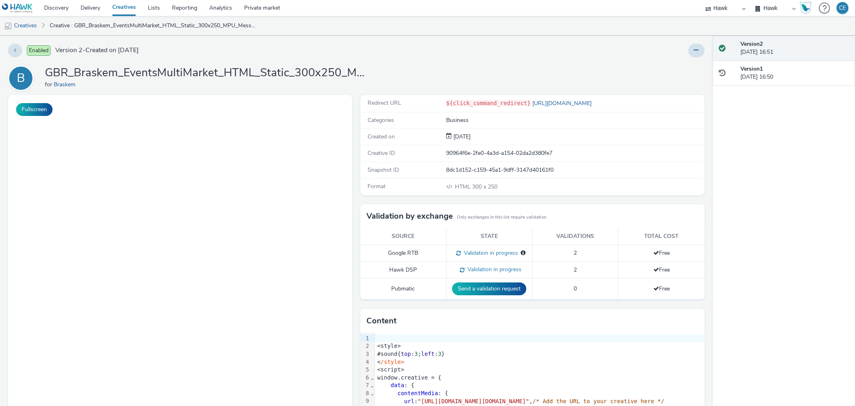
click at [688, 53] on div at bounding box center [696, 51] width 16 height 14
click at [688, 51] on button at bounding box center [696, 51] width 16 height 14
drag, startPoint x: 677, startPoint y: 65, endPoint x: 523, endPoint y: 19, distance: 159.8
click at [676, 65] on link "Edit" at bounding box center [674, 67] width 60 height 16
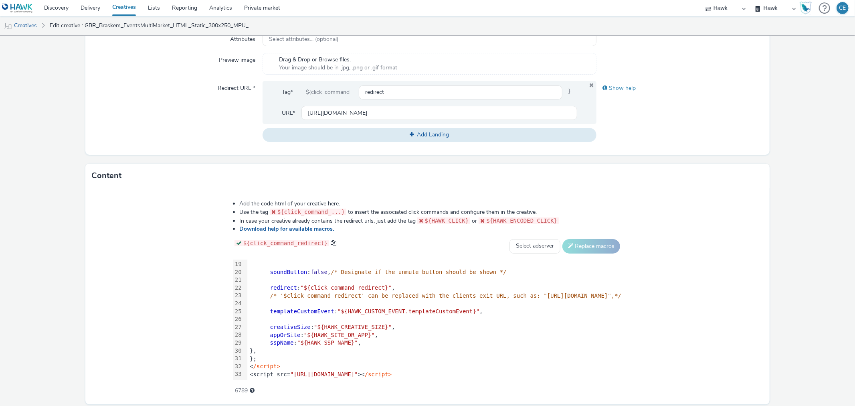
scroll to position [287, 0]
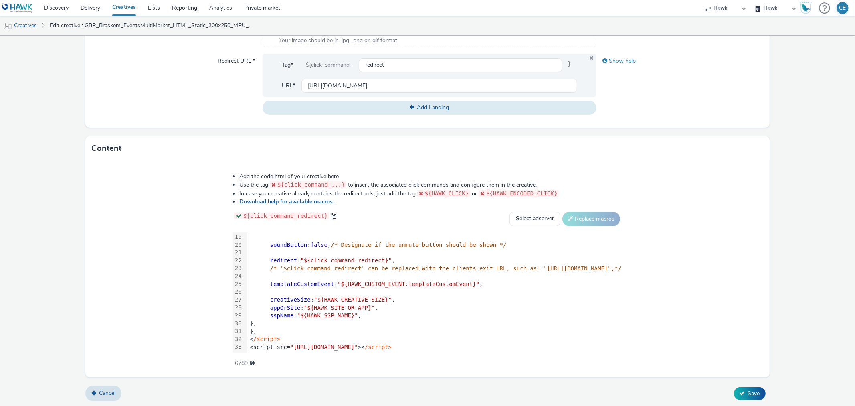
click at [446, 327] on div "};" at bounding box center [434, 331] width 375 height 8
click at [446, 343] on div "<script src= "[URL][DOMAIN_NAME]" >< /script>" at bounding box center [623, 347] width 753 height 8
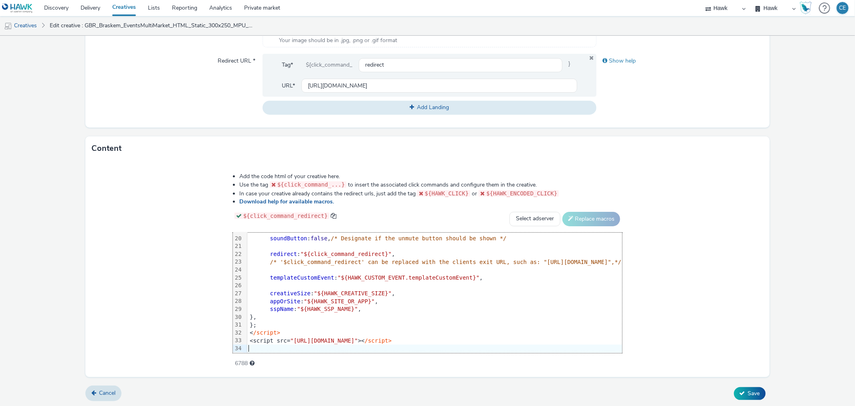
scroll to position [156, 0]
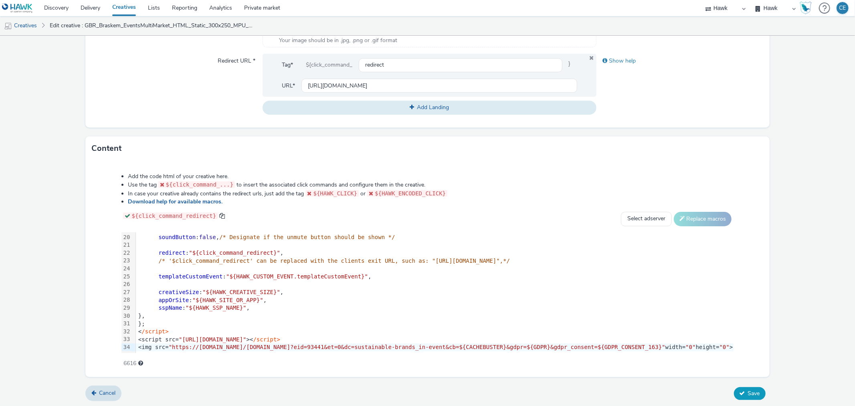
click at [741, 397] on button "Save" at bounding box center [750, 393] width 32 height 13
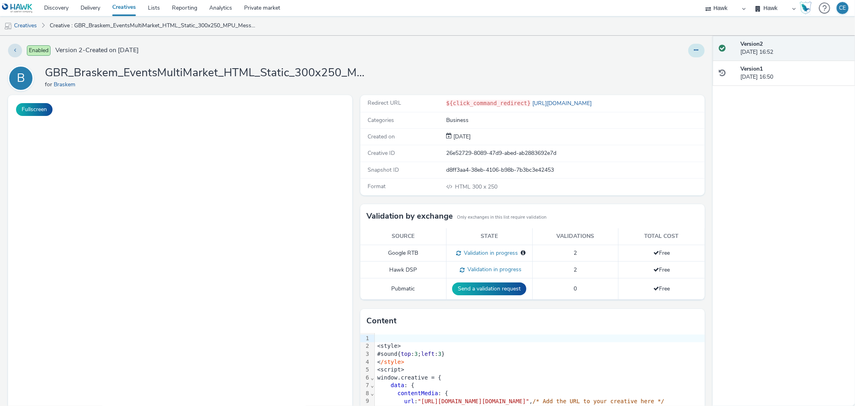
click at [688, 48] on button at bounding box center [696, 51] width 16 height 14
click at [672, 66] on link "Edit" at bounding box center [674, 67] width 60 height 16
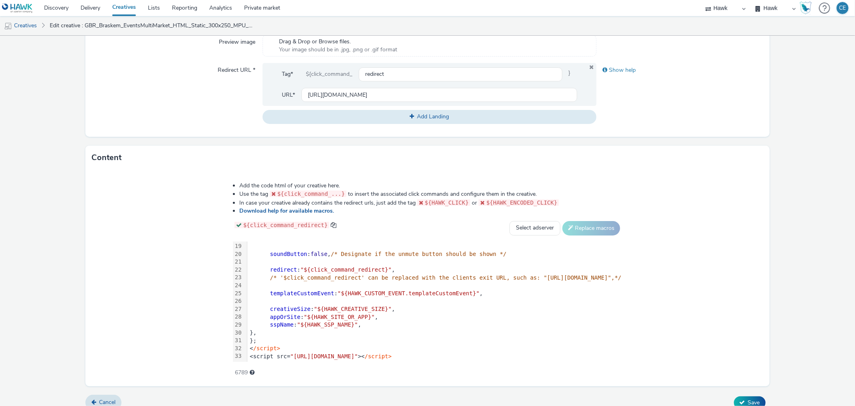
scroll to position [287, 0]
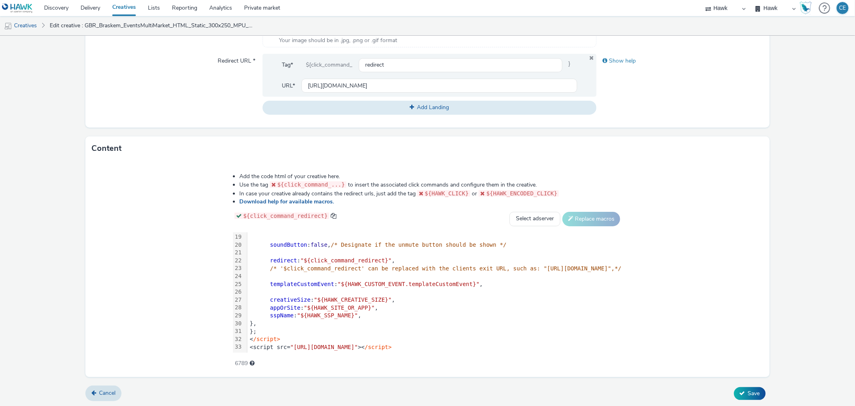
click at [487, 335] on div "< /script>" at bounding box center [434, 339] width 375 height 8
click at [484, 343] on div "<script src= "[URL][DOMAIN_NAME]" >< /script>" at bounding box center [434, 347] width 375 height 8
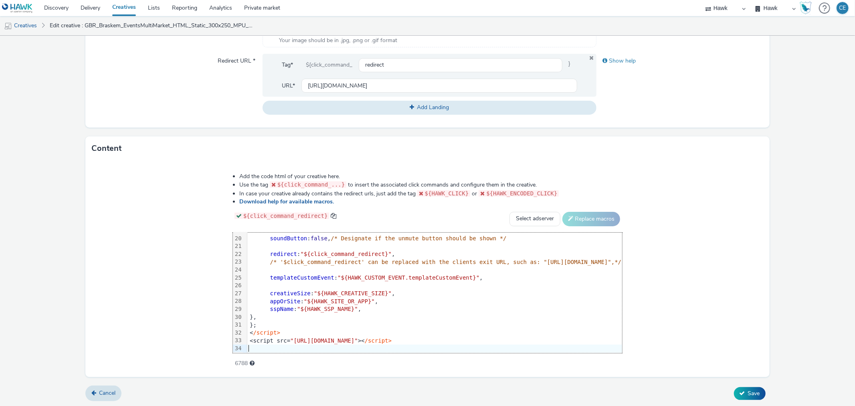
scroll to position [156, 0]
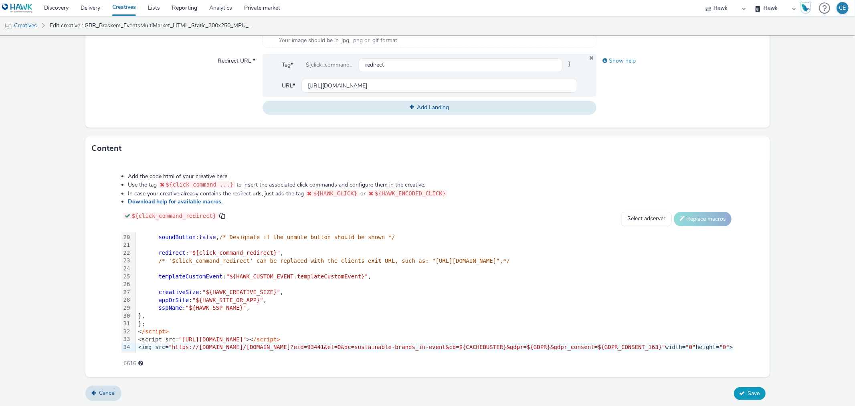
click at [734, 394] on button "Save" at bounding box center [750, 393] width 32 height 13
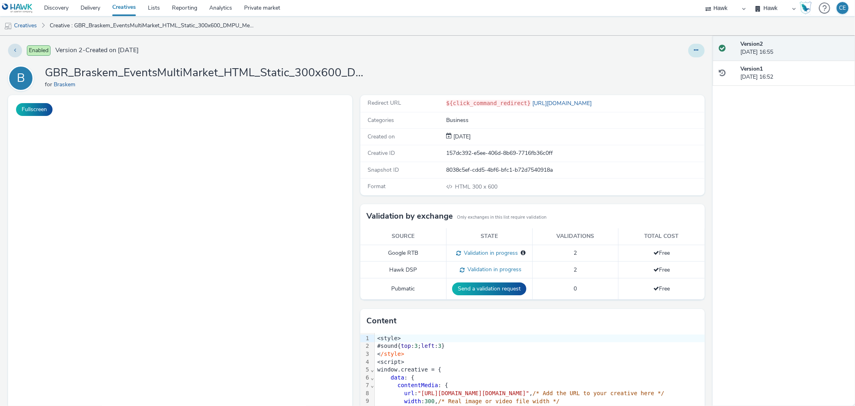
click at [693, 51] on button at bounding box center [696, 51] width 16 height 14
click at [674, 69] on link "Edit" at bounding box center [674, 67] width 60 height 16
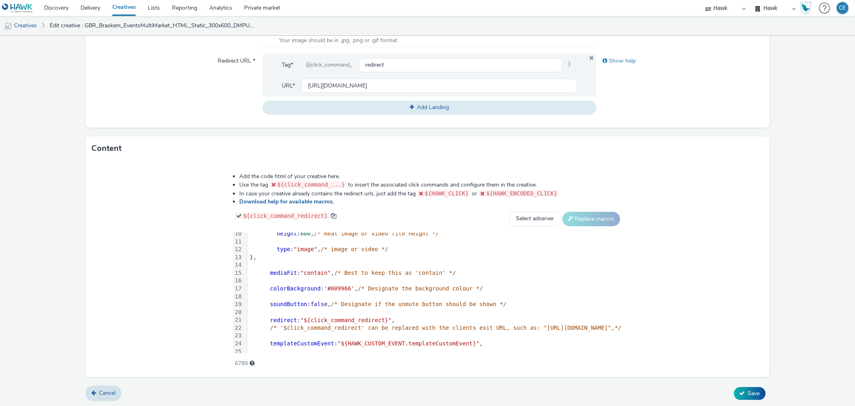
scroll to position [141, 0]
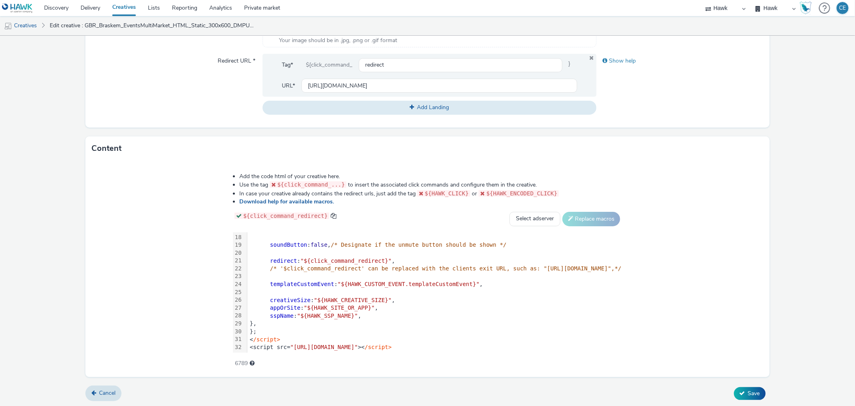
click at [501, 343] on div "<script src= "[URL][DOMAIN_NAME]" >< /script>" at bounding box center [434, 347] width 375 height 8
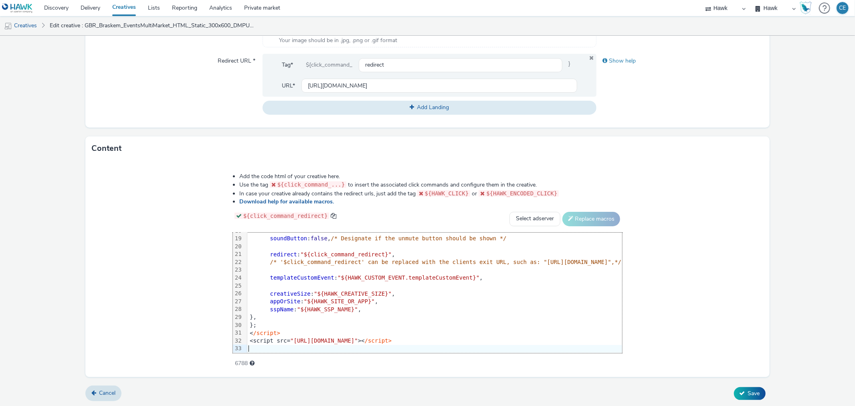
scroll to position [148, 0]
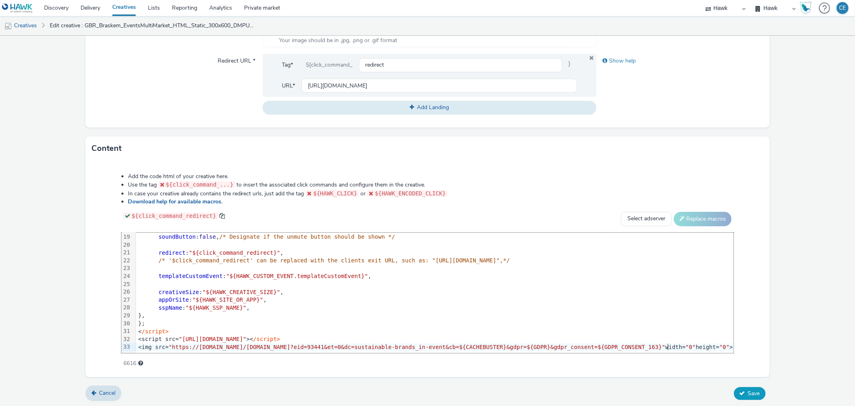
click at [739, 392] on icon at bounding box center [742, 393] width 6 height 6
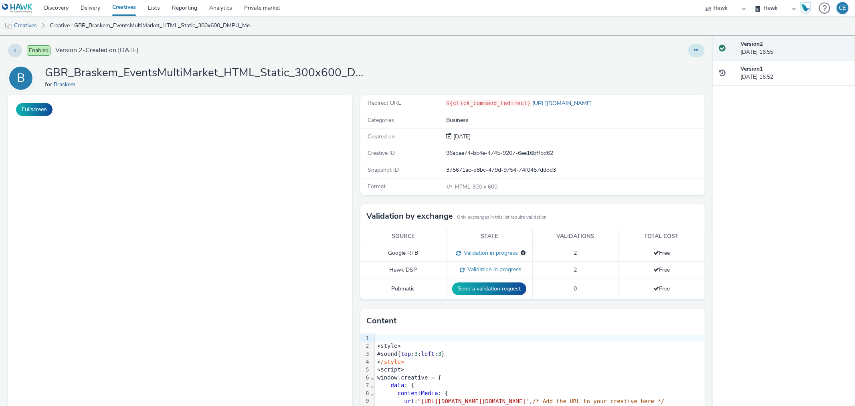
click at [694, 48] on icon at bounding box center [696, 50] width 4 height 6
drag, startPoint x: 672, startPoint y: 73, endPoint x: 487, endPoint y: 1, distance: 198.1
click at [671, 73] on link "Edit" at bounding box center [674, 67] width 60 height 16
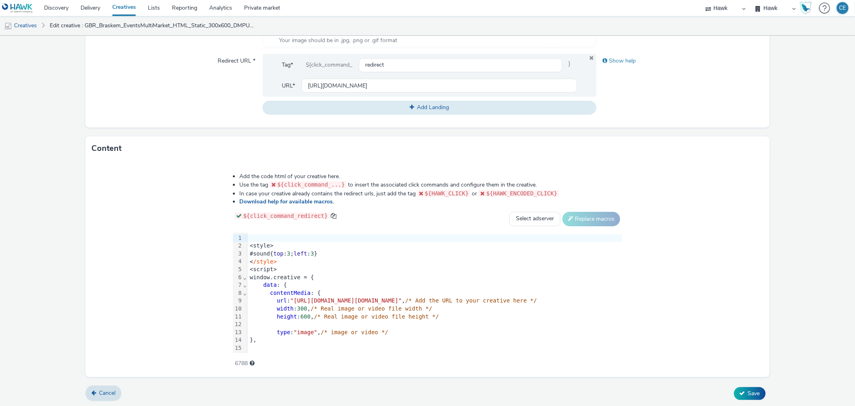
scroll to position [149, 0]
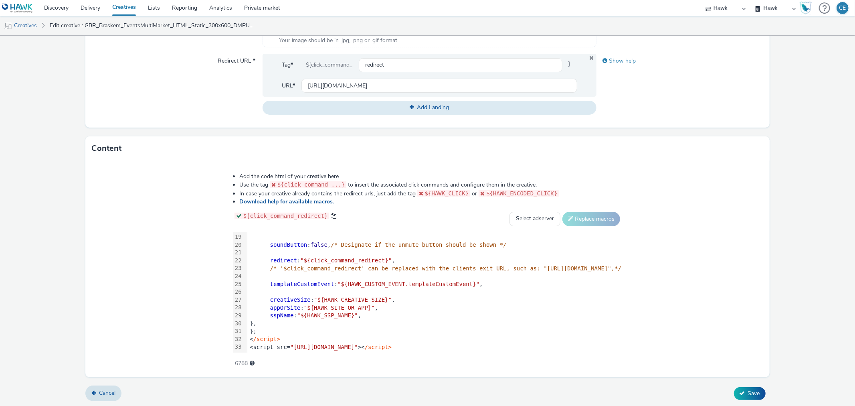
click at [462, 335] on div "< /script>" at bounding box center [434, 339] width 375 height 8
drag, startPoint x: 462, startPoint y: 336, endPoint x: 462, endPoint y: 340, distance: 4.0
click at [462, 343] on div "<script src= "https://format.tabmo.io/test/adspot-v3/custom-adspot-v3.3.js" >< …" at bounding box center [625, 347] width 756 height 8
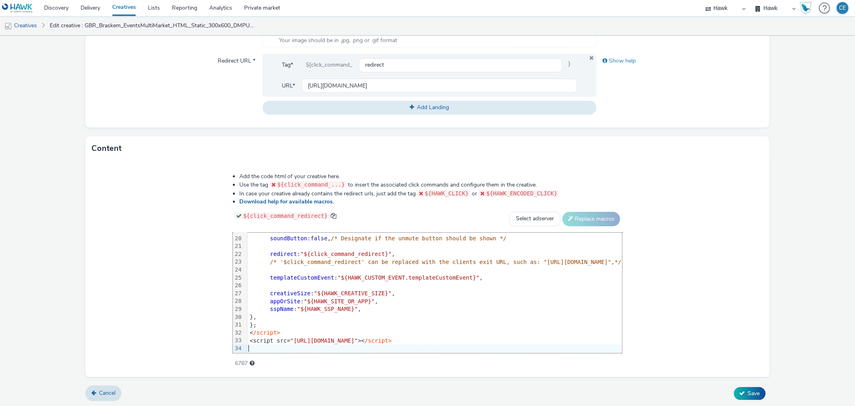
scroll to position [156, 0]
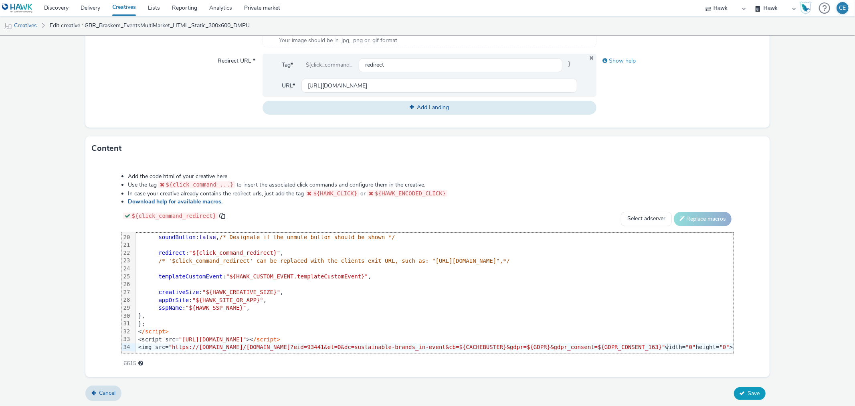
click at [740, 391] on button "Save" at bounding box center [750, 393] width 32 height 13
